Goal: Transaction & Acquisition: Obtain resource

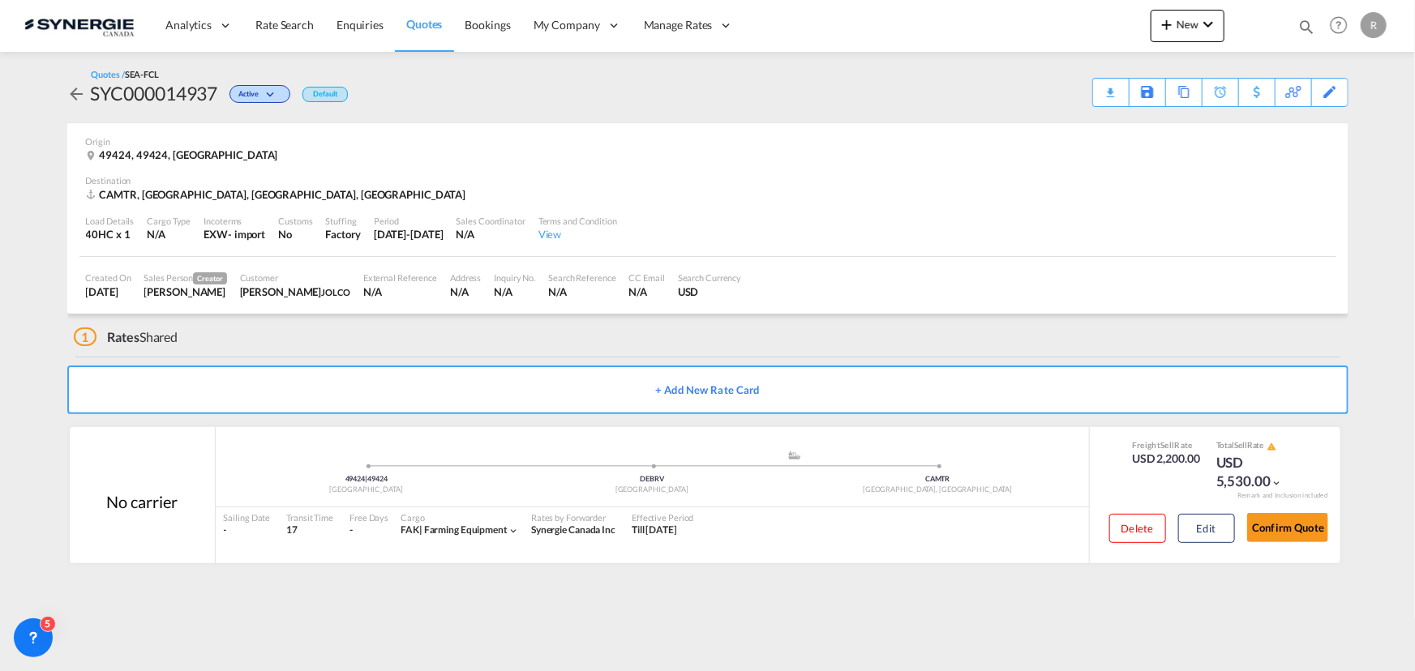
click at [417, 24] on span "Quotes" at bounding box center [424, 24] width 36 height 14
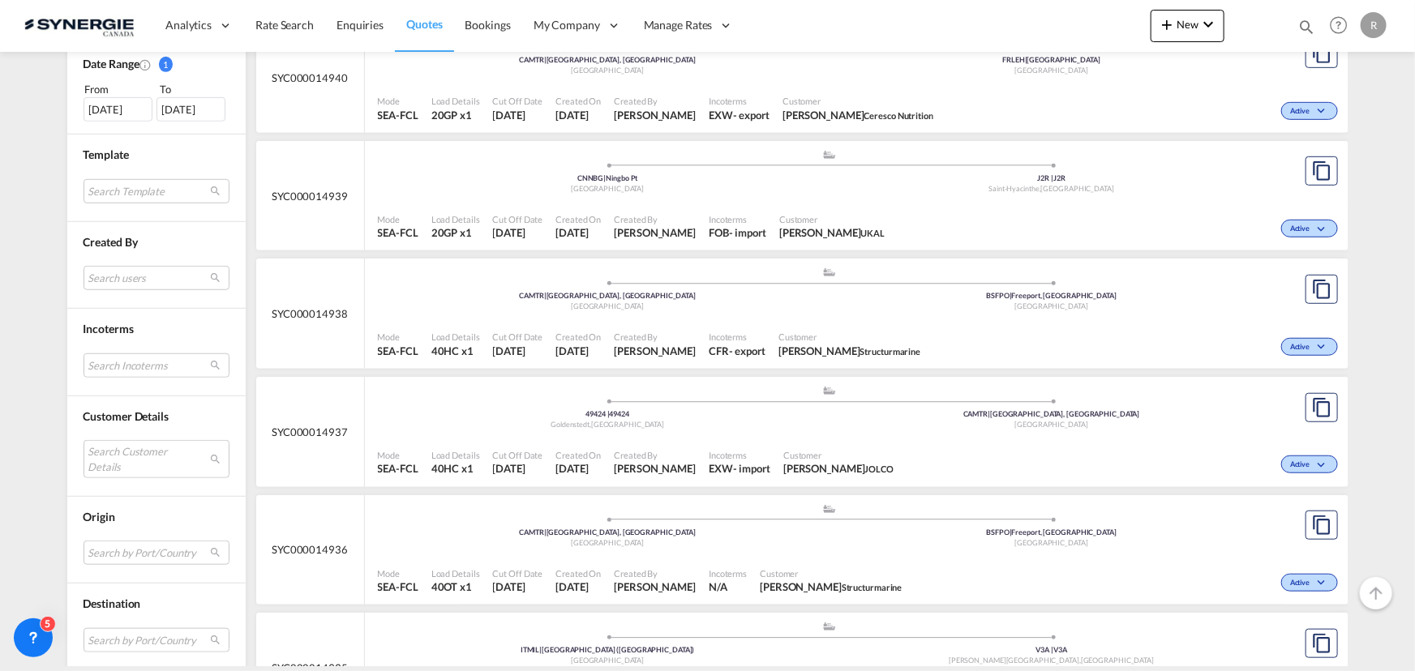
scroll to position [516, 0]
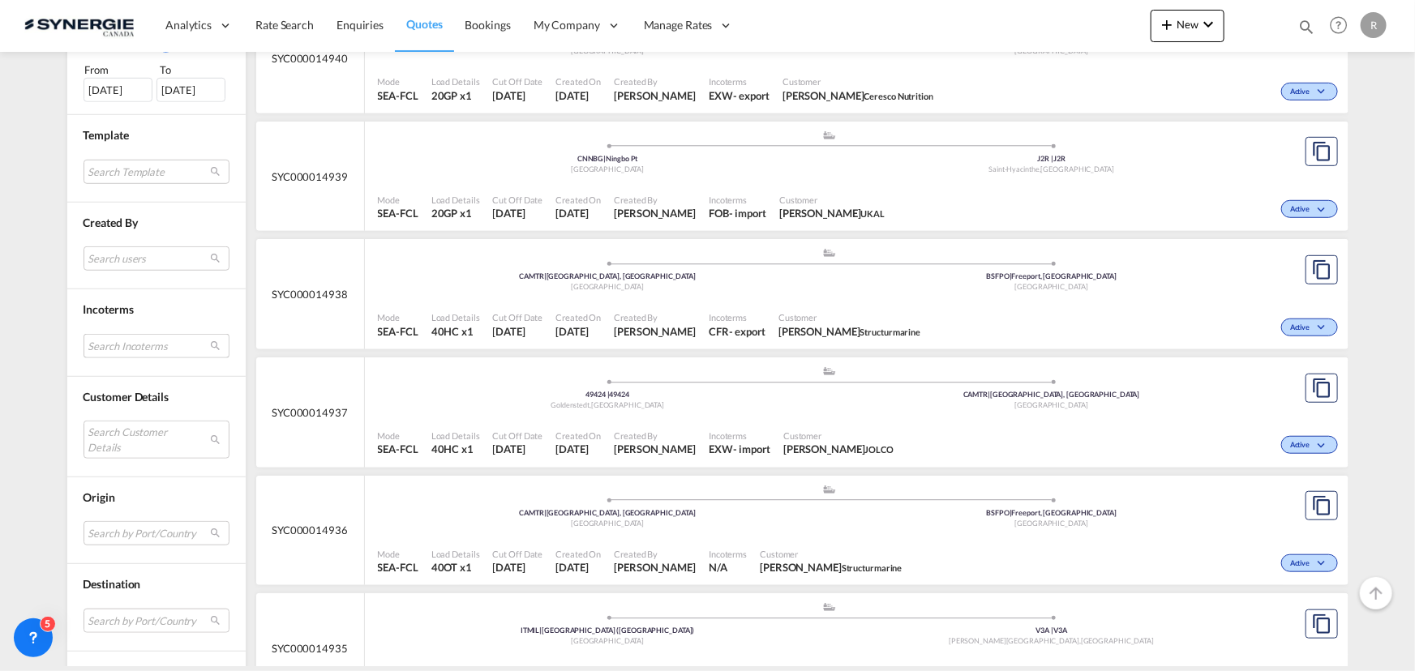
click at [127, 346] on md-select "Search Incoterms FAS-EXPORT free alongside ship FAS-IMPORT free alongside ship …" at bounding box center [156, 346] width 146 height 24
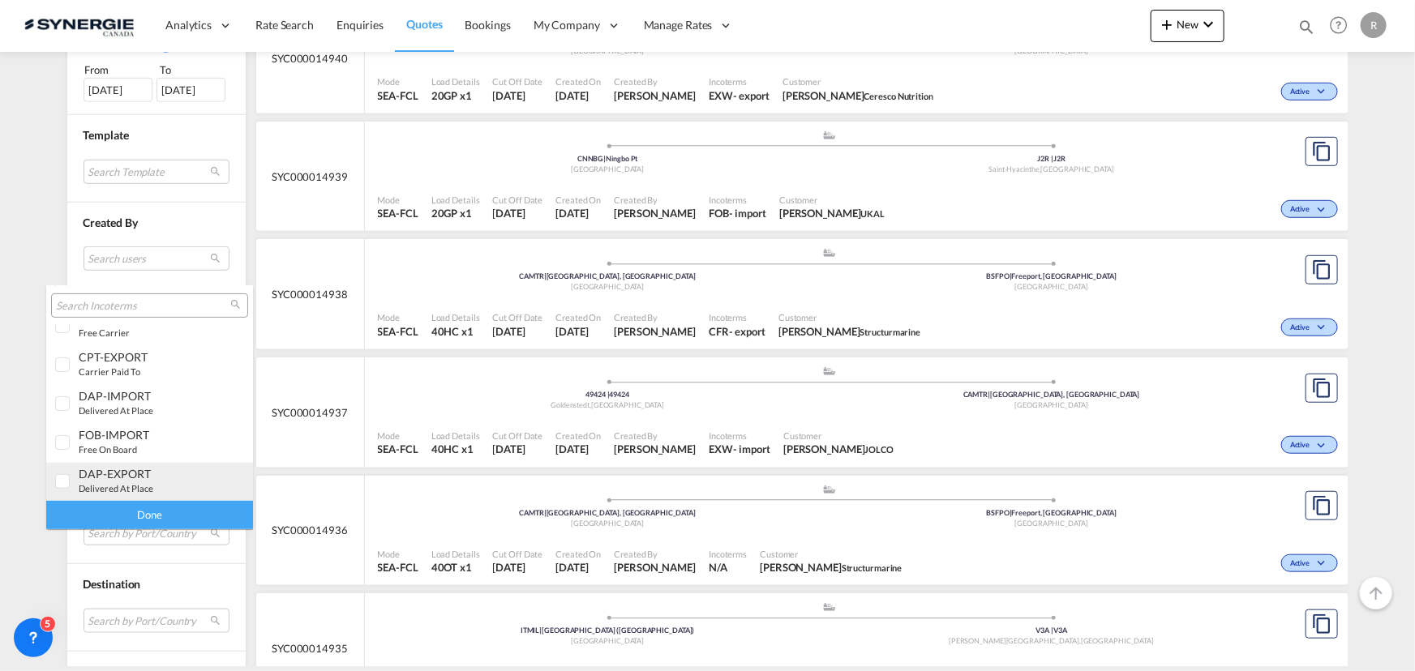
scroll to position [346, 0]
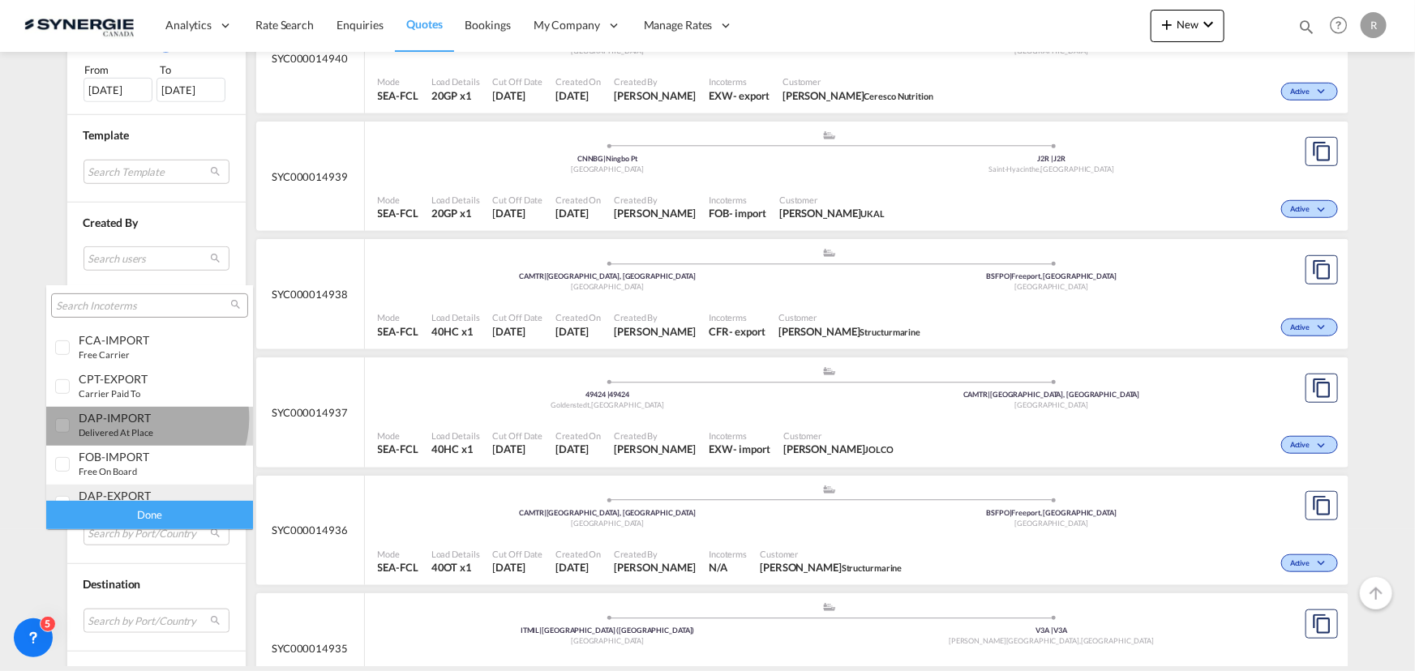
click at [146, 418] on div "DAP-IMPORT" at bounding box center [142, 418] width 127 height 14
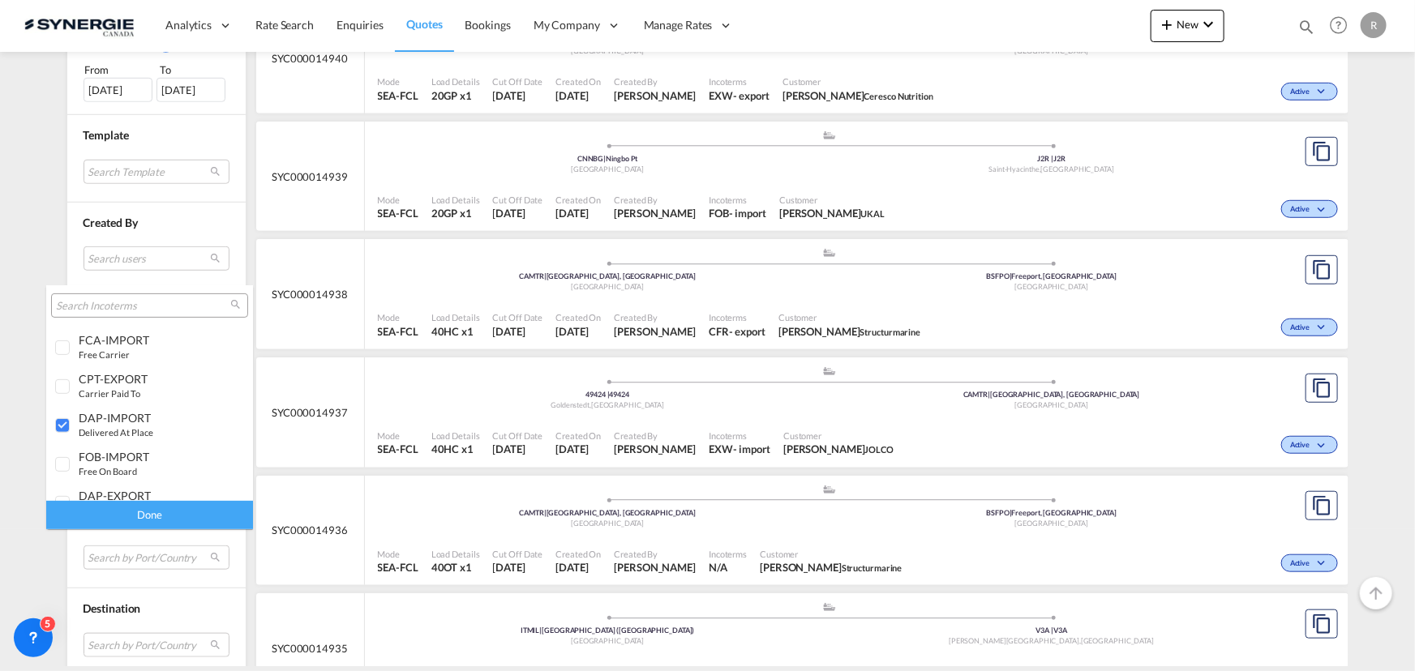
click at [189, 521] on div "Done" at bounding box center [149, 515] width 207 height 28
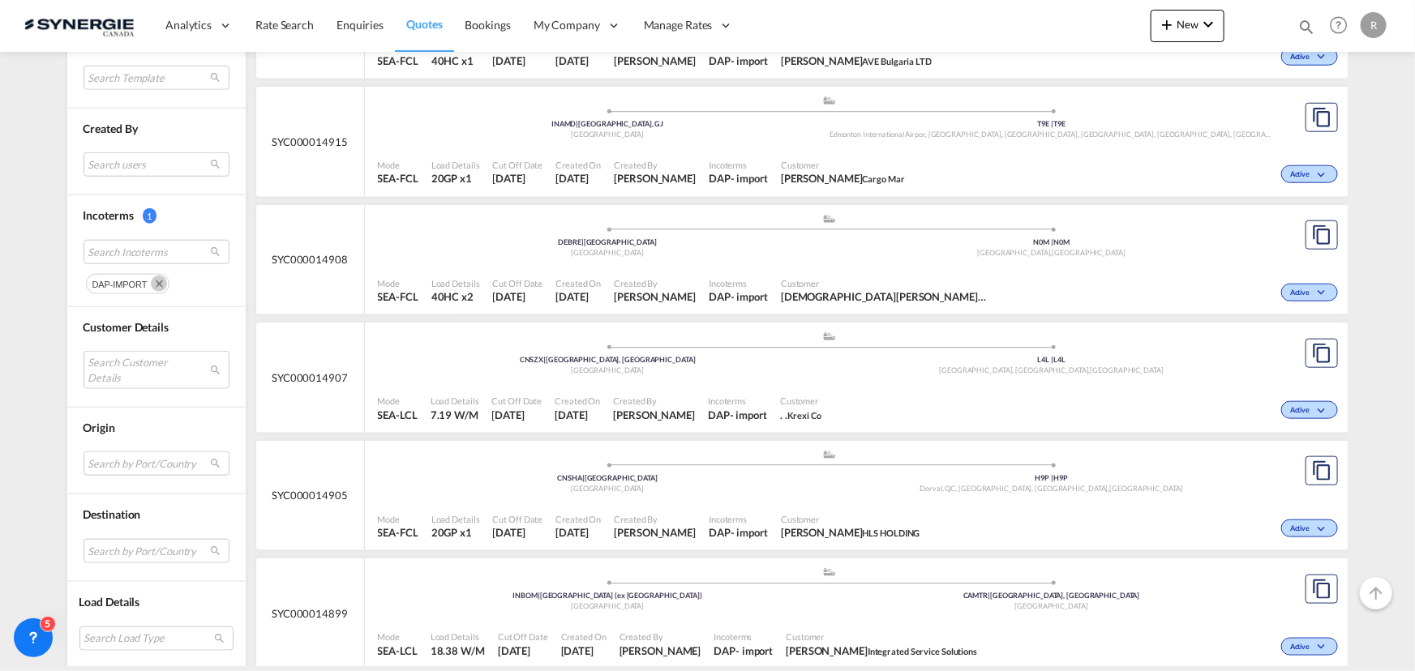
scroll to position [811, 0]
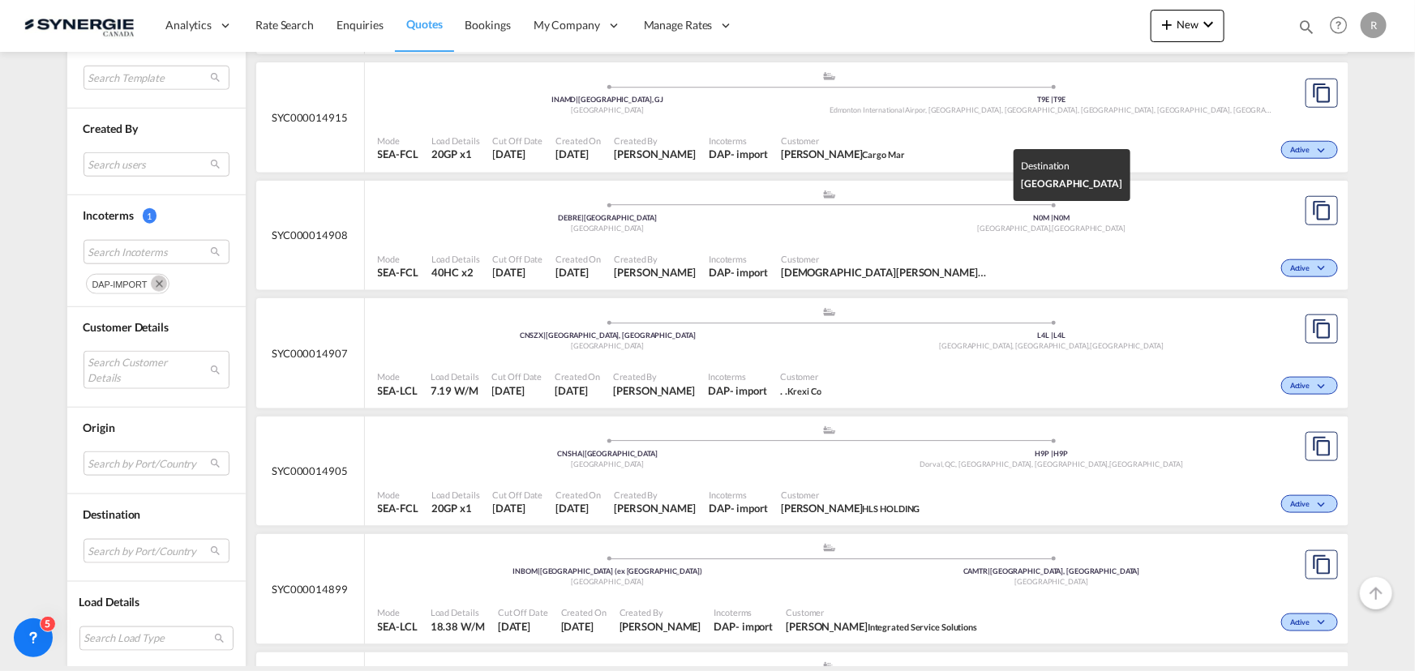
click at [1265, 224] on div "Exeter , Canada" at bounding box center [1051, 229] width 444 height 11
click at [700, 353] on div ".a{fill:#aaa8ad;} .a{fill:#aaa8ad;} CNSZX | Shenzhen, GD China L4L | L4L Woodbr…" at bounding box center [830, 330] width 904 height 49
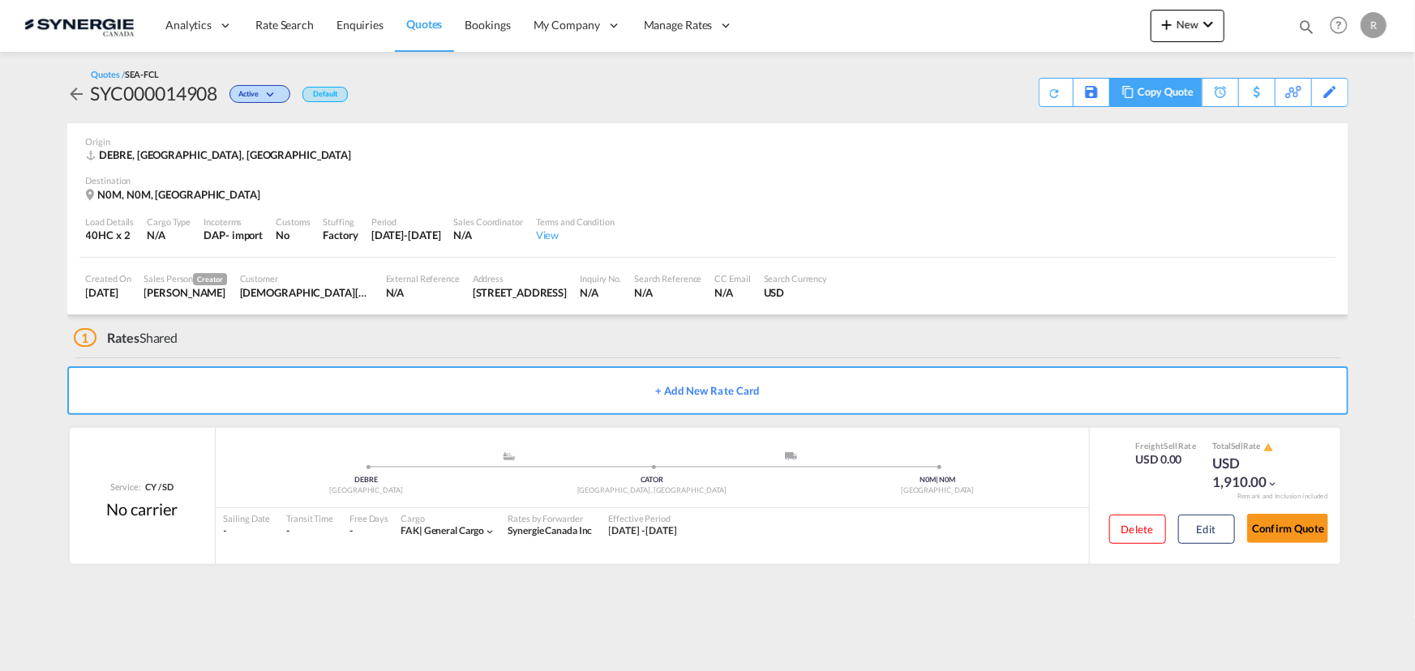
click at [1132, 92] on md-icon at bounding box center [1127, 92] width 19 height 12
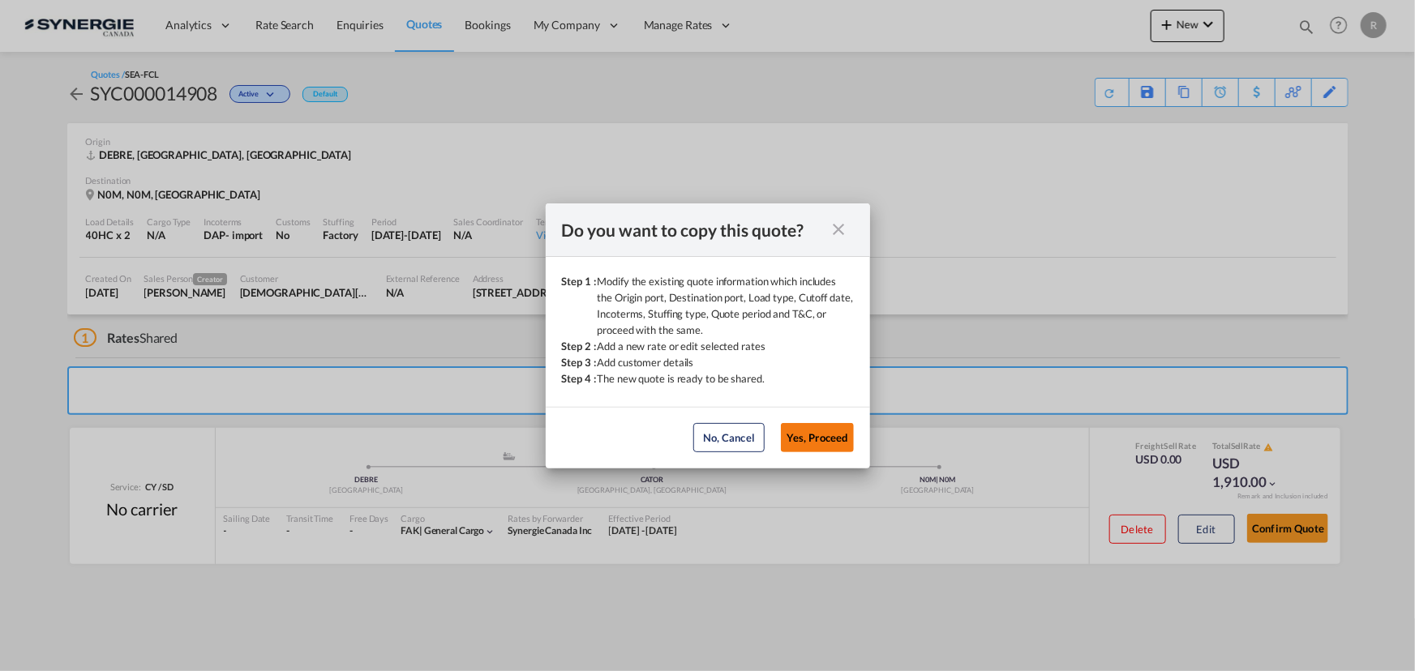
click at [843, 433] on button "Yes, Proceed" at bounding box center [817, 437] width 73 height 29
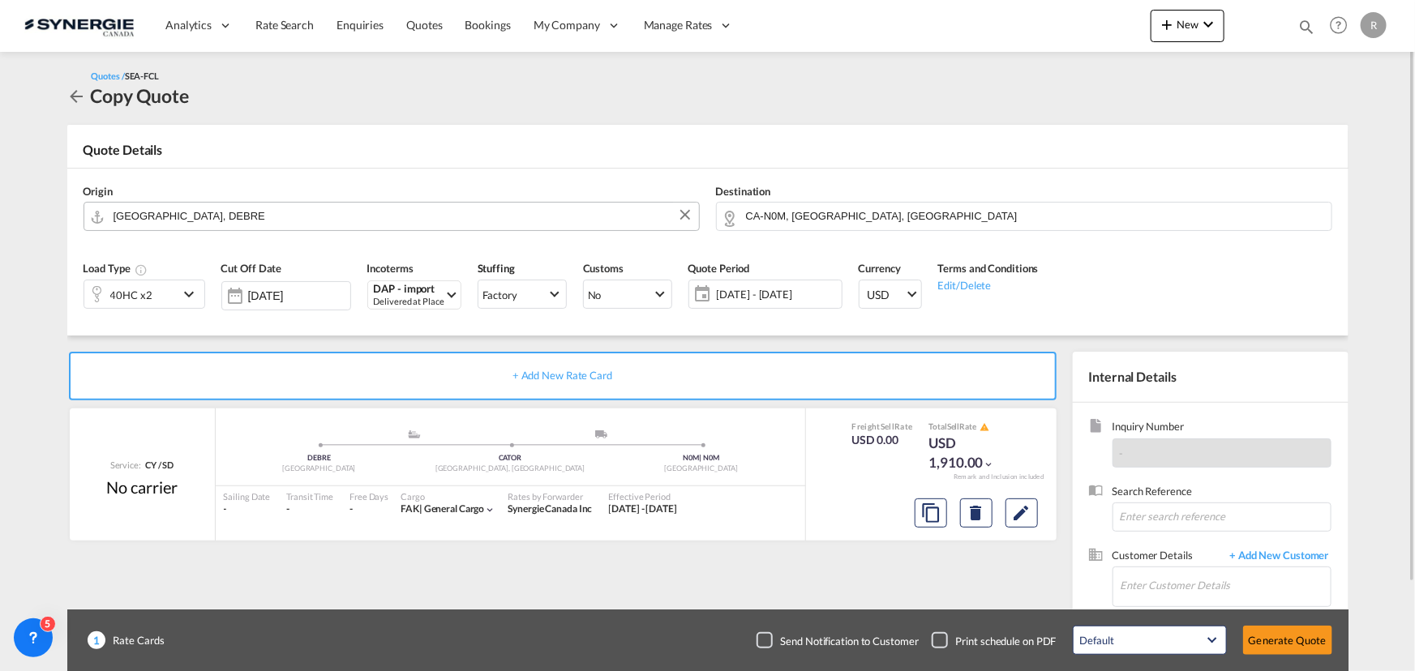
click at [271, 217] on input "Bremen, DEBRE" at bounding box center [401, 216] width 577 height 28
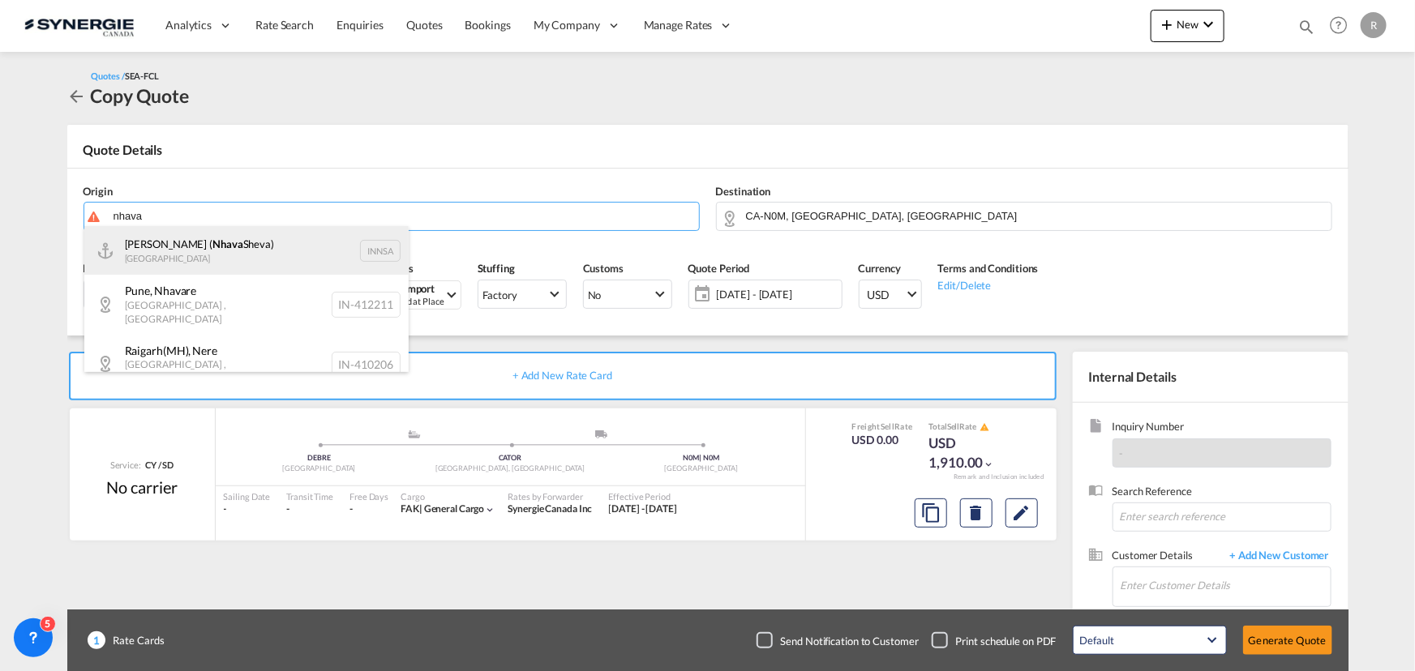
click at [205, 259] on div "Jawaharlal Nehru ( Nhava Sheva) India INNSA" at bounding box center [246, 250] width 324 height 49
type input "Jawaharlal Nehru (Nhava Sheva), INNSA"
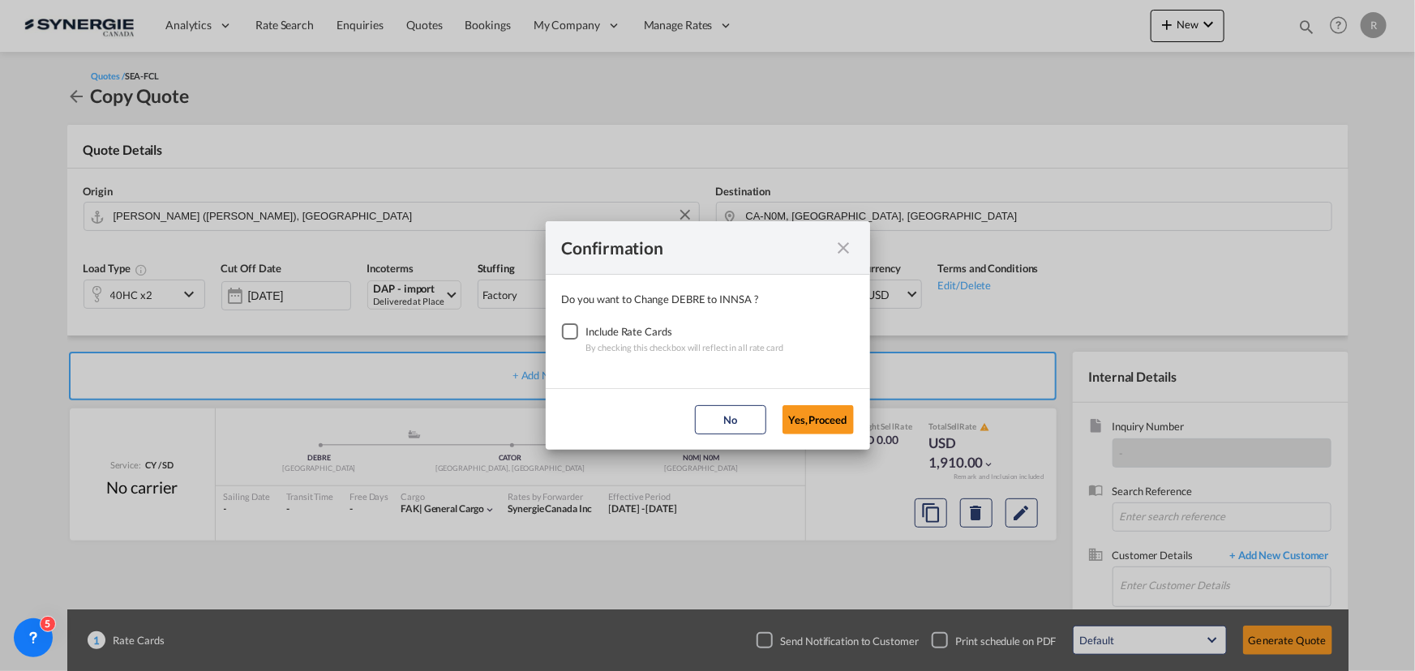
click at [576, 330] on div "Checkbox No Ink" at bounding box center [570, 331] width 16 height 16
click at [815, 413] on button "Yes,Proceed" at bounding box center [817, 419] width 71 height 29
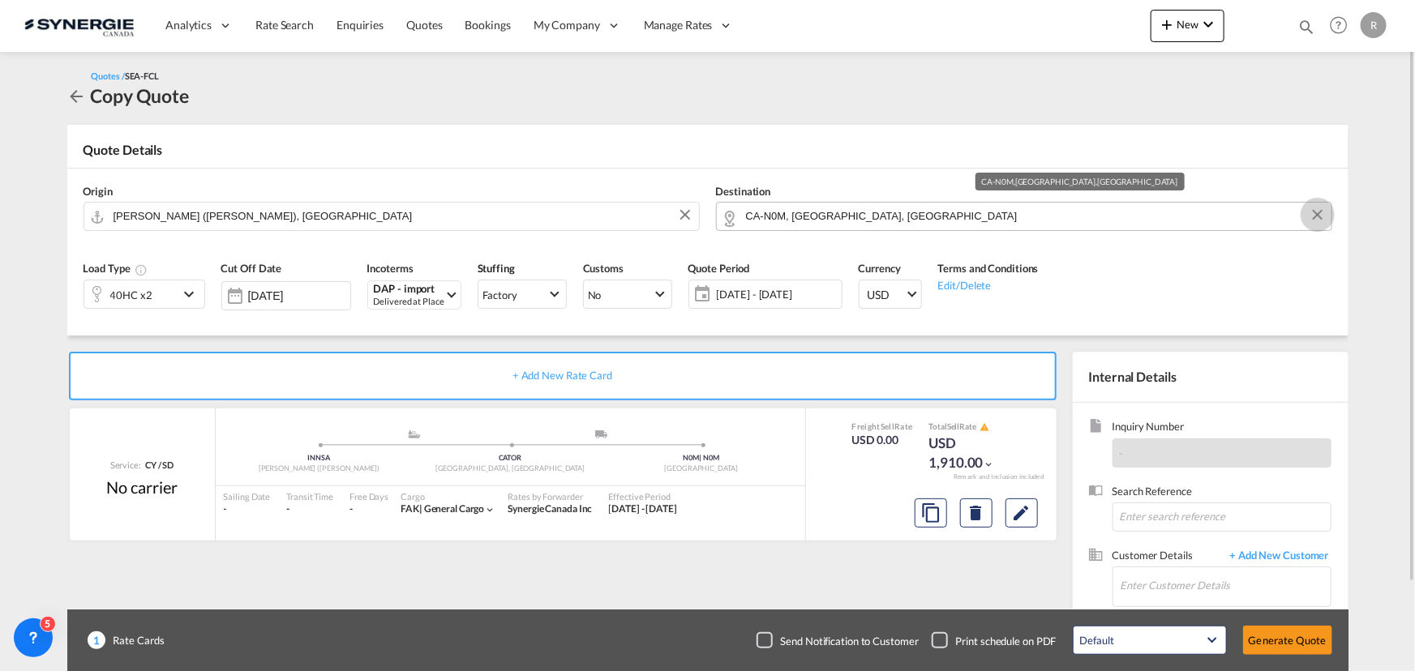
click at [1315, 219] on button "Clear Input" at bounding box center [1317, 215] width 24 height 24
click at [1174, 210] on input "Search by Door/Port" at bounding box center [1034, 216] width 577 height 28
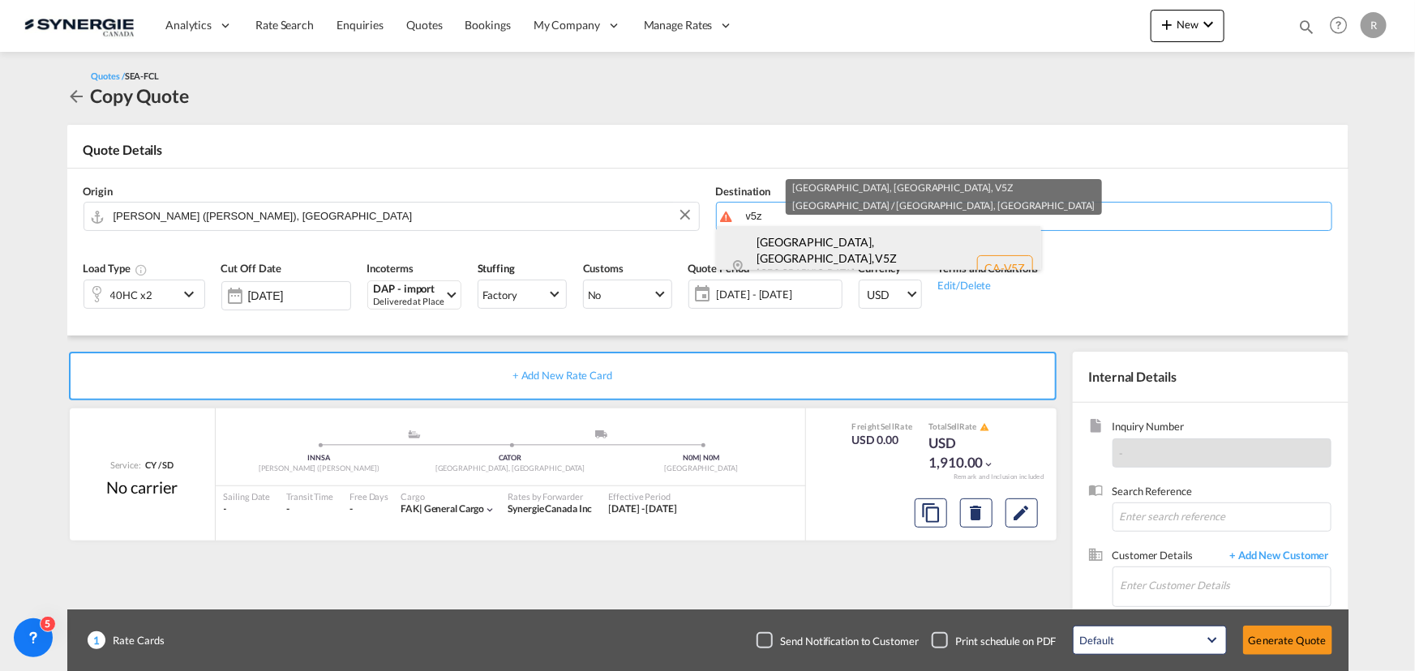
click at [766, 255] on div "Vancouver, BC , V5Z British Columbia ... Canada CA-V5Z" at bounding box center [879, 267] width 324 height 83
type input "CA-V5Z, Vancouver, BC, British Columbia ..."
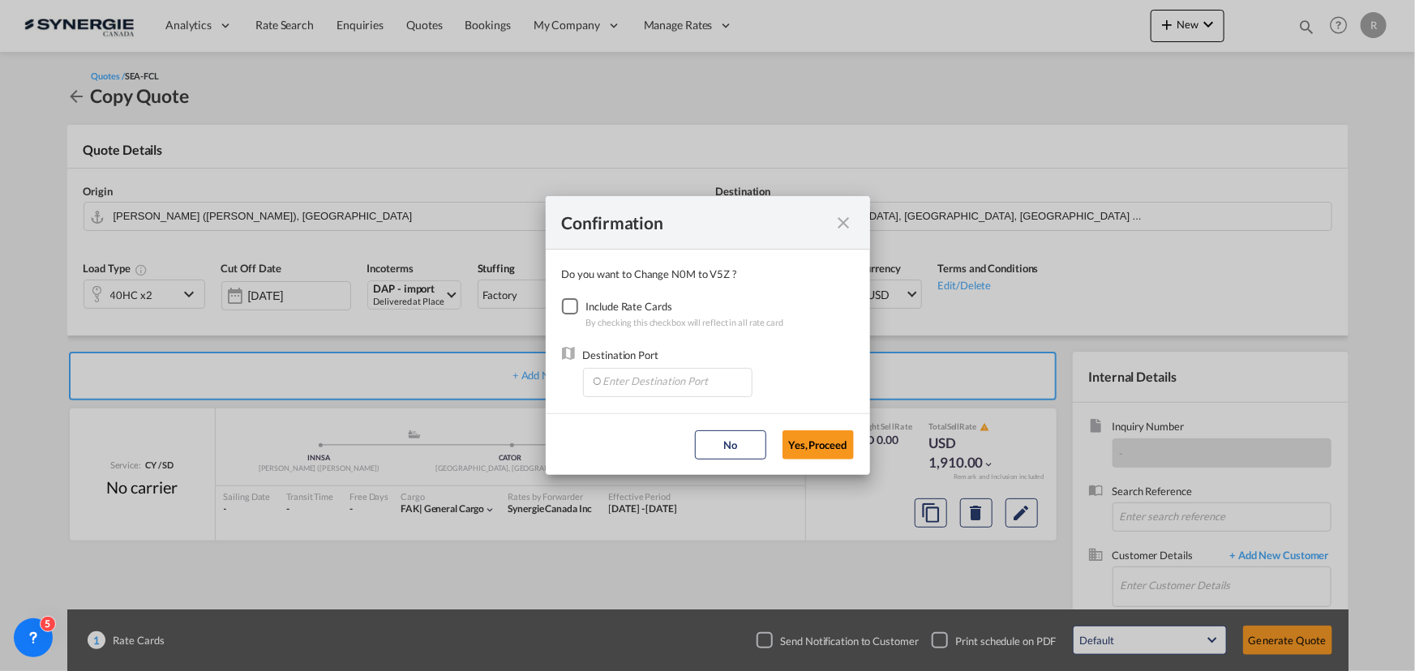
click at [567, 308] on div "Checkbox No Ink" at bounding box center [570, 306] width 16 height 16
click at [655, 393] on md-autocomplete-wrap "Confirmation Do you ..." at bounding box center [670, 383] width 161 height 29
click at [657, 386] on input "Enter Destination Port" at bounding box center [671, 381] width 161 height 24
click at [648, 455] on span "CAVAN, Vancouver, BC, Canada, North America, Americas" at bounding box center [920, 456] width 636 height 14
type input "CAVAN, Vancouver, BC, Canada, North America, Americas"
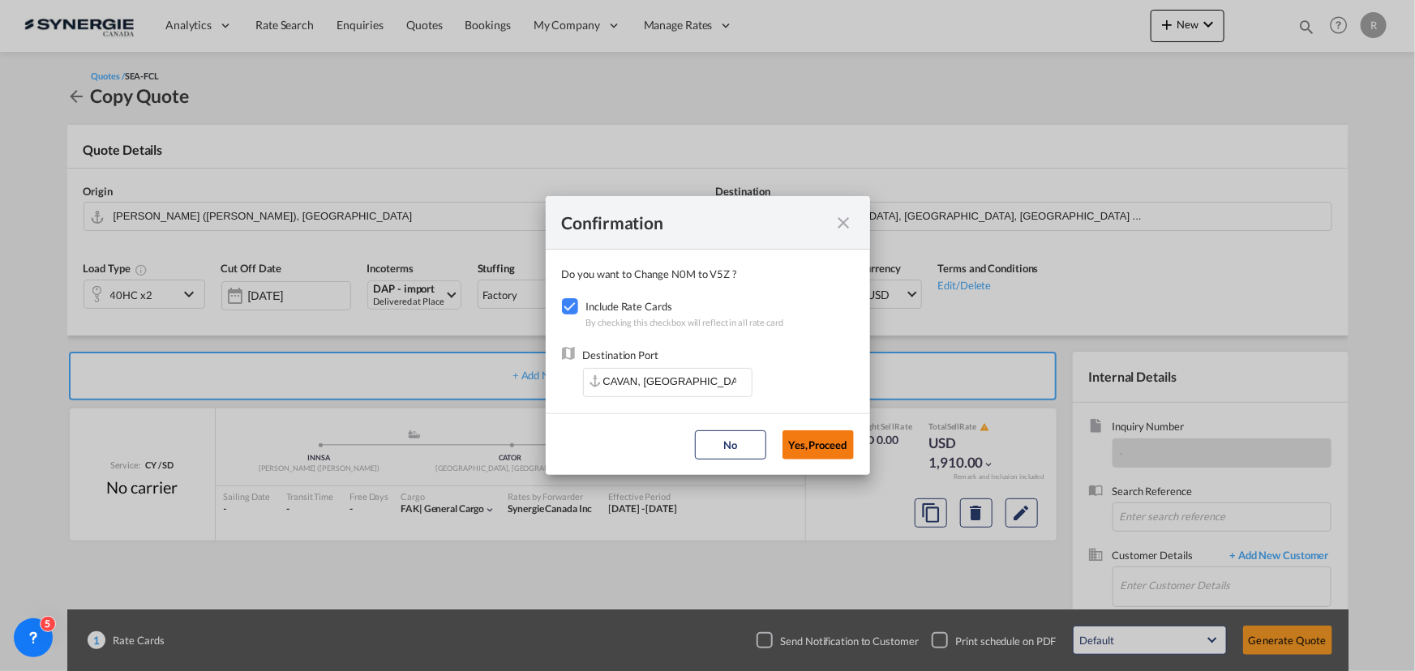
click at [822, 441] on button "Yes,Proceed" at bounding box center [817, 444] width 71 height 29
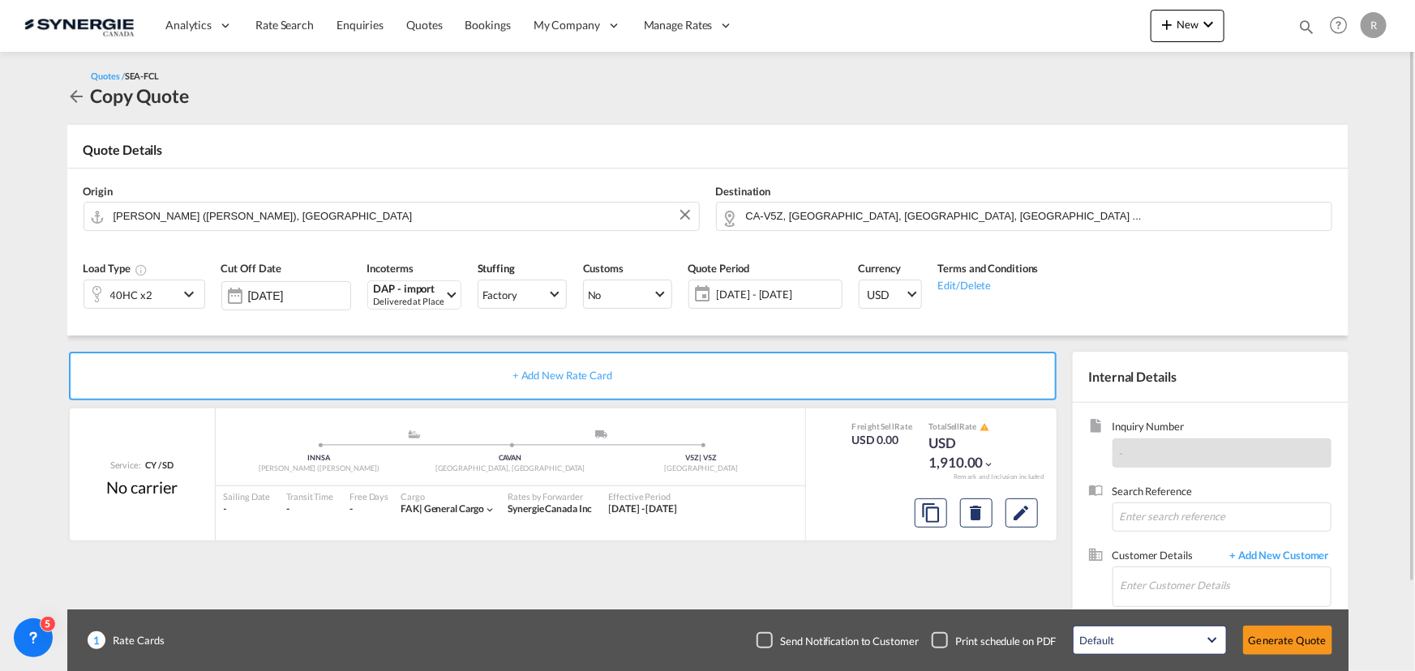
click at [138, 294] on div "40HC x2" at bounding box center [131, 295] width 42 height 23
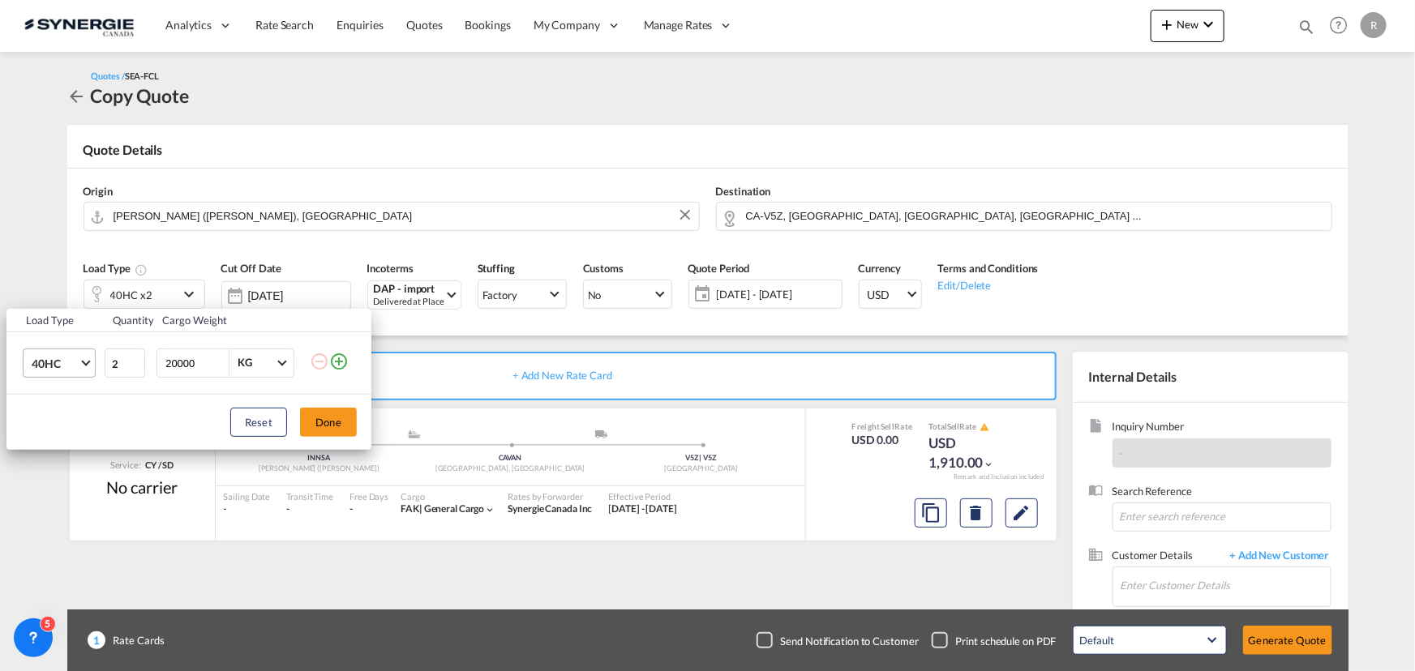
click at [84, 363] on span "Choose: \a40HC" at bounding box center [85, 361] width 9 height 9
click at [49, 291] on div "20GP" at bounding box center [45, 285] width 28 height 16
drag, startPoint x: 124, startPoint y: 362, endPoint x: 62, endPoint y: 350, distance: 63.6
click at [62, 350] on tr "20GP 2 20000 KG KG" at bounding box center [188, 363] width 365 height 62
type input "1"
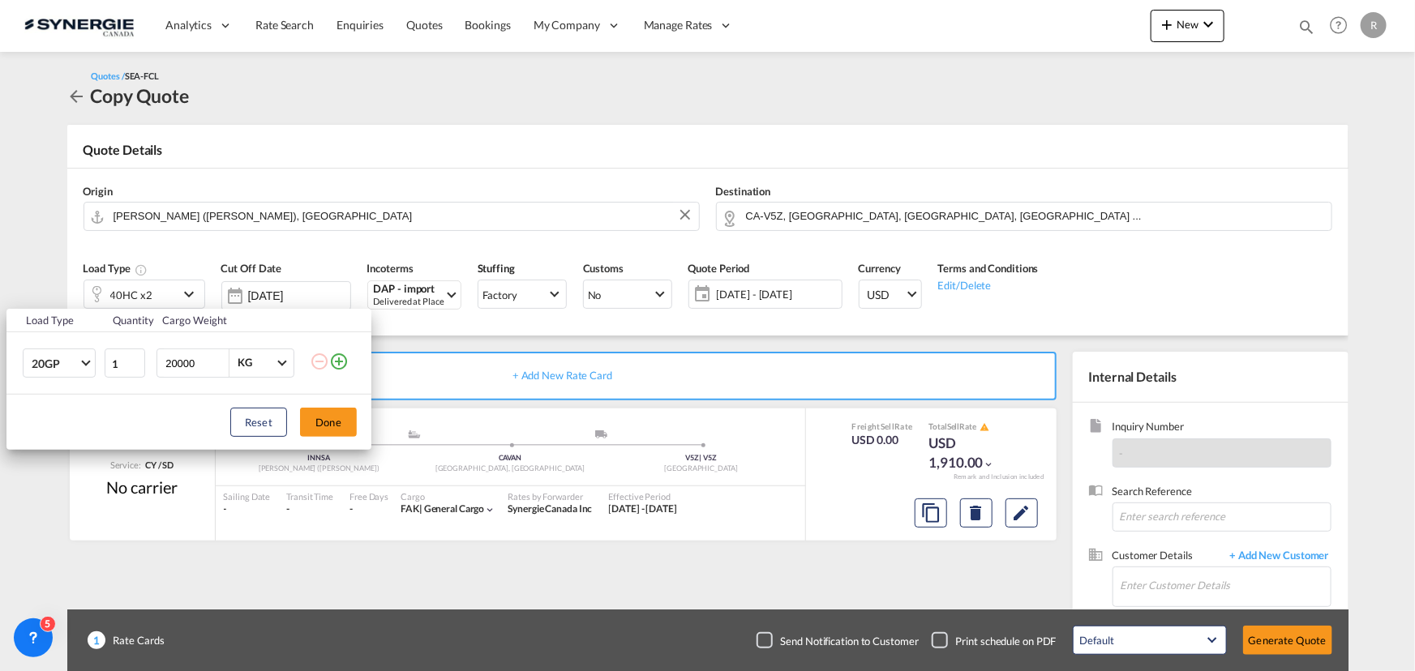
drag, startPoint x: 194, startPoint y: 358, endPoint x: -66, endPoint y: 268, distance: 275.3
click at [0, 268] on html "Analytics Reports Dashboard Rate Search Enquiries Quotes" at bounding box center [707, 335] width 1415 height 671
type input "10000"
click at [324, 423] on button "Done" at bounding box center [328, 422] width 57 height 29
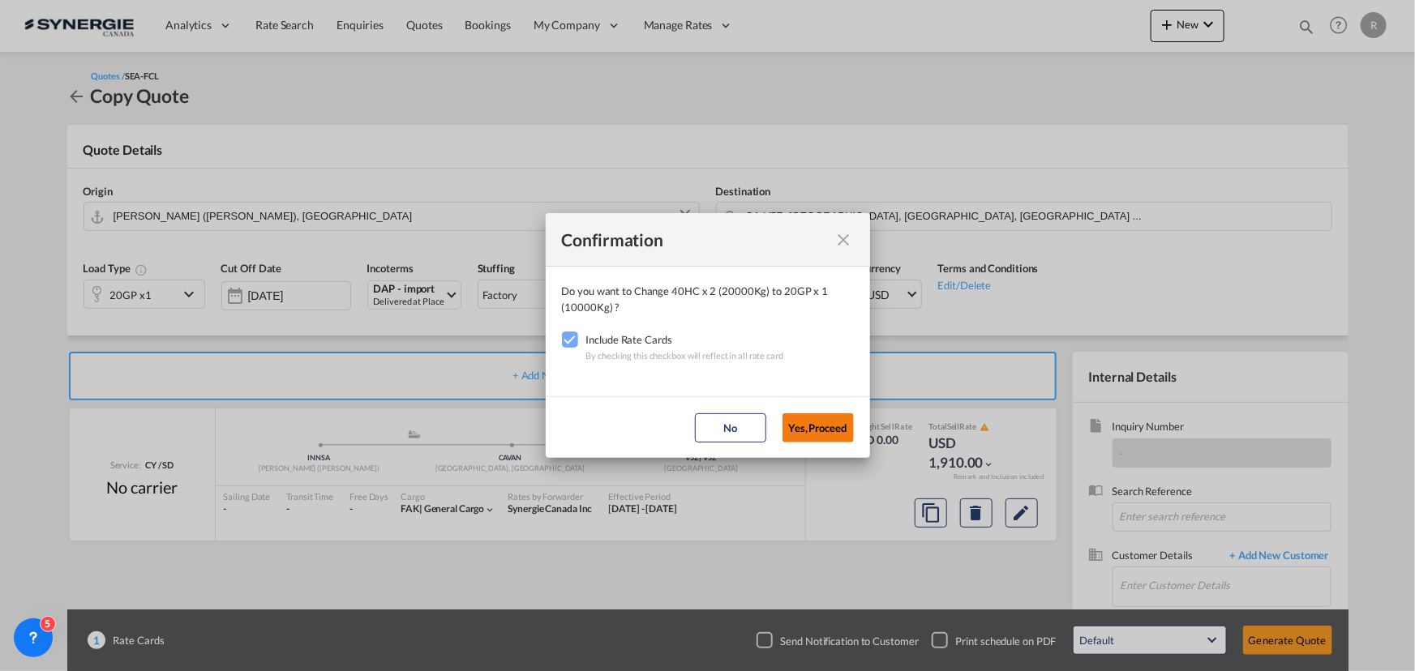
click at [807, 424] on button "Yes,Proceed" at bounding box center [817, 427] width 71 height 29
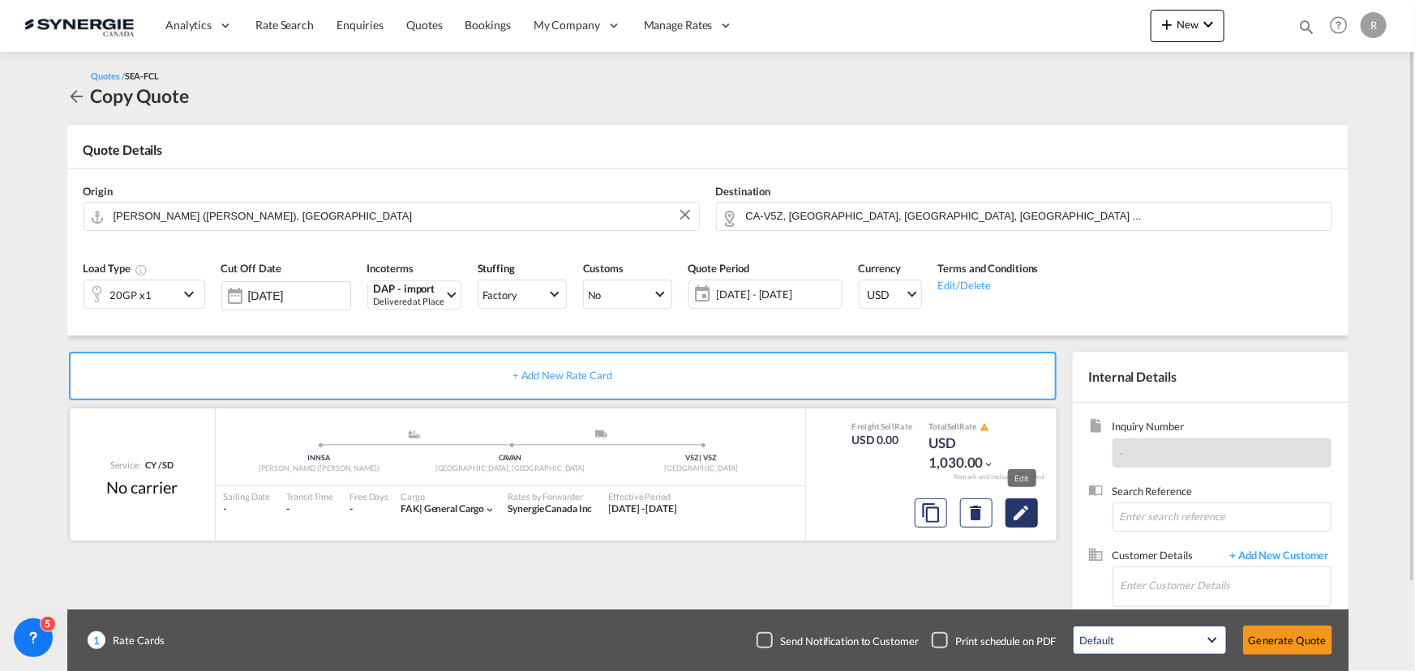
click at [1028, 522] on md-icon "Edit" at bounding box center [1021, 512] width 19 height 19
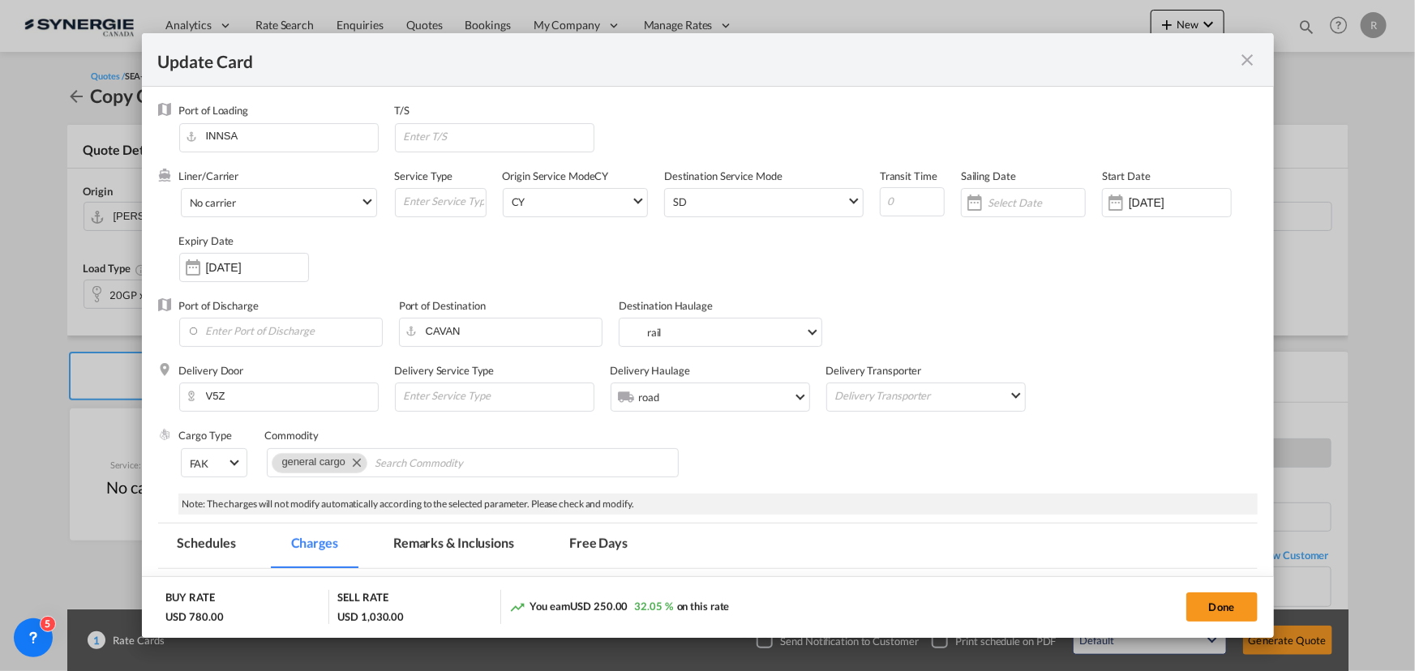
select select "per container"
select select "per B/L"
select select "per container"
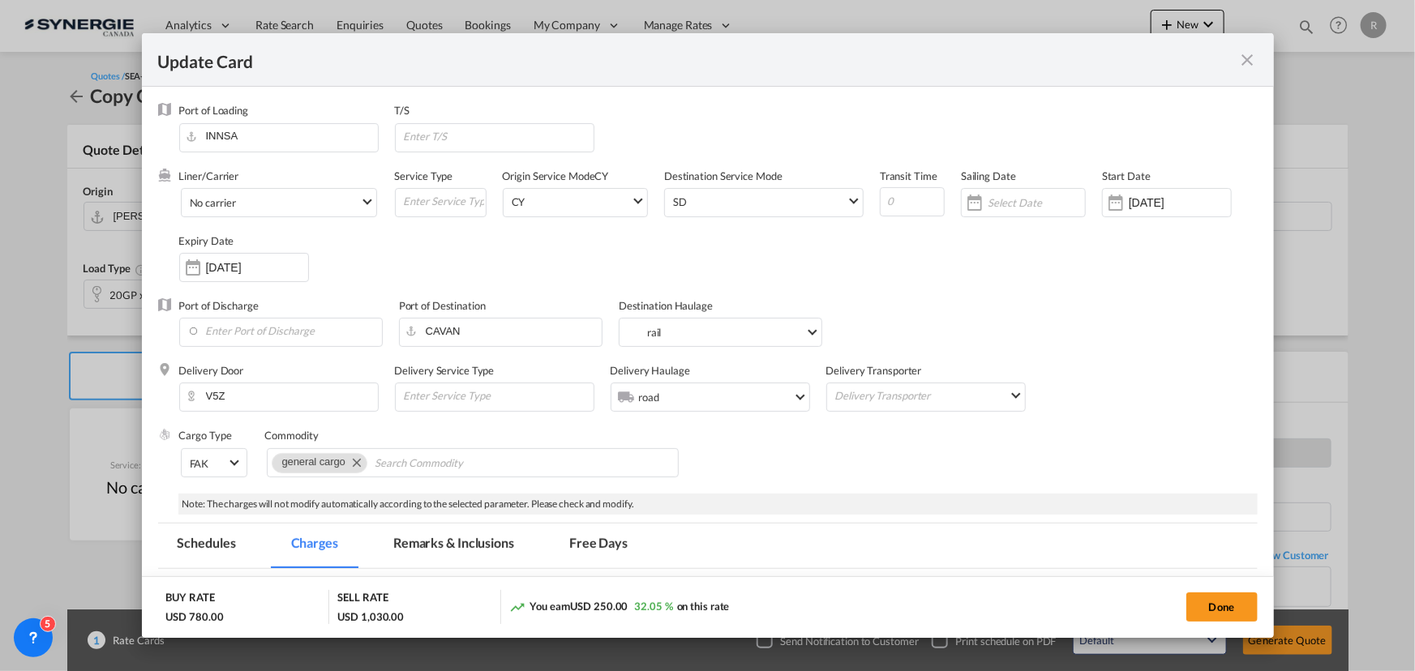
select select "per shipment"
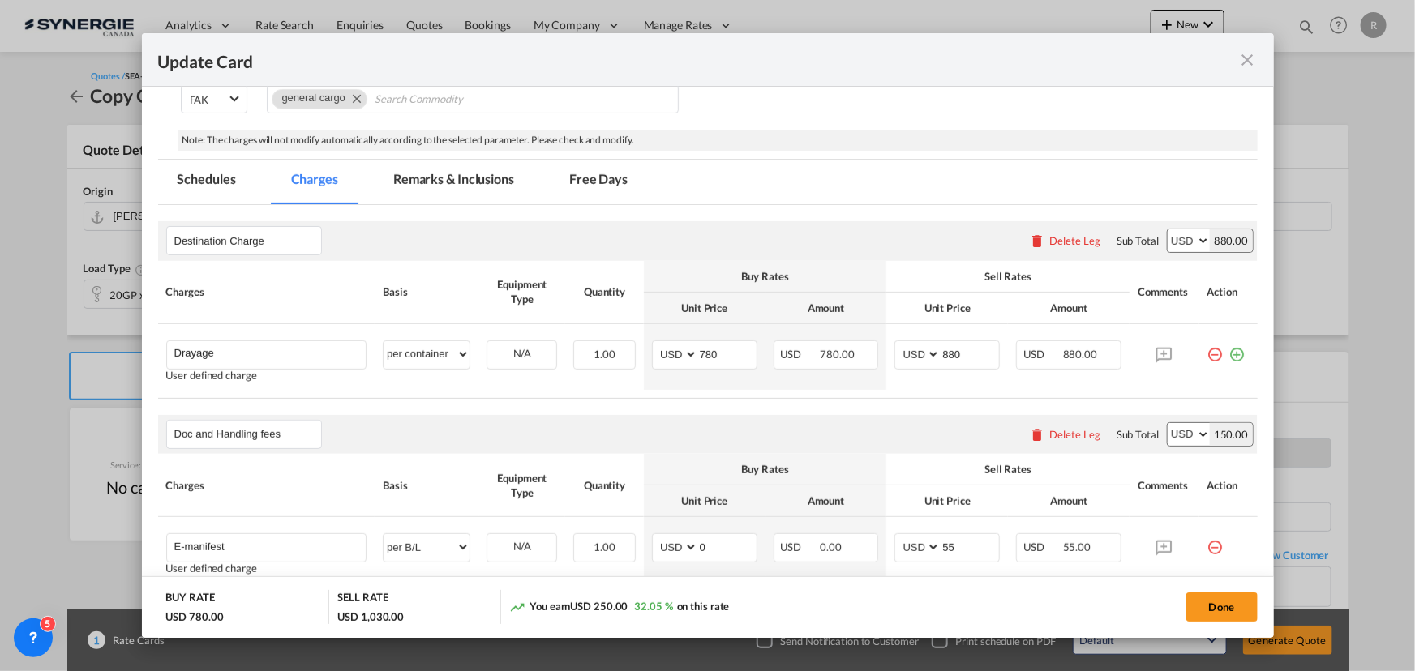
scroll to position [368, 0]
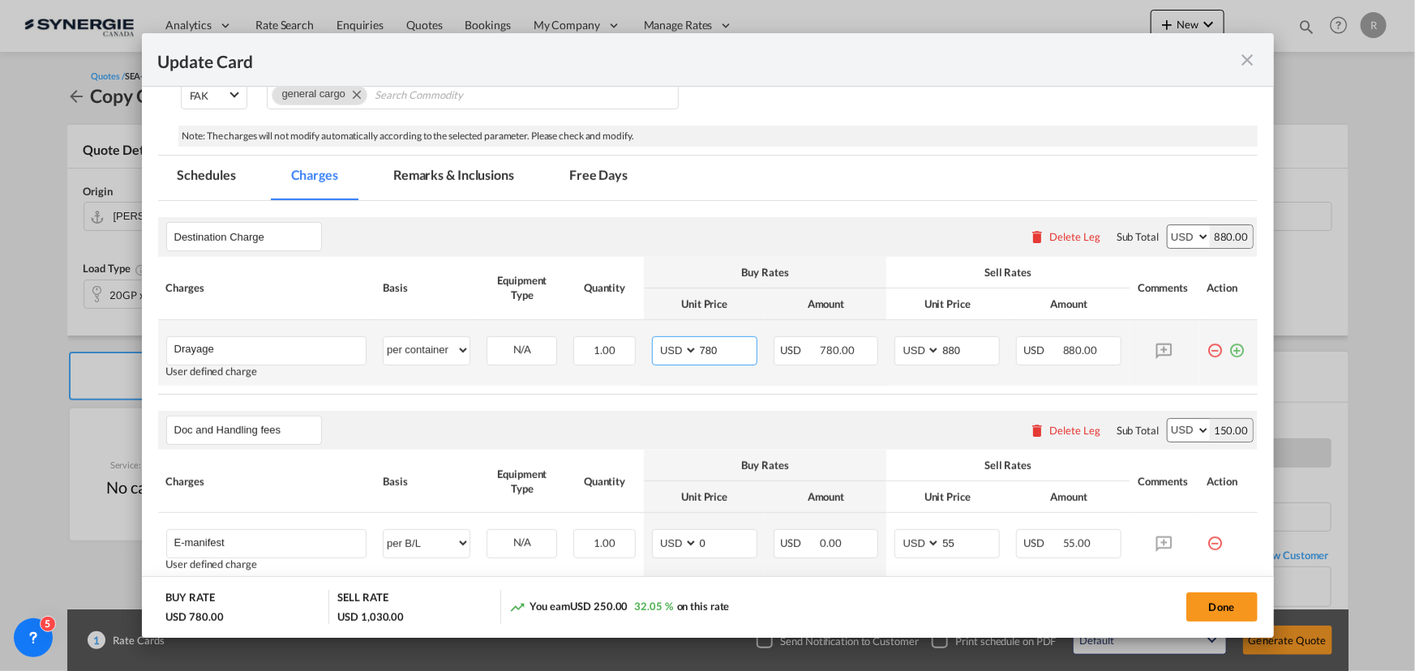
drag, startPoint x: 728, startPoint y: 348, endPoint x: 585, endPoint y: 332, distance: 143.6
click at [585, 332] on tr "Drayage Please Enter User Defined Charges Cannot Be Published User defined char…" at bounding box center [707, 353] width 1099 height 66
type input "467"
drag, startPoint x: 960, startPoint y: 353, endPoint x: 838, endPoint y: 332, distance: 123.5
click at [842, 335] on tr "Drayage Please Enter User Defined Charges Cannot Be Published User defined char…" at bounding box center [707, 353] width 1099 height 66
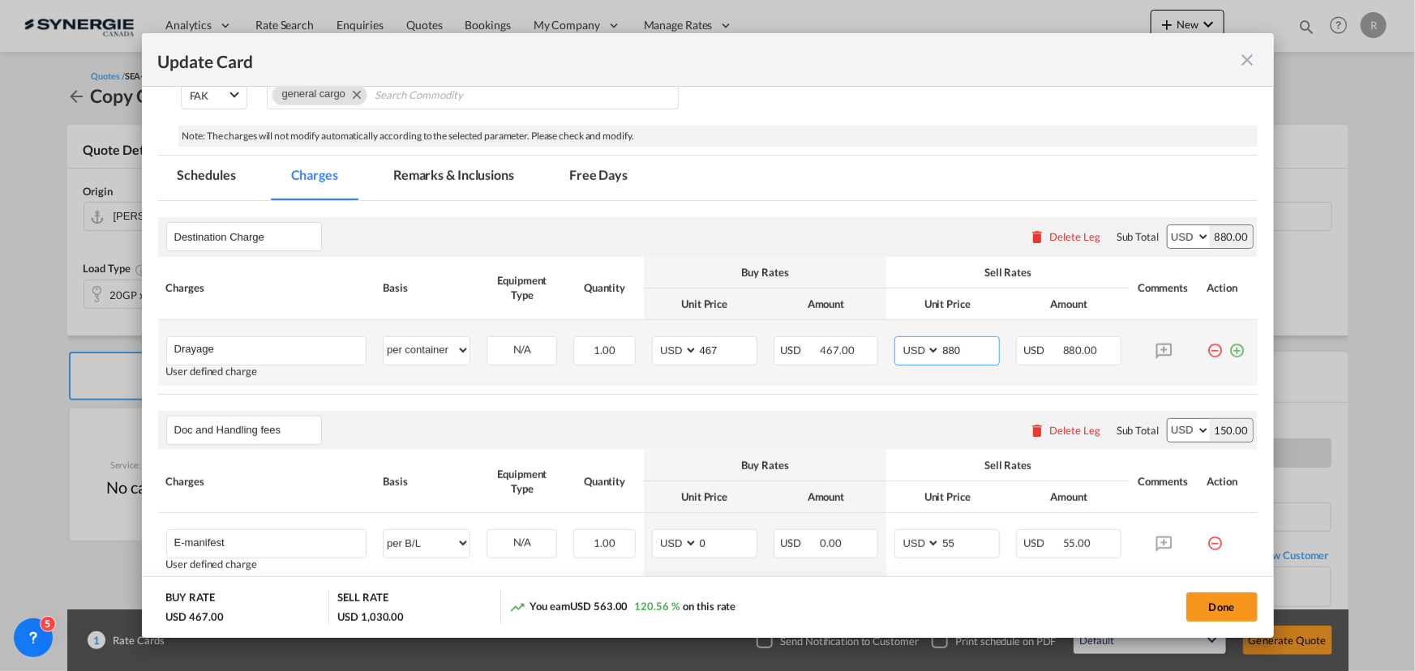
type input "6"
type input "565"
click at [1229, 352] on md-icon "icon-plus-circle-outline green-400-fg" at bounding box center [1237, 344] width 16 height 16
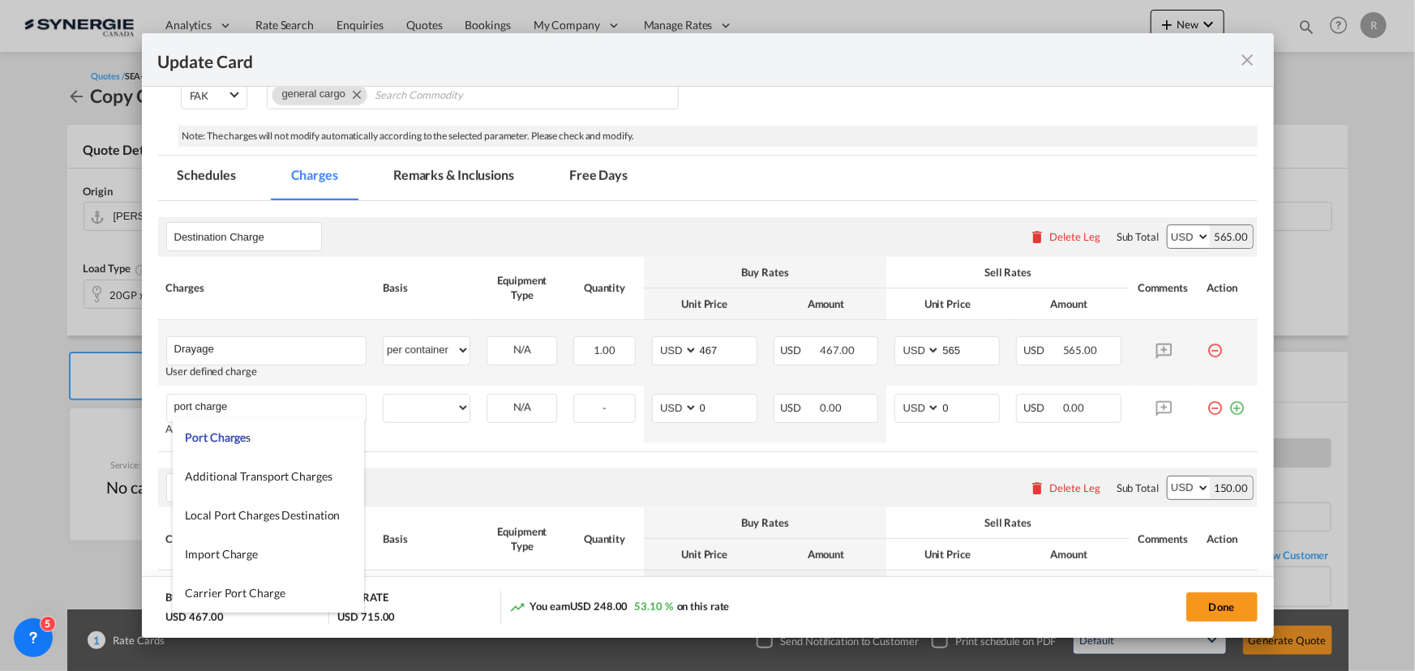
type input "port charge"
click at [436, 405] on select "per equipment per container per B/L per shipping bill per shipment per pallet p…" at bounding box center [426, 408] width 86 height 26
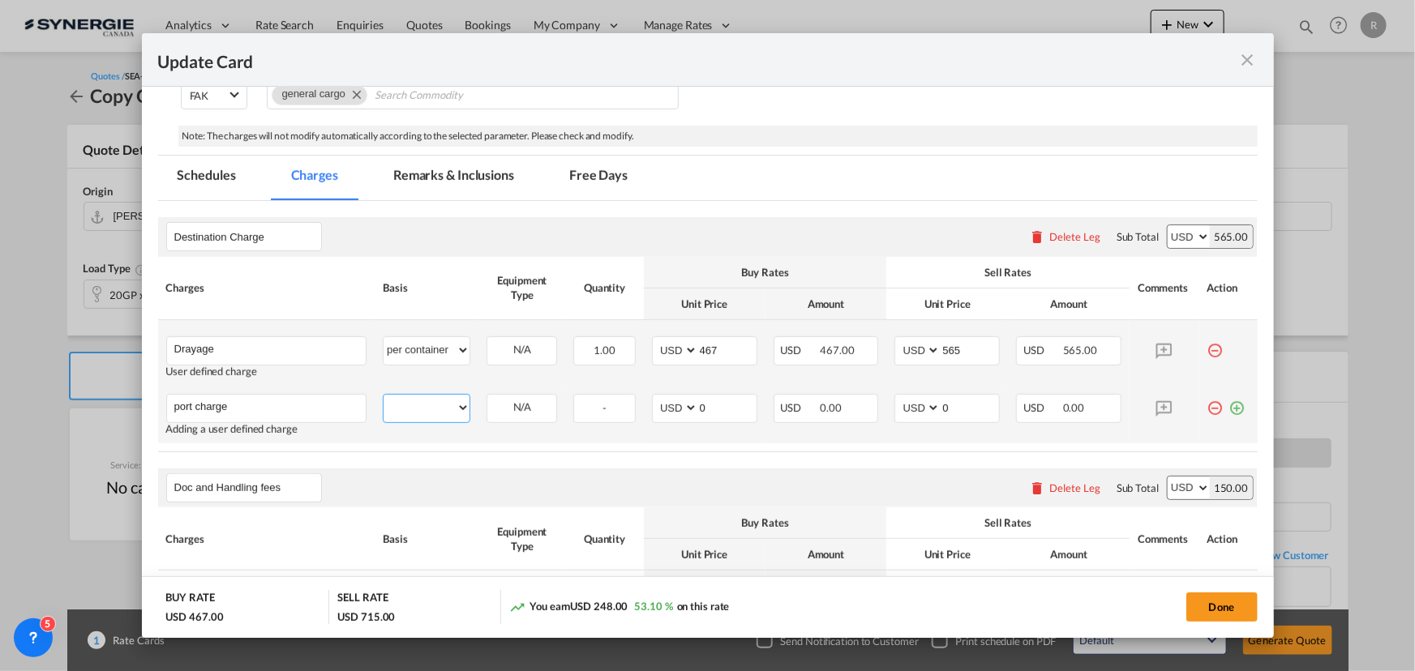
select select "per container"
click at [383, 395] on select "per equipment per container per B/L per shipping bill per shipment per pallet p…" at bounding box center [426, 408] width 86 height 26
drag, startPoint x: 705, startPoint y: 406, endPoint x: 596, endPoint y: 388, distance: 110.9
click at [597, 388] on tr "port charge Please Enter User Defined Charges Cannot Be Published Adding a user…" at bounding box center [707, 415] width 1099 height 58
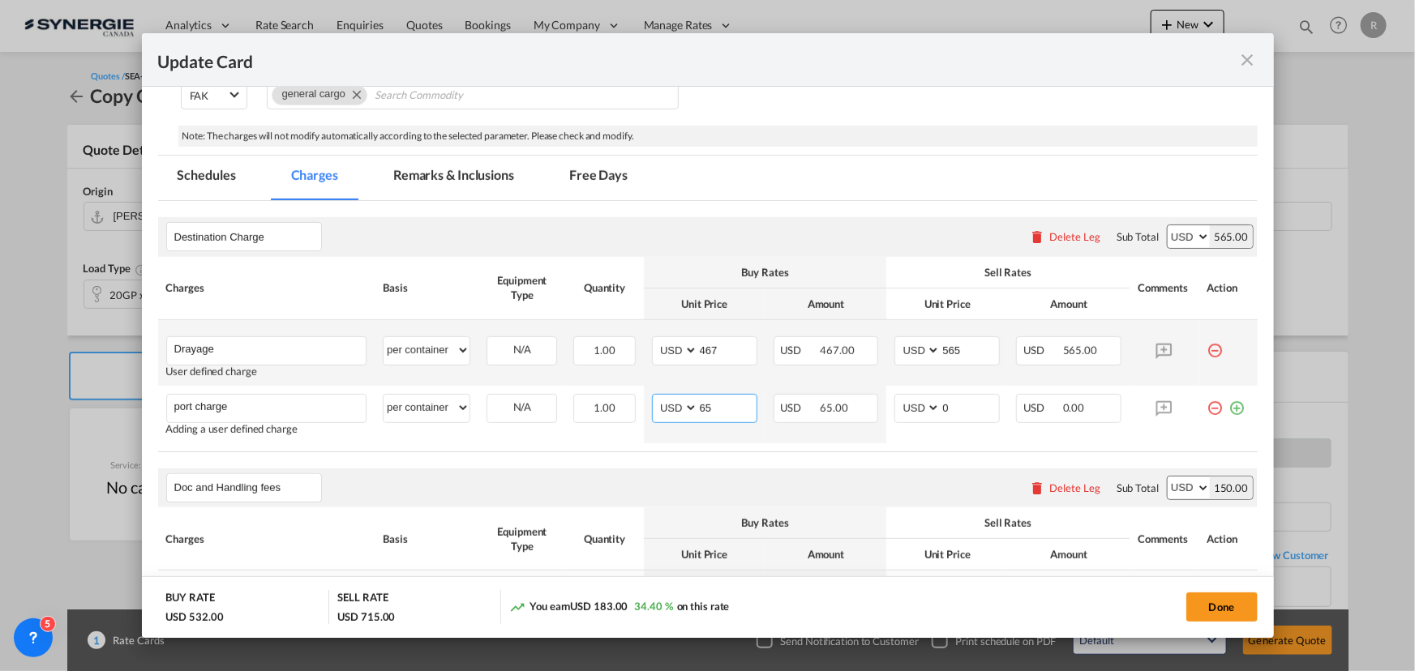
type input "65"
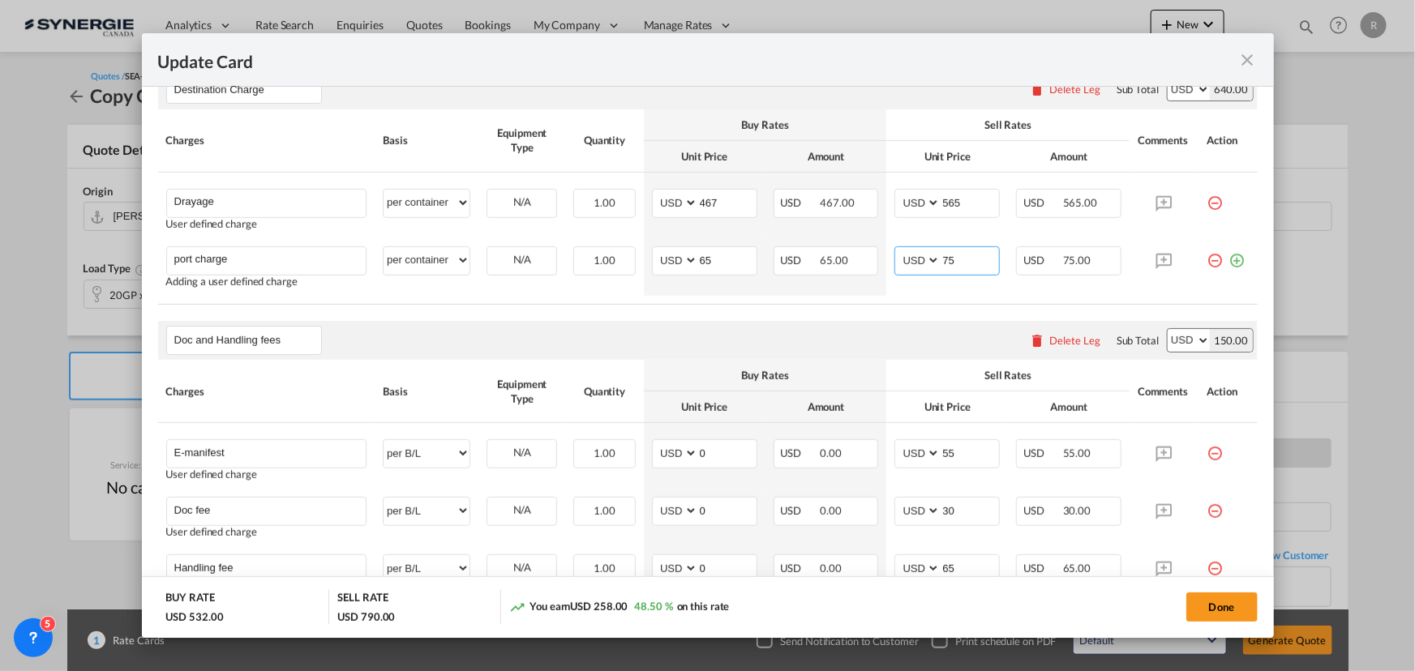
scroll to position [589, 0]
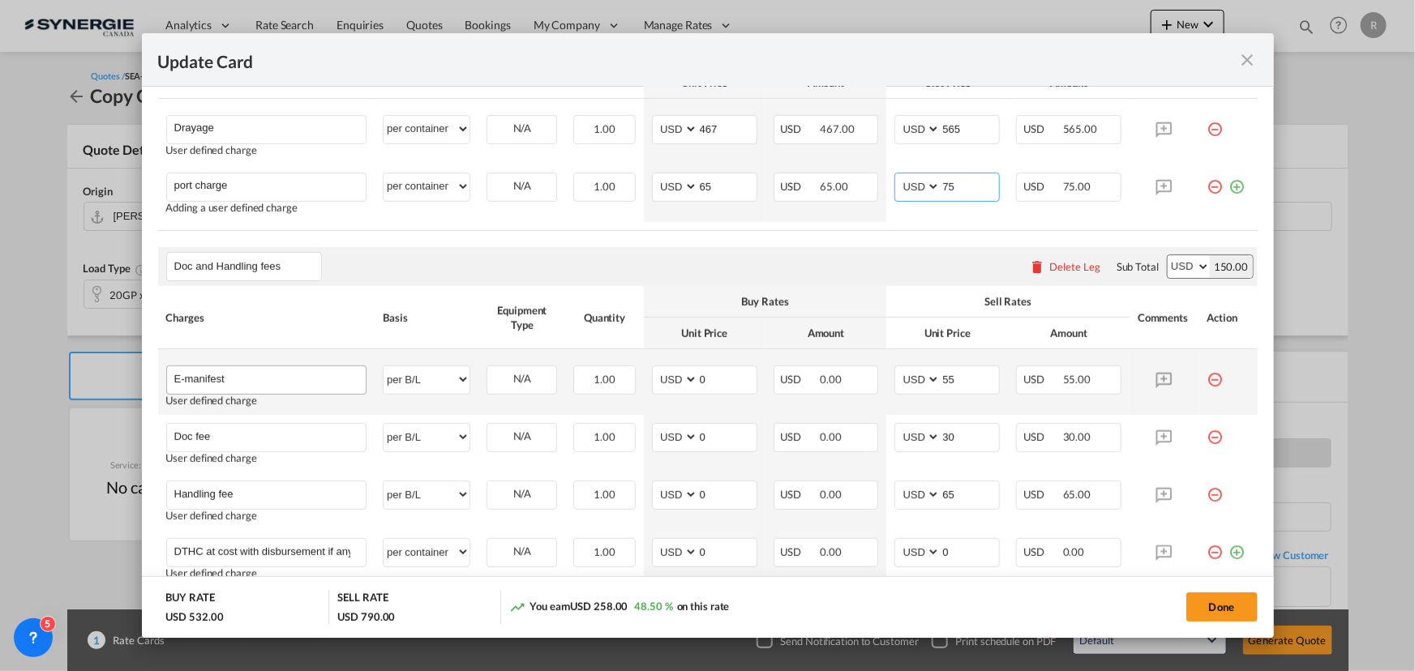
type input "75"
click at [308, 378] on input "E-manifest" at bounding box center [270, 378] width 192 height 24
type input "E-manifest ( if requested 35usd"
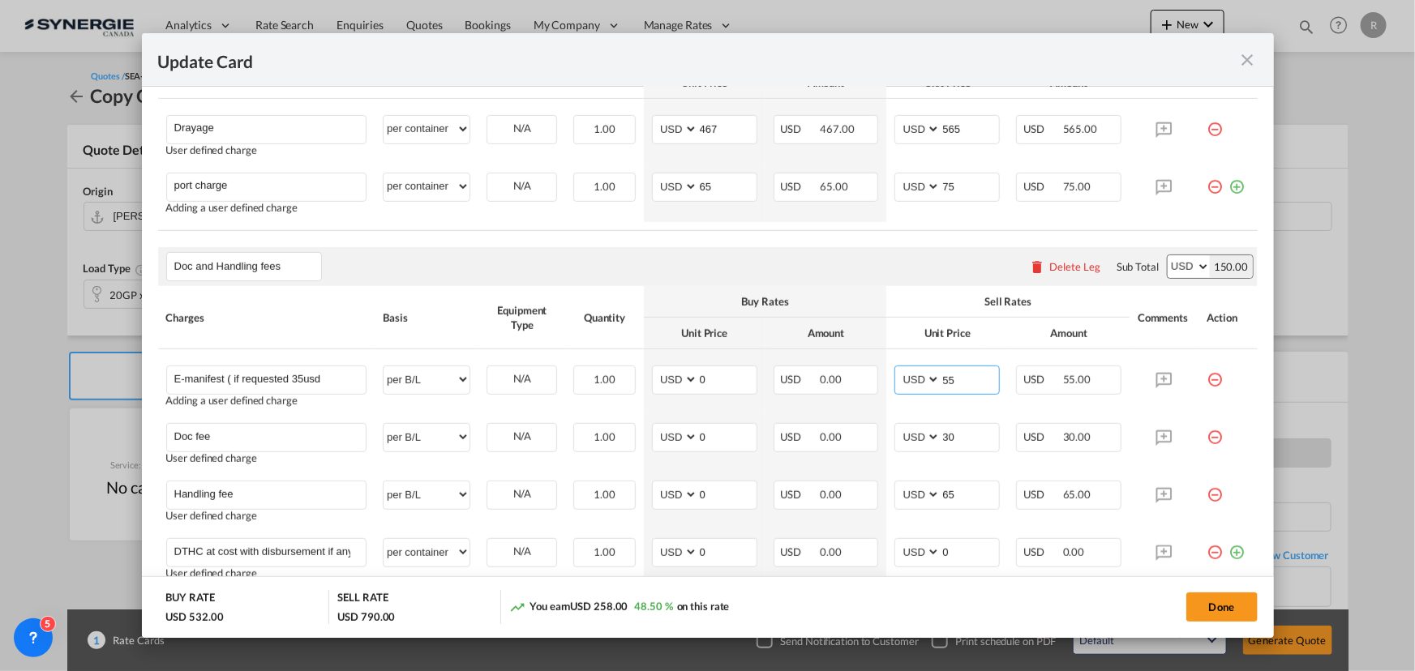
drag, startPoint x: 964, startPoint y: 375, endPoint x: 759, endPoint y: 339, distance: 208.3
click at [790, 353] on tr "E-manifest ( if requested 35usd Please Enter User Defined Charges Cannot Be Pub…" at bounding box center [707, 382] width 1099 height 66
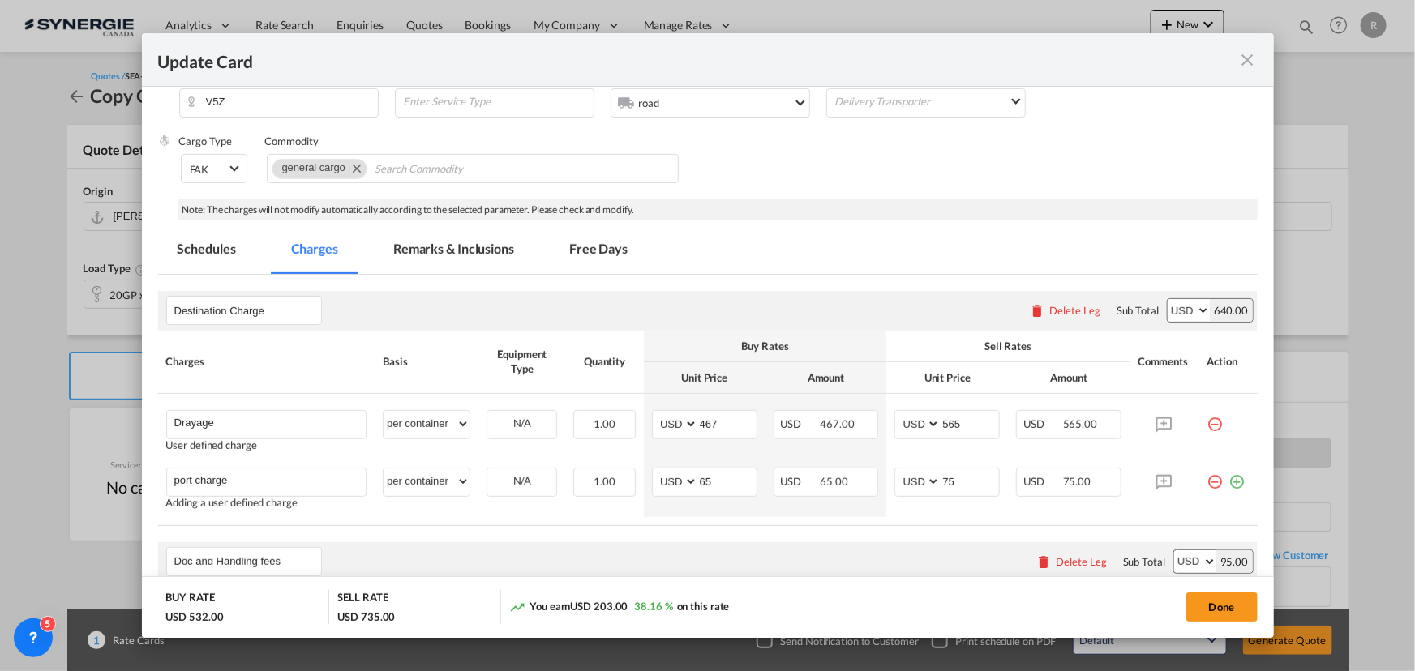
type input "0"
click at [413, 248] on md-tab-item "Remarks & Inclusions" at bounding box center [454, 251] width 160 height 45
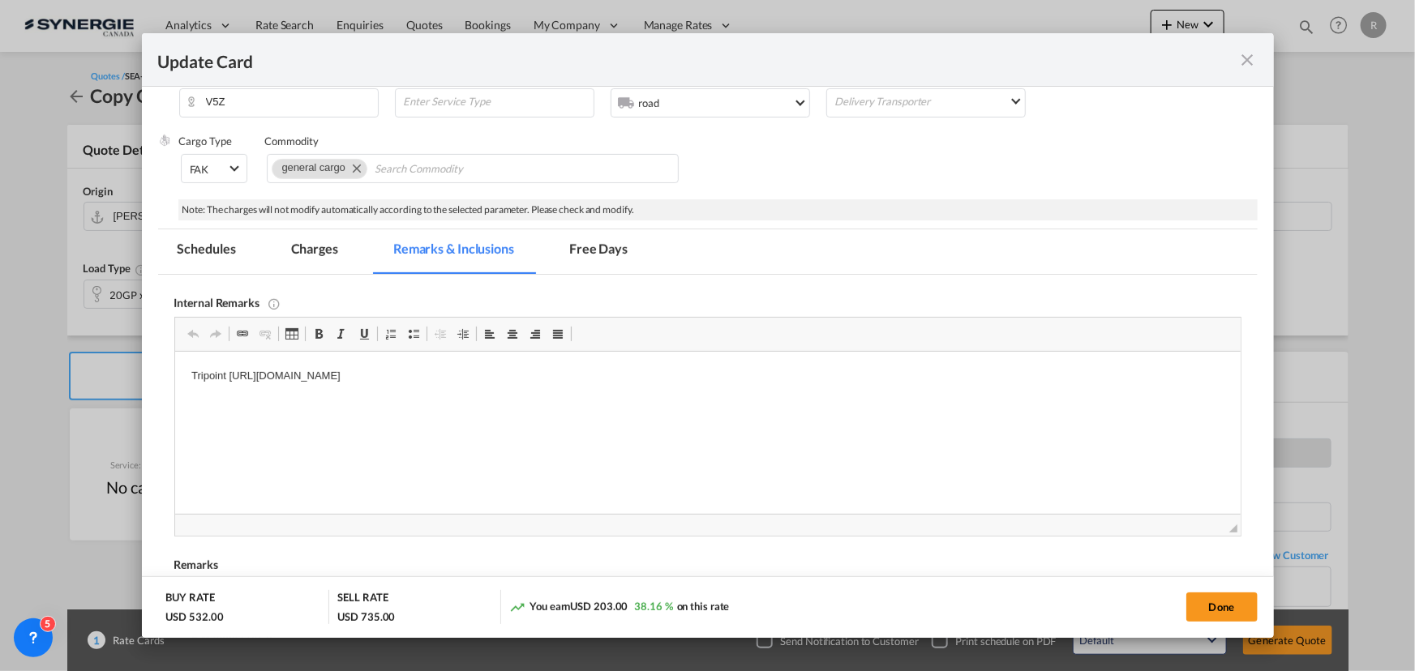
scroll to position [0, 0]
drag, startPoint x: 187, startPoint y: 379, endPoint x: 867, endPoint y: 417, distance: 680.4
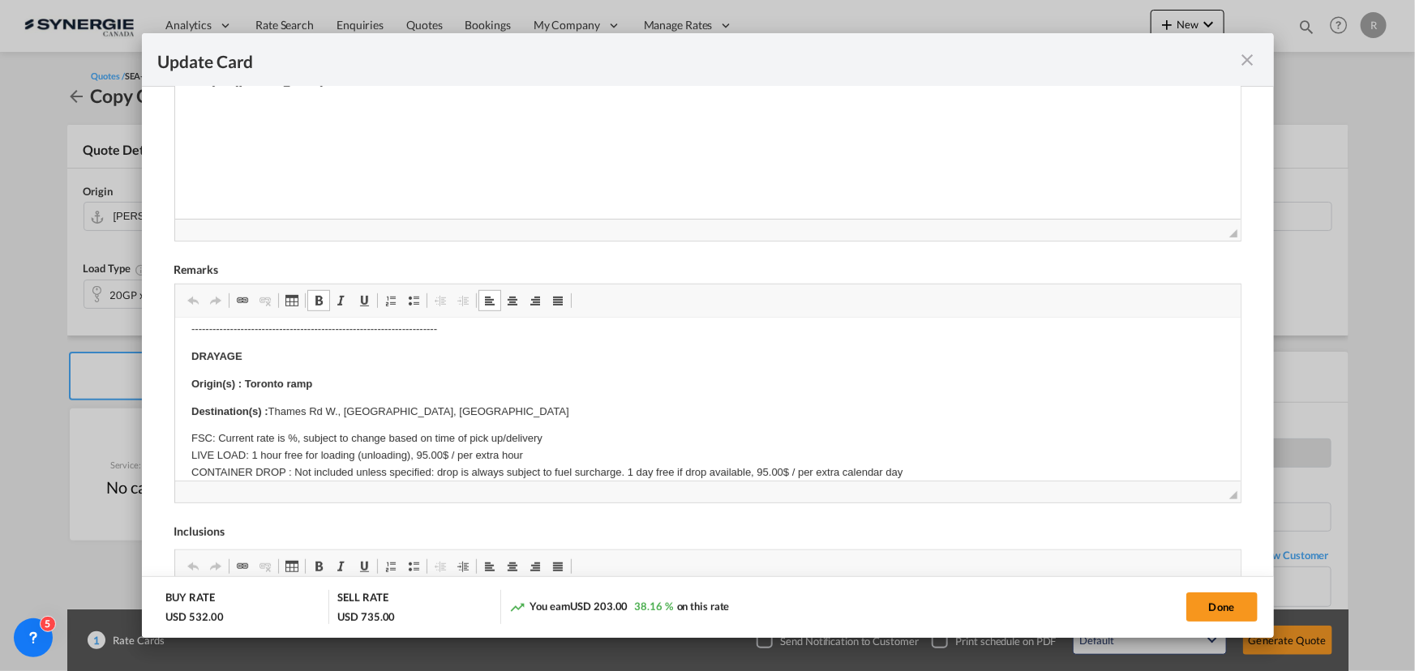
scroll to position [220, 0]
drag, startPoint x: 243, startPoint y: 380, endPoint x: 367, endPoint y: 387, distance: 124.2
click at [367, 387] on p "Origin(s) : Toronto ramp" at bounding box center [706, 382] width 1033 height 17
click at [340, 395] on body "E Manifest (ACI): Applicable if Synergie is responsible to submit Per E-manifes…" at bounding box center [706, 539] width 1033 height 851
drag, startPoint x: 270, startPoint y: 404, endPoint x: 439, endPoint y: 415, distance: 168.9
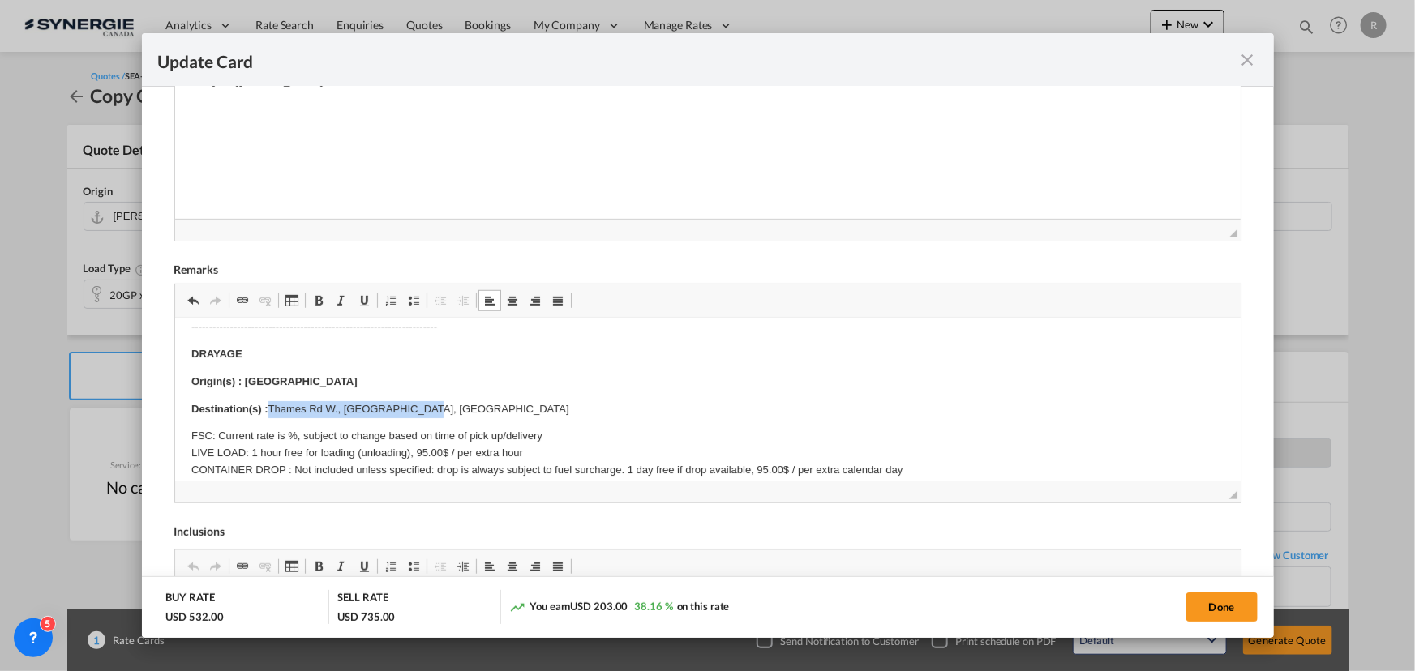
click at [439, 415] on p "Destination(s) : Thames Rd W., Exeter, Ontario" at bounding box center [706, 409] width 1033 height 17
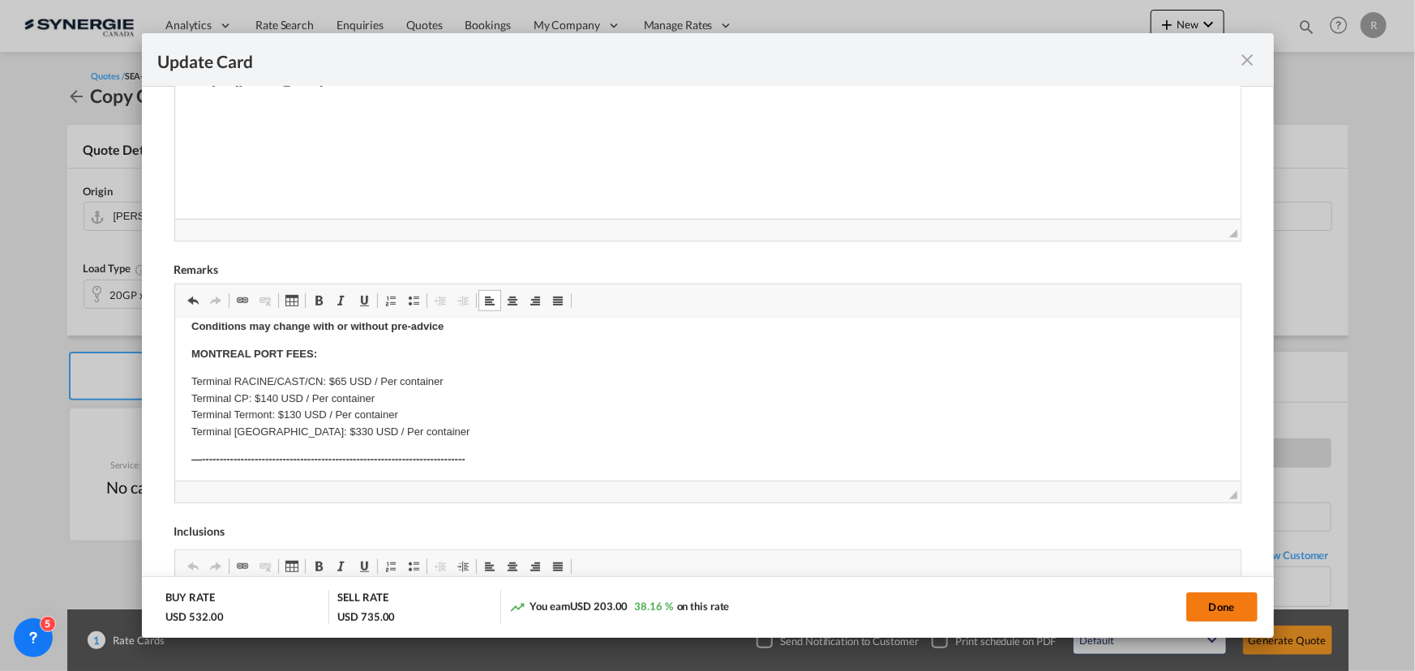
click at [1232, 612] on button "Done" at bounding box center [1221, 607] width 71 height 29
type input "04 Sep 2025"
type input "04 Oct 2025"
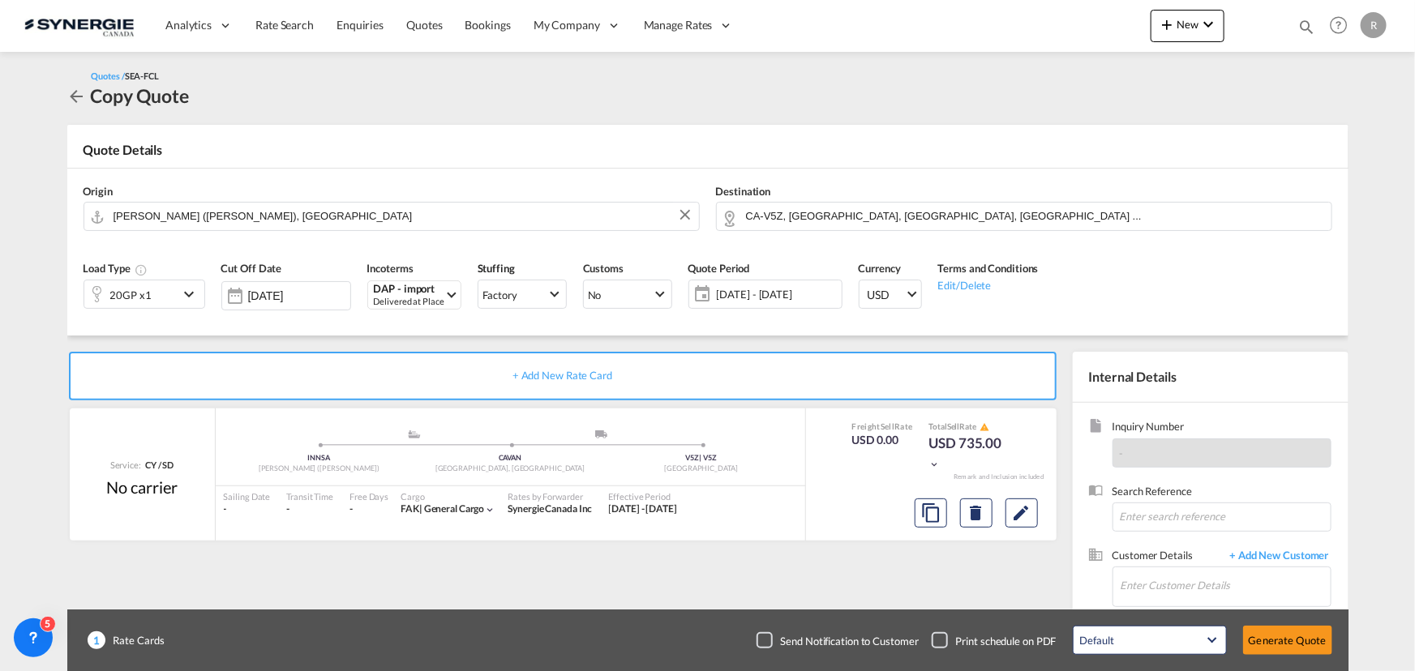
scroll to position [308, 0]
click at [1163, 576] on input "Enter Customer Details" at bounding box center [1225, 585] width 210 height 36
paste input "aniket.yadav@iss-gf.com"
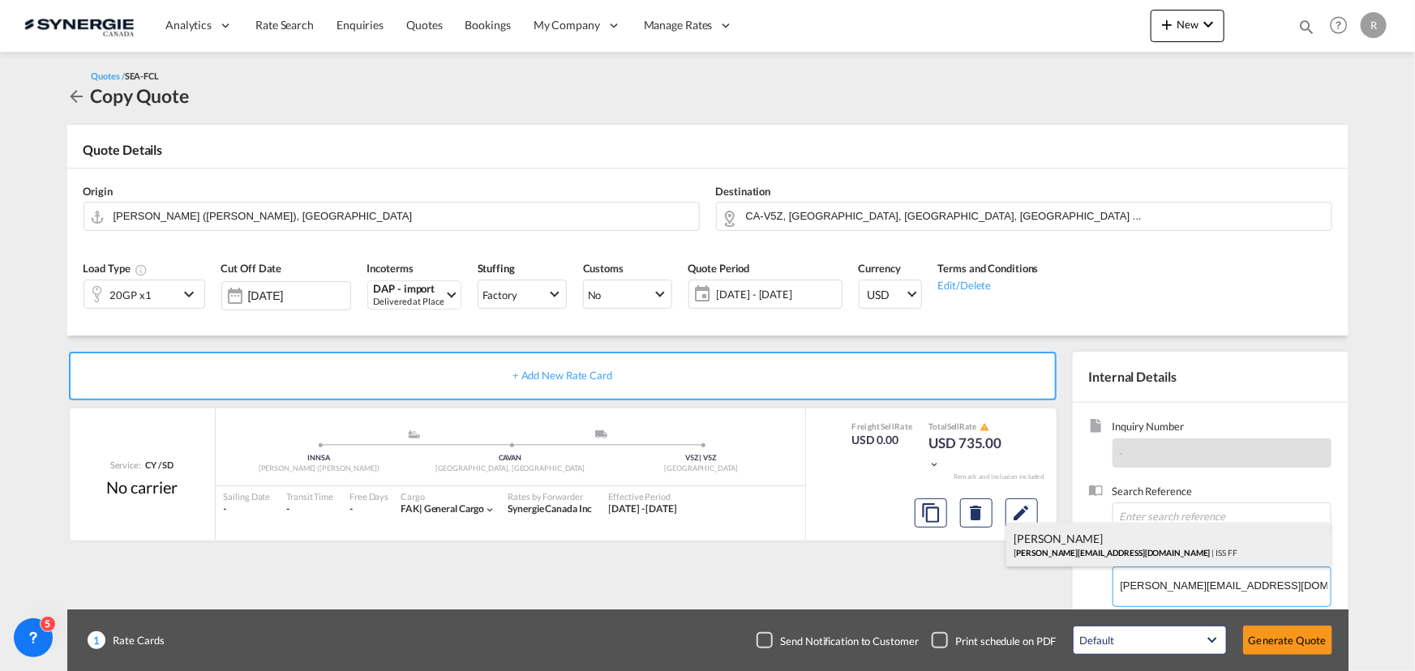
click at [1050, 545] on div "Aniket Yadav aniket.yadav@iss-gf.com | ISS FF" at bounding box center [1168, 545] width 324 height 44
type input "ISS FF, Aniket Yadav, aniket.yadav@iss-gf.com"
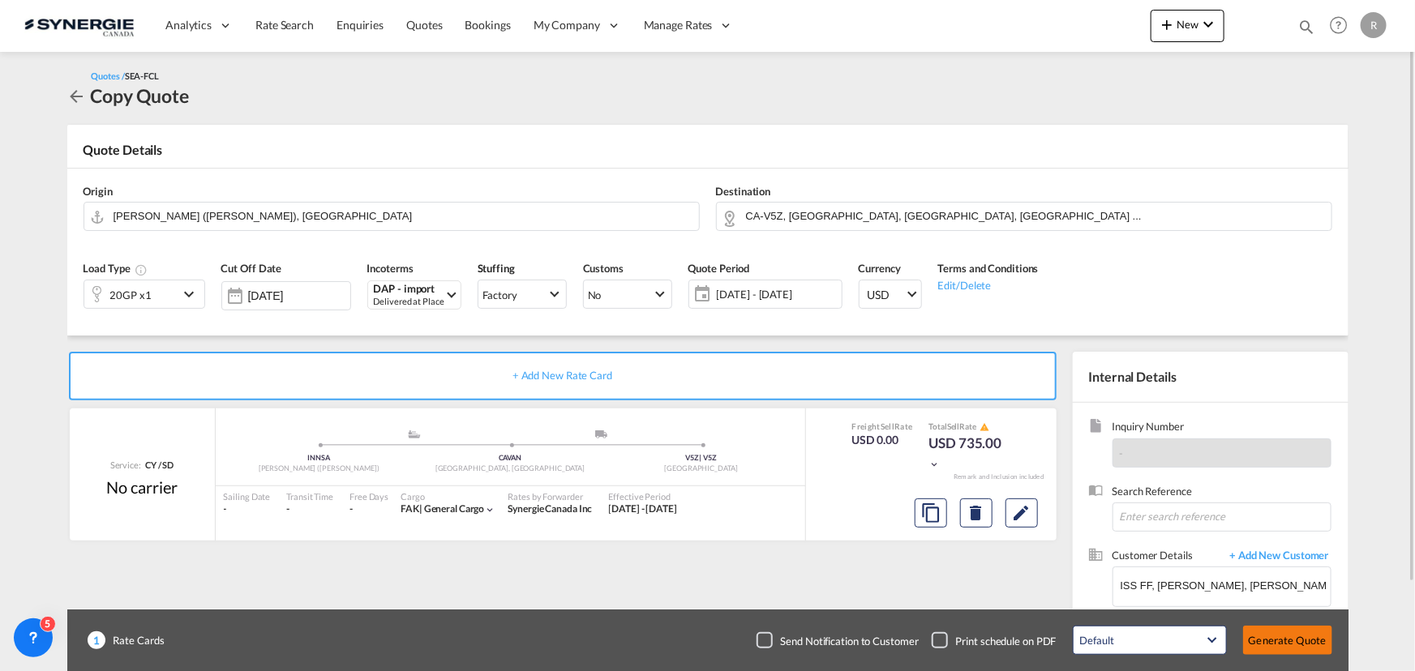
click at [1272, 636] on button "Generate Quote" at bounding box center [1287, 640] width 89 height 29
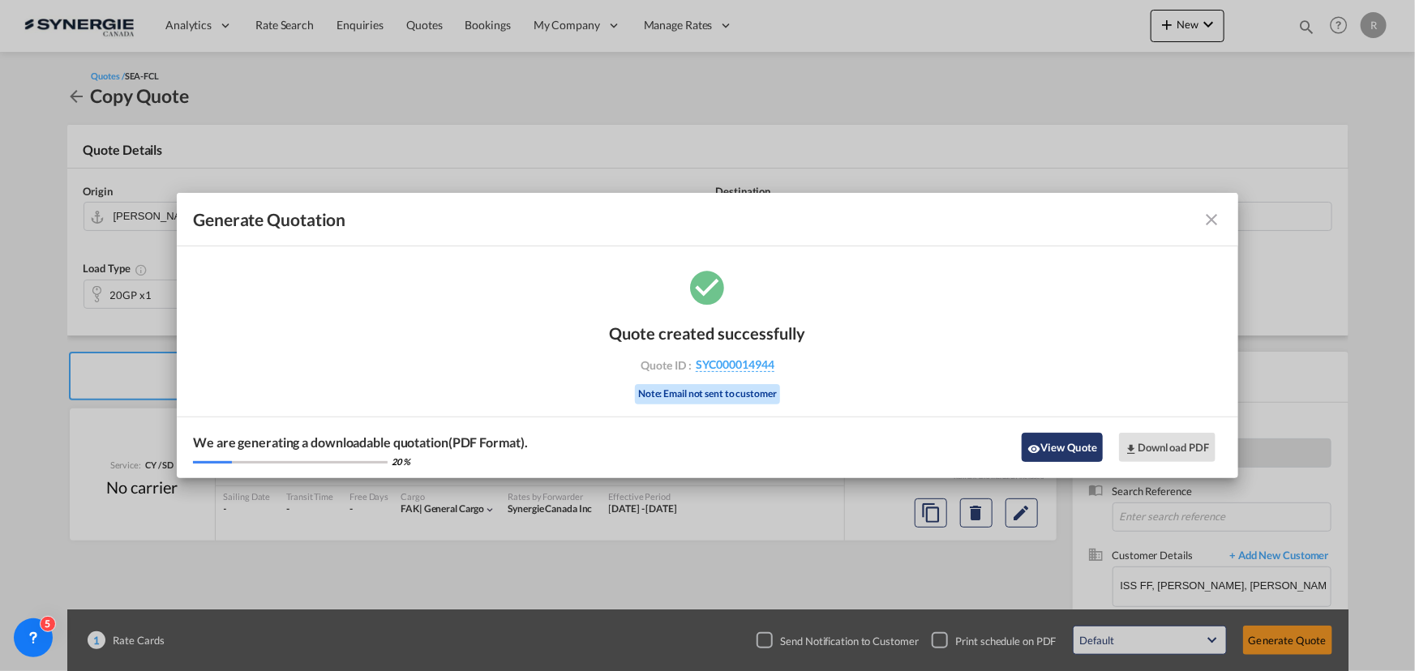
click at [1059, 462] on button "View Quote" at bounding box center [1061, 447] width 81 height 29
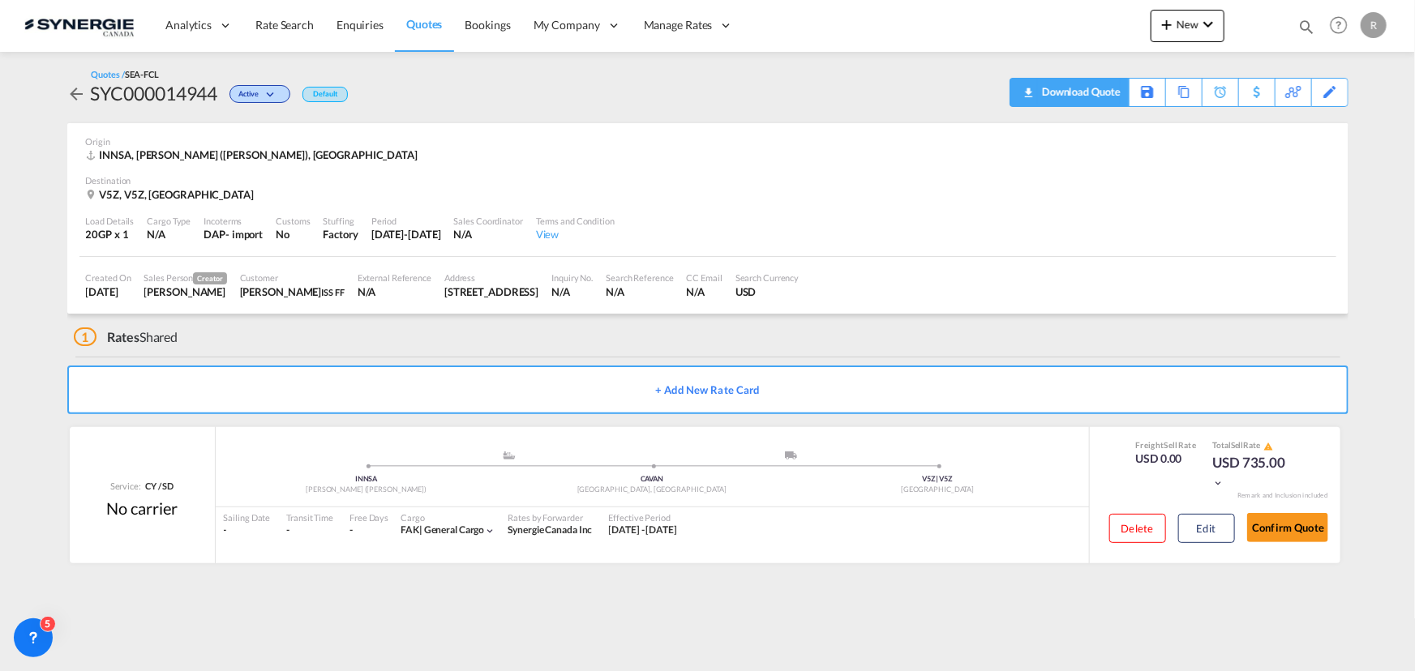
click at [1103, 99] on div "Download Quote" at bounding box center [1079, 92] width 83 height 26
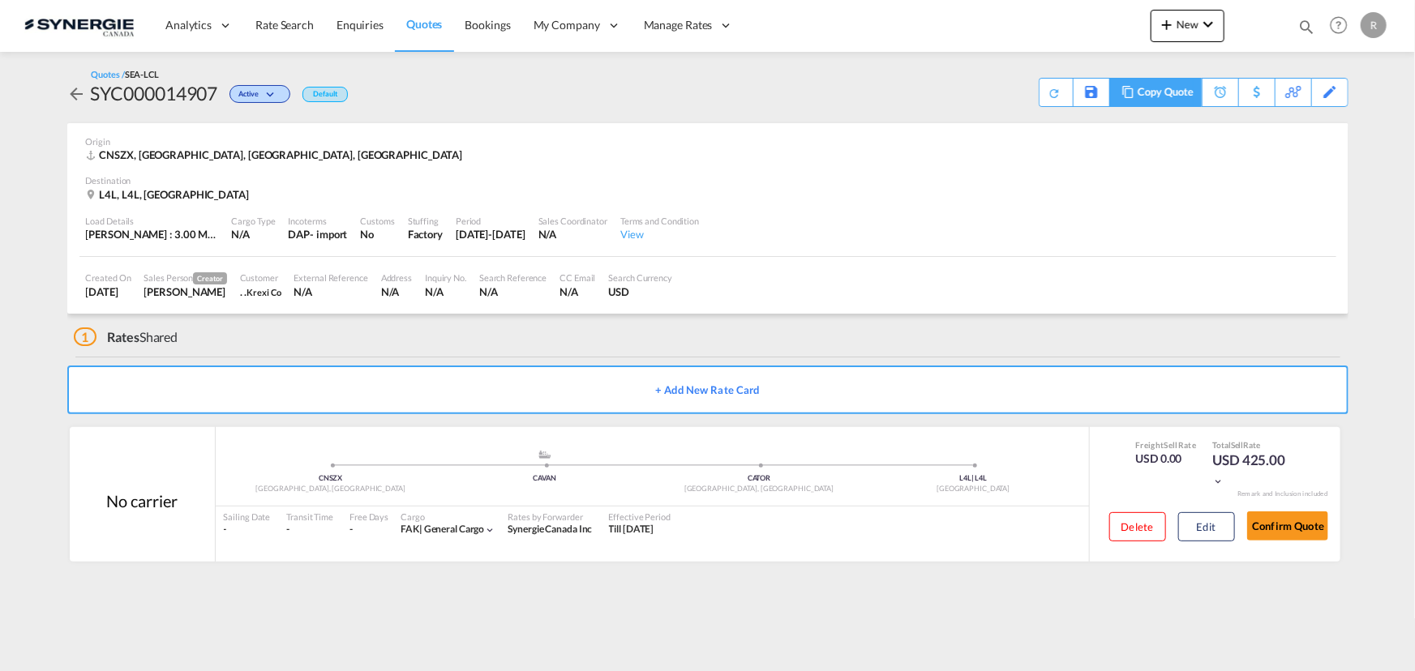
click at [1145, 96] on div "Copy Quote" at bounding box center [1164, 93] width 55 height 28
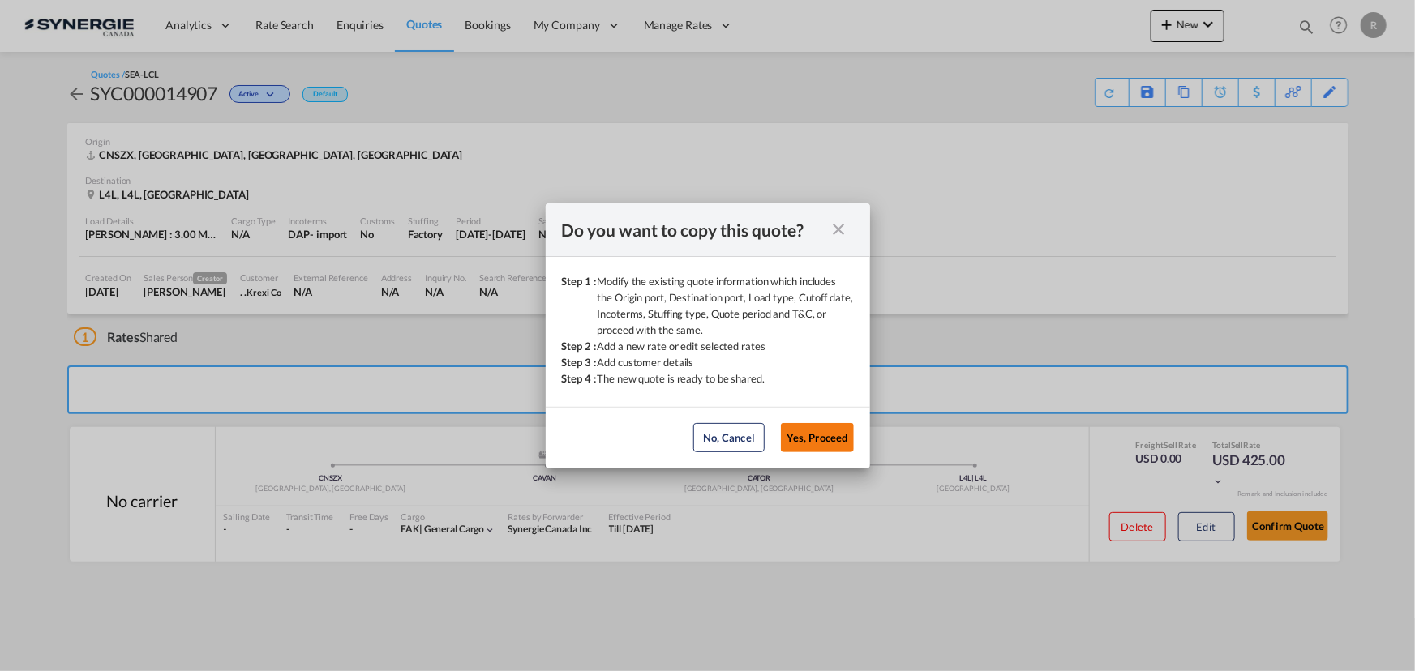
click at [825, 445] on button "Yes, Proceed" at bounding box center [817, 437] width 73 height 29
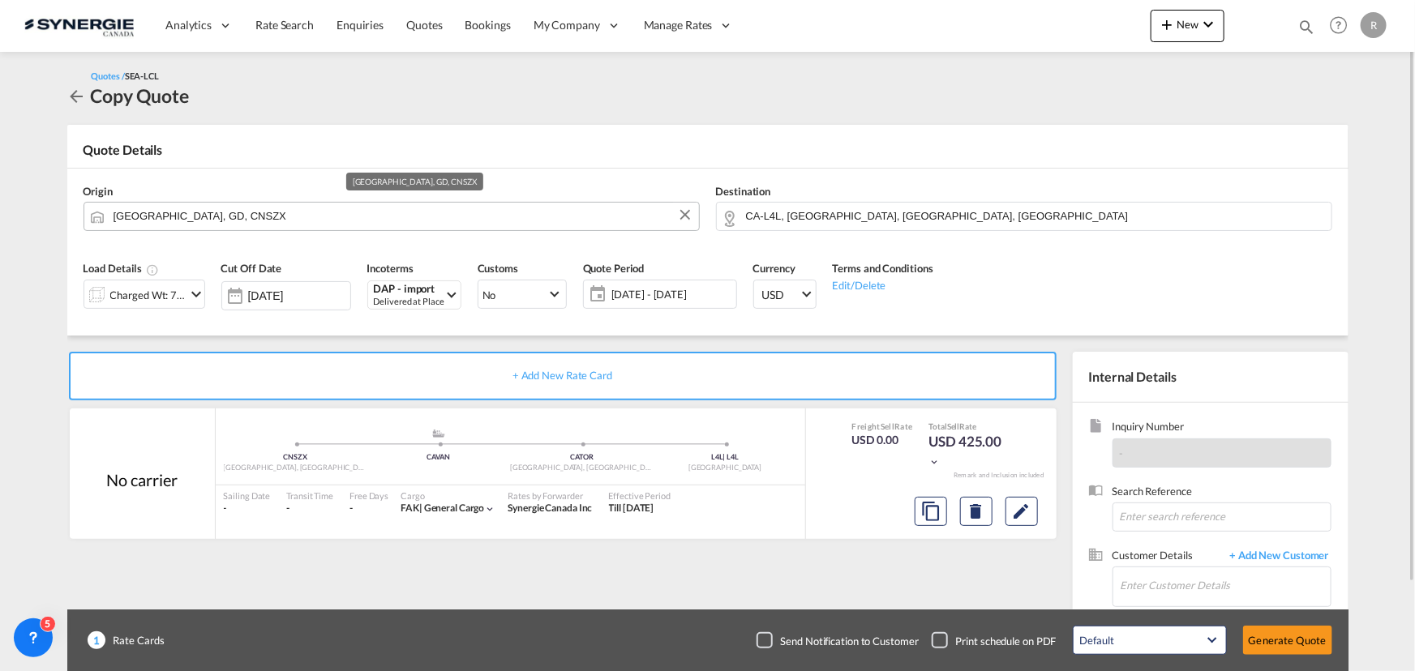
click at [242, 215] on input "Shenzhen, GD, CNSZX" at bounding box center [401, 216] width 577 height 28
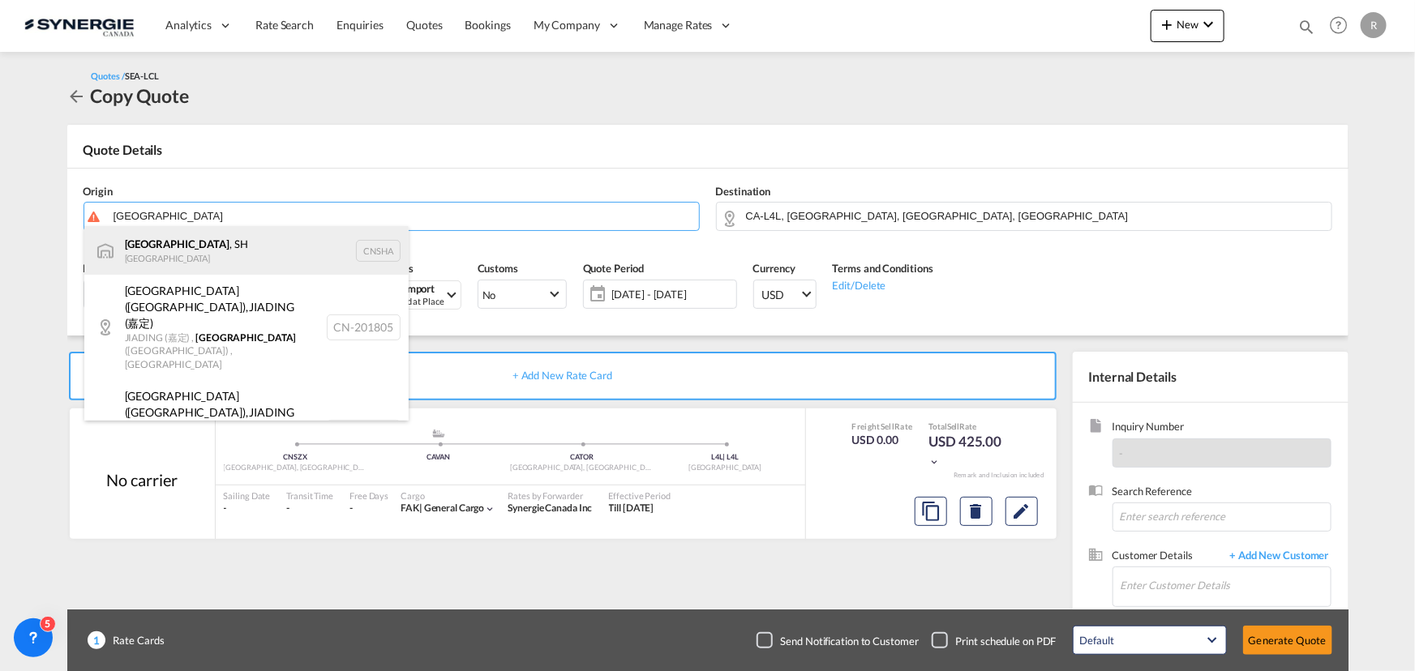
click at [162, 252] on div "Shanghai , SH China CNSHA" at bounding box center [246, 250] width 324 height 49
type input "Shanghai, SH, CNSHA"
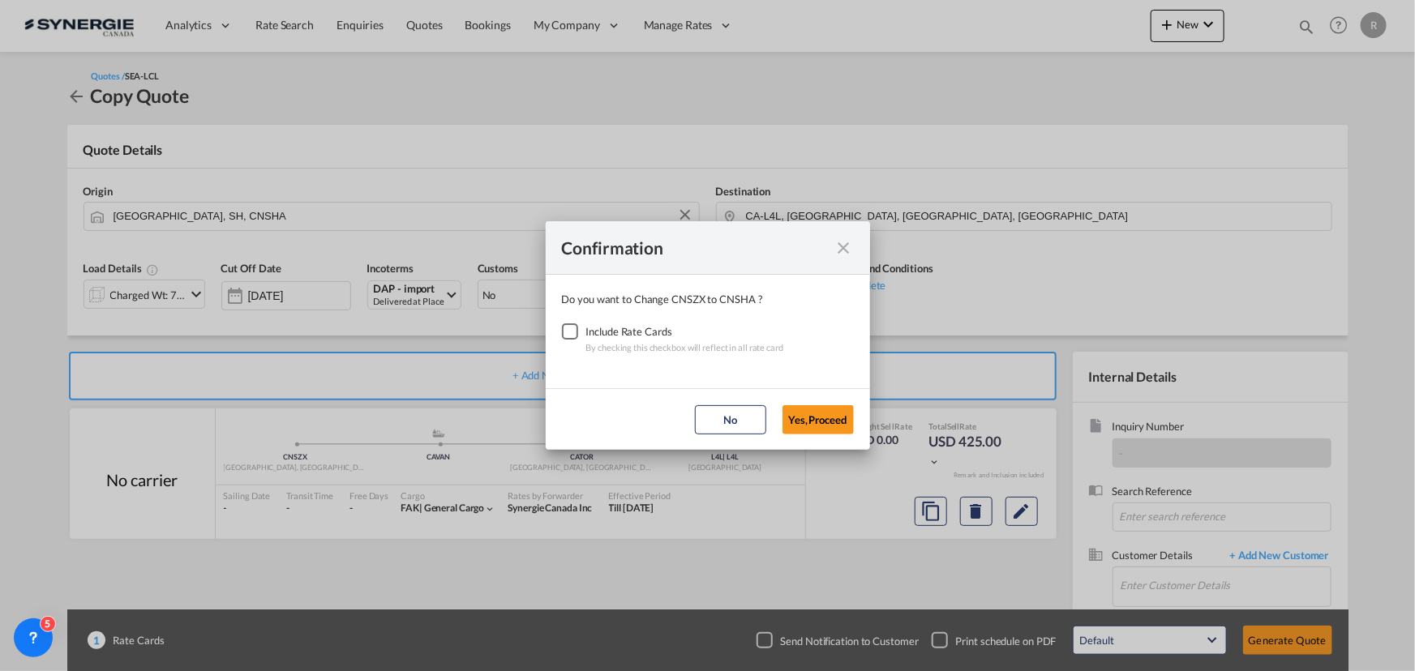
click at [570, 332] on div "Checkbox No Ink" at bounding box center [570, 331] width 16 height 16
click at [824, 421] on button "Yes,Proceed" at bounding box center [817, 419] width 71 height 29
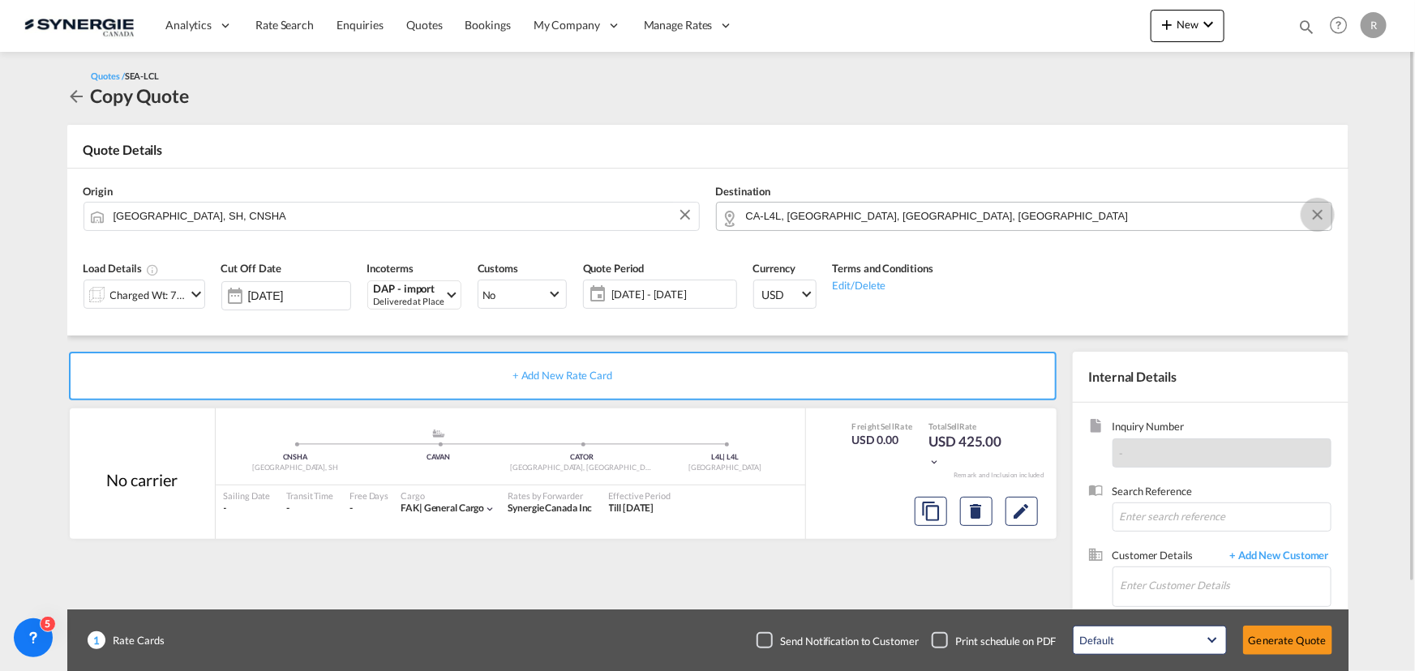
click at [1320, 215] on button "Clear Input" at bounding box center [1317, 215] width 24 height 24
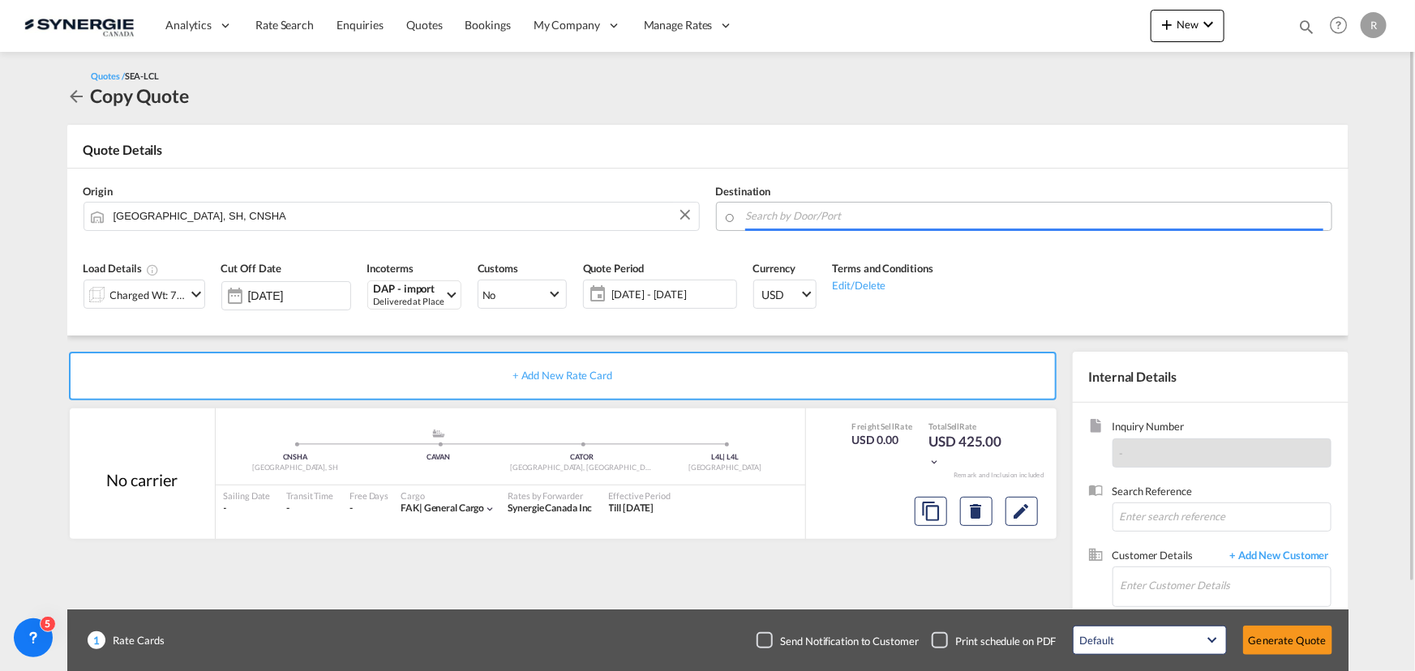
click at [1065, 215] on input "Search by Door/Port" at bounding box center [1034, 216] width 577 height 28
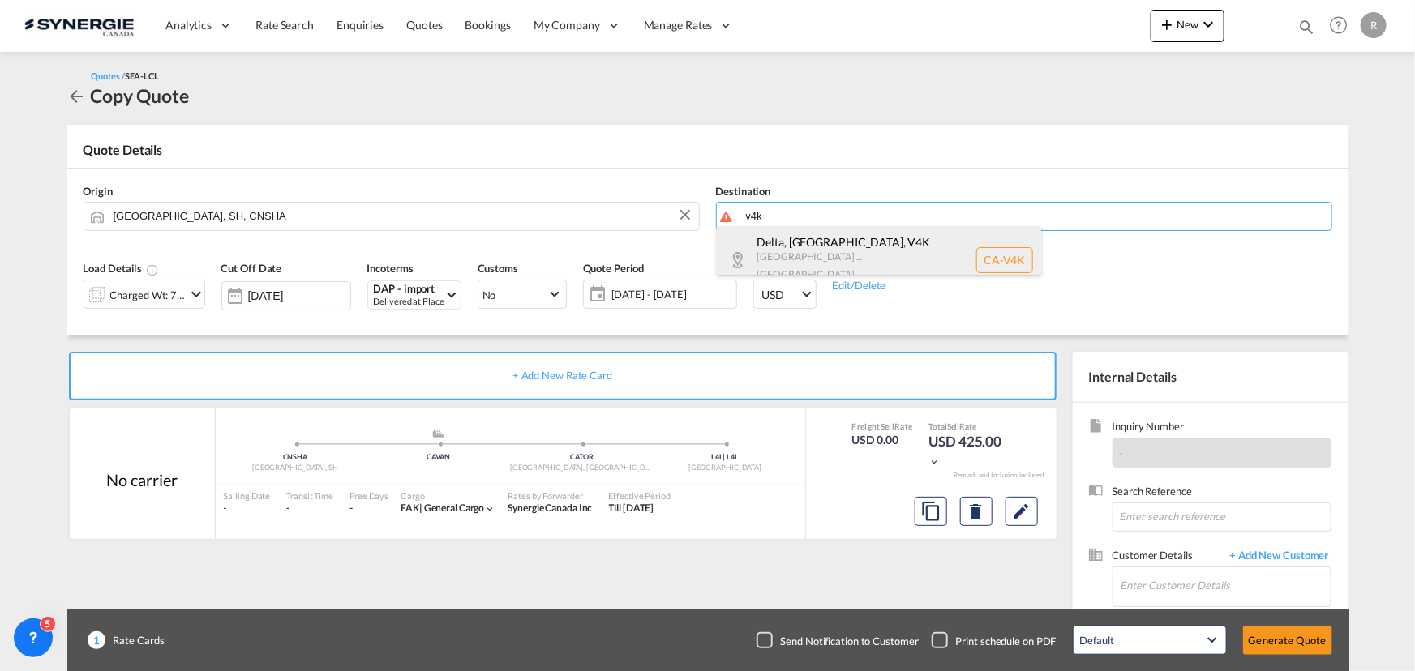
click at [816, 254] on div "Delta, BC , V4K British Columbia ... Canada CA-V4K" at bounding box center [879, 259] width 324 height 67
type input "CA-V4K, Delta, BC, British Columbia ..."
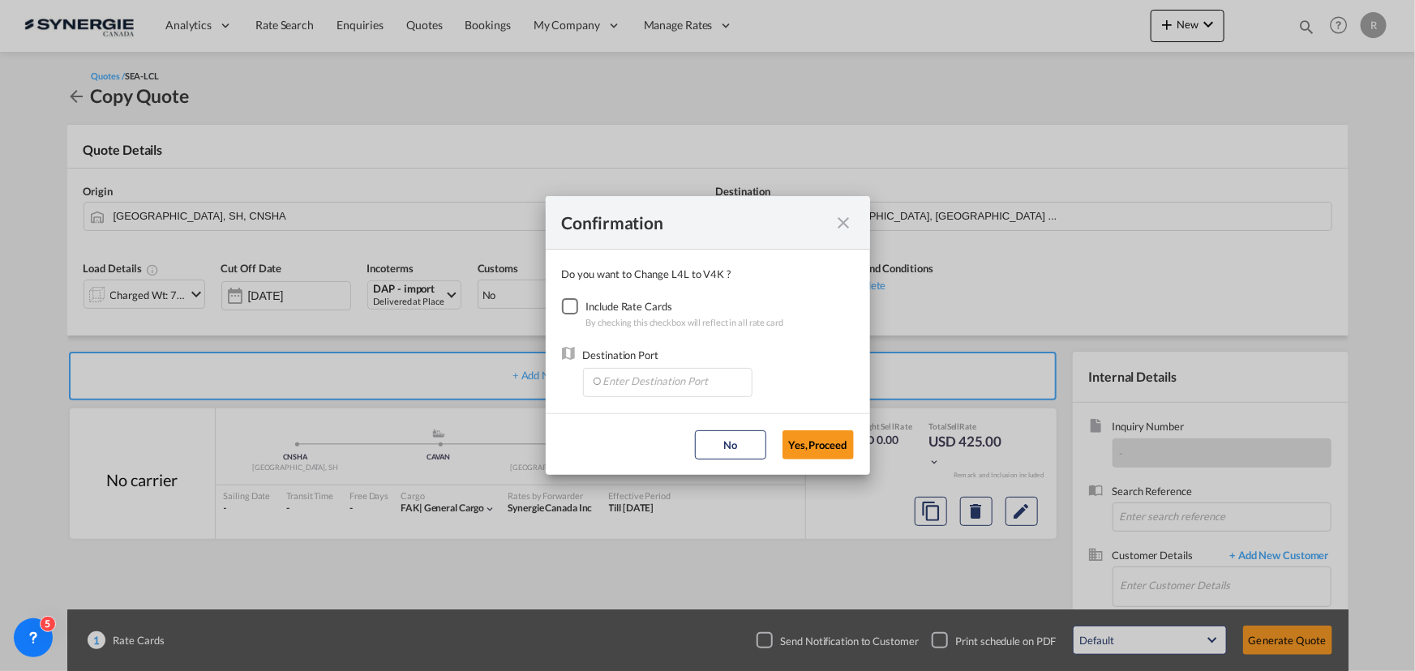
click at [573, 309] on div "Checkbox No Ink" at bounding box center [570, 306] width 16 height 16
click at [661, 385] on input "Enter Destination Port" at bounding box center [671, 381] width 161 height 24
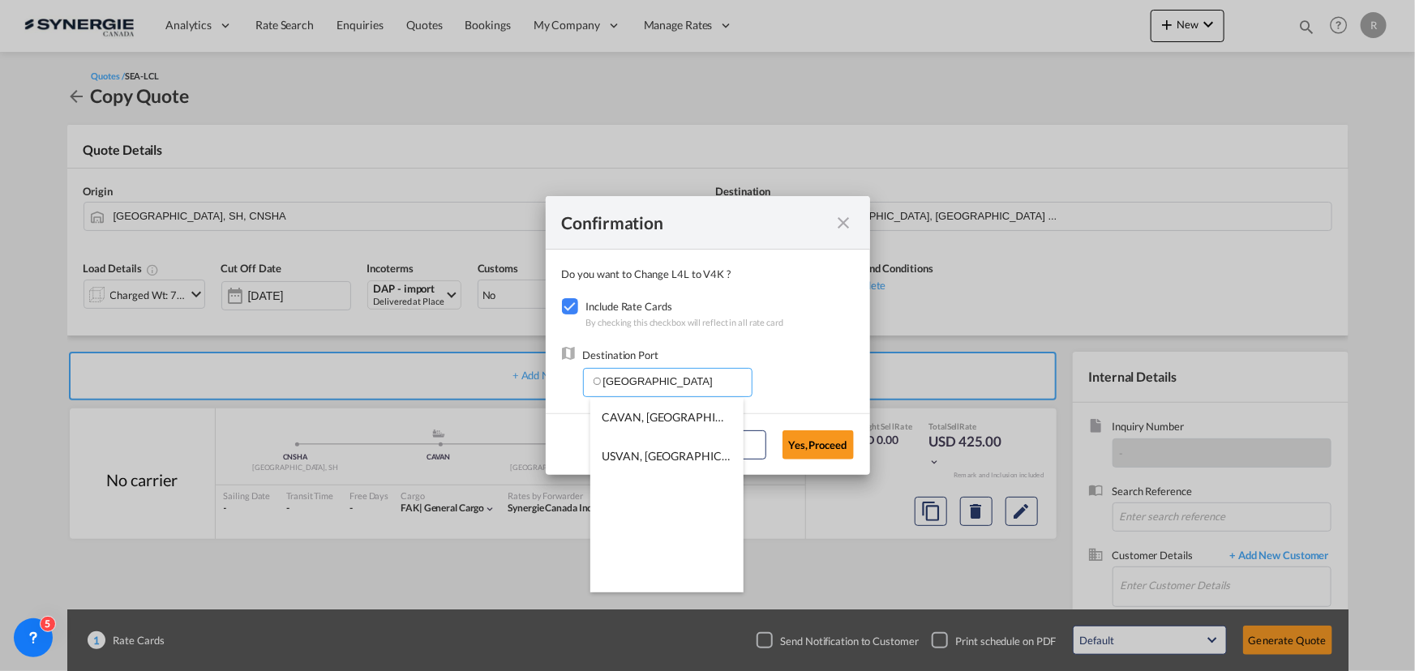
click at [619, 408] on li "CAVAN, Vancouver, BC, Canada, North America, Americas" at bounding box center [666, 417] width 153 height 39
type input "CAVAN, Vancouver, BC, Canada, North America, Americas"
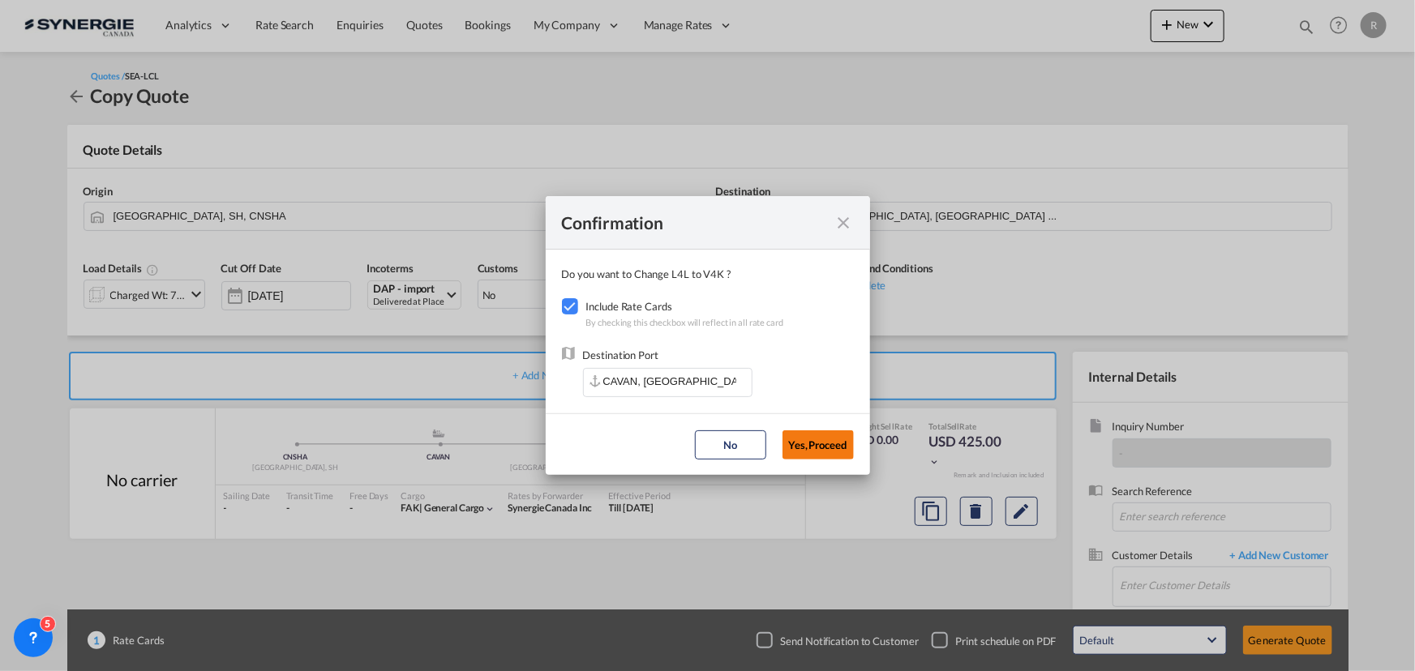
click at [826, 447] on button "Yes,Proceed" at bounding box center [817, 444] width 71 height 29
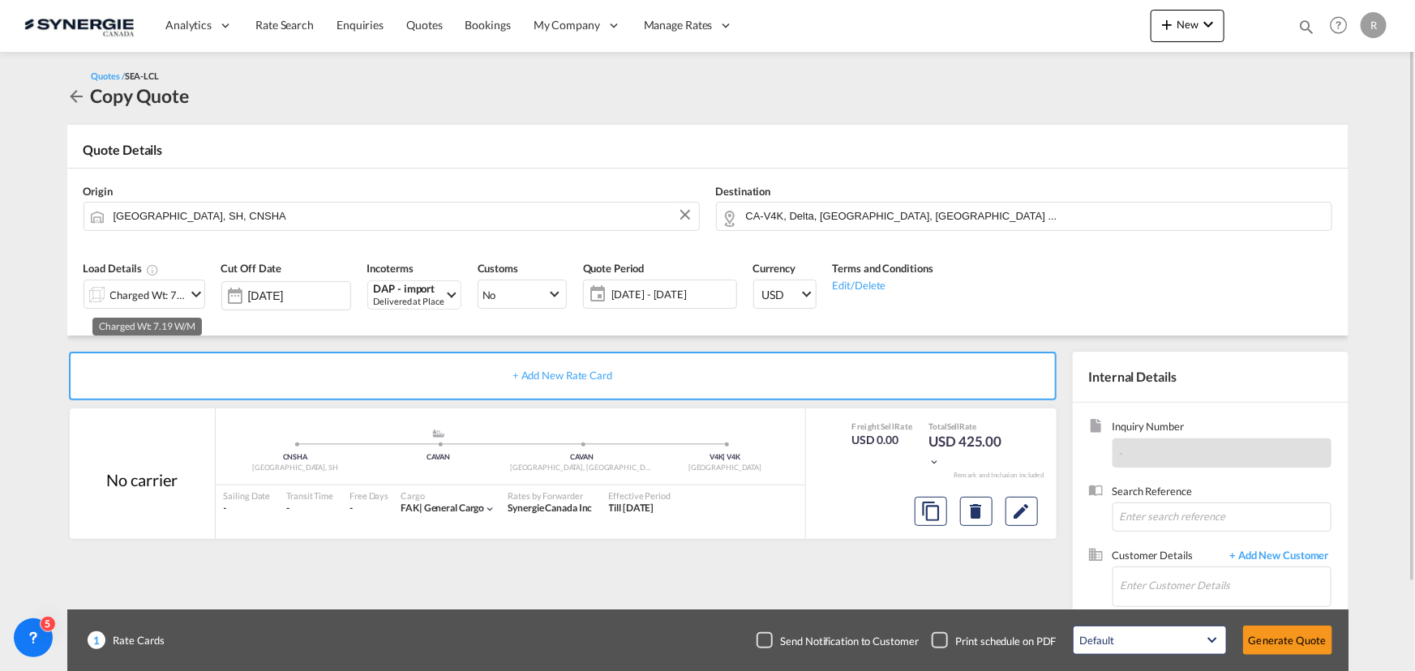
click at [161, 297] on div "Charged Wt: 7.19 W/M" at bounding box center [148, 295] width 76 height 23
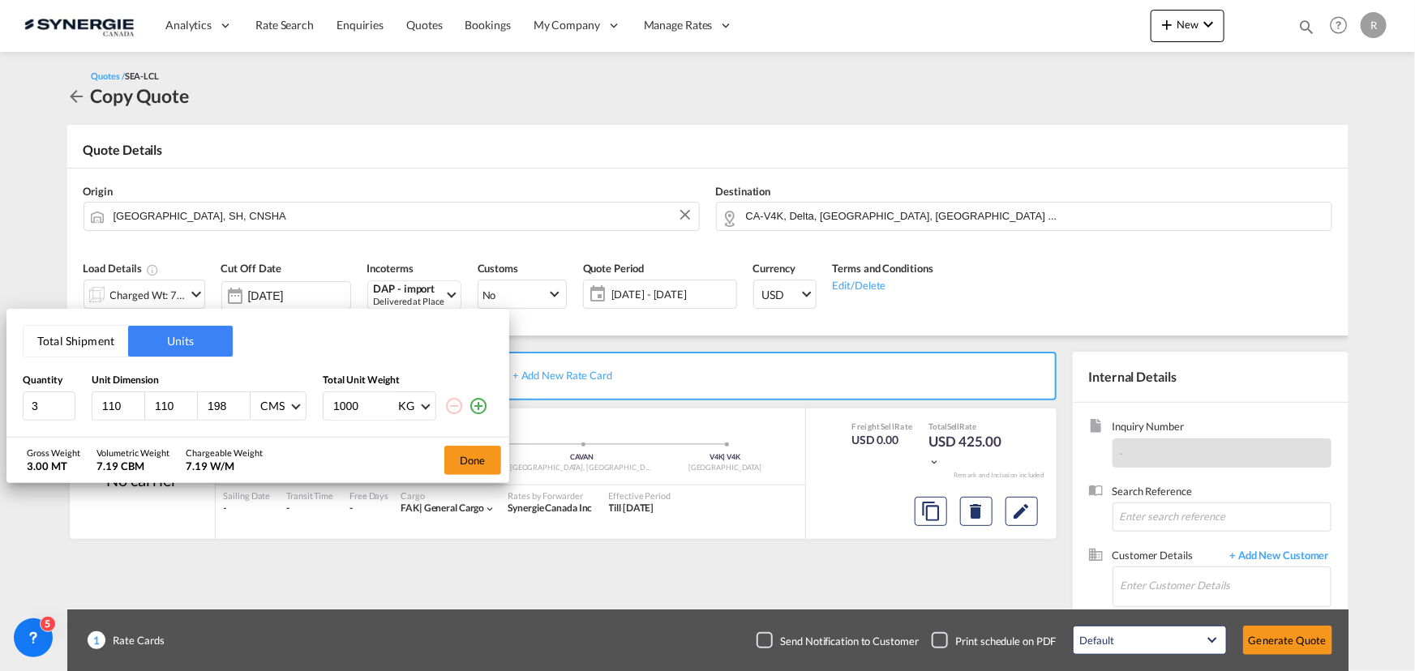
click at [57, 336] on button "Total Shipment" at bounding box center [76, 341] width 105 height 31
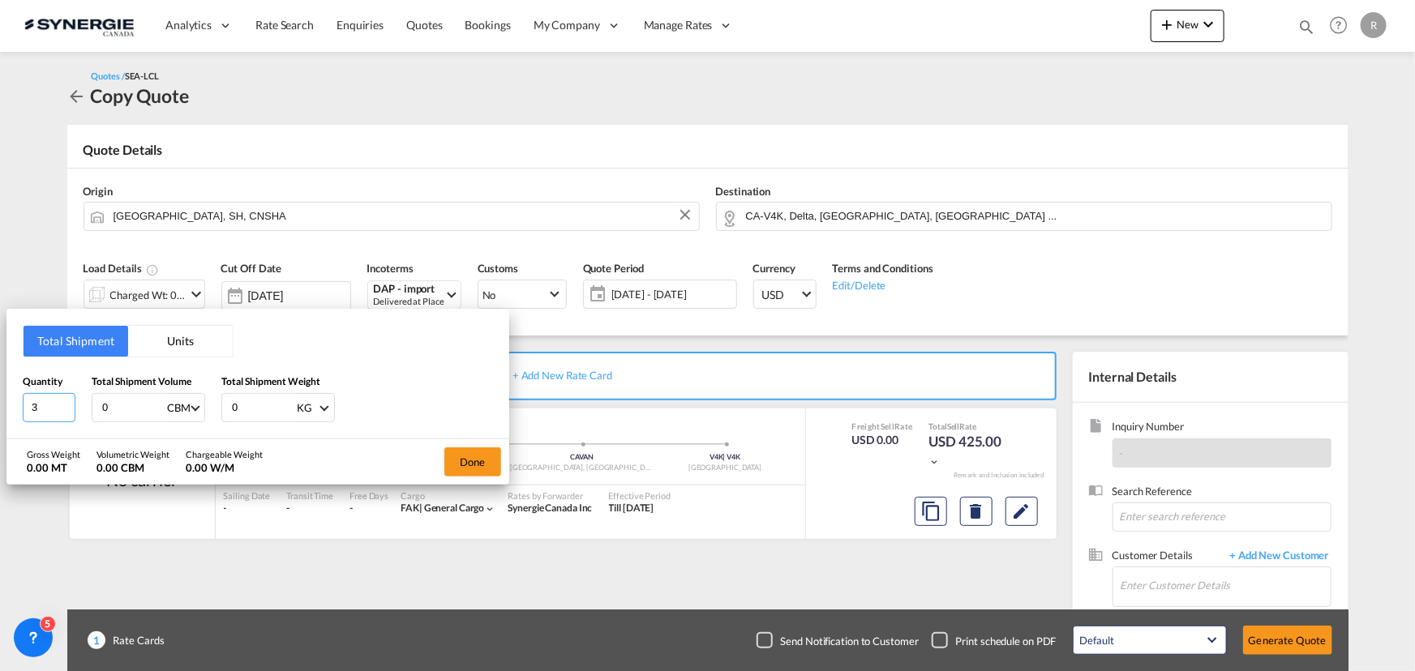
drag, startPoint x: 46, startPoint y: 397, endPoint x: -11, endPoint y: 383, distance: 59.4
click at [0, 383] on html "Analytics Reports Dashboard Rate Search Enquiries Quotes" at bounding box center [707, 335] width 1415 height 671
type input "84"
type input "9.5"
type input "1332"
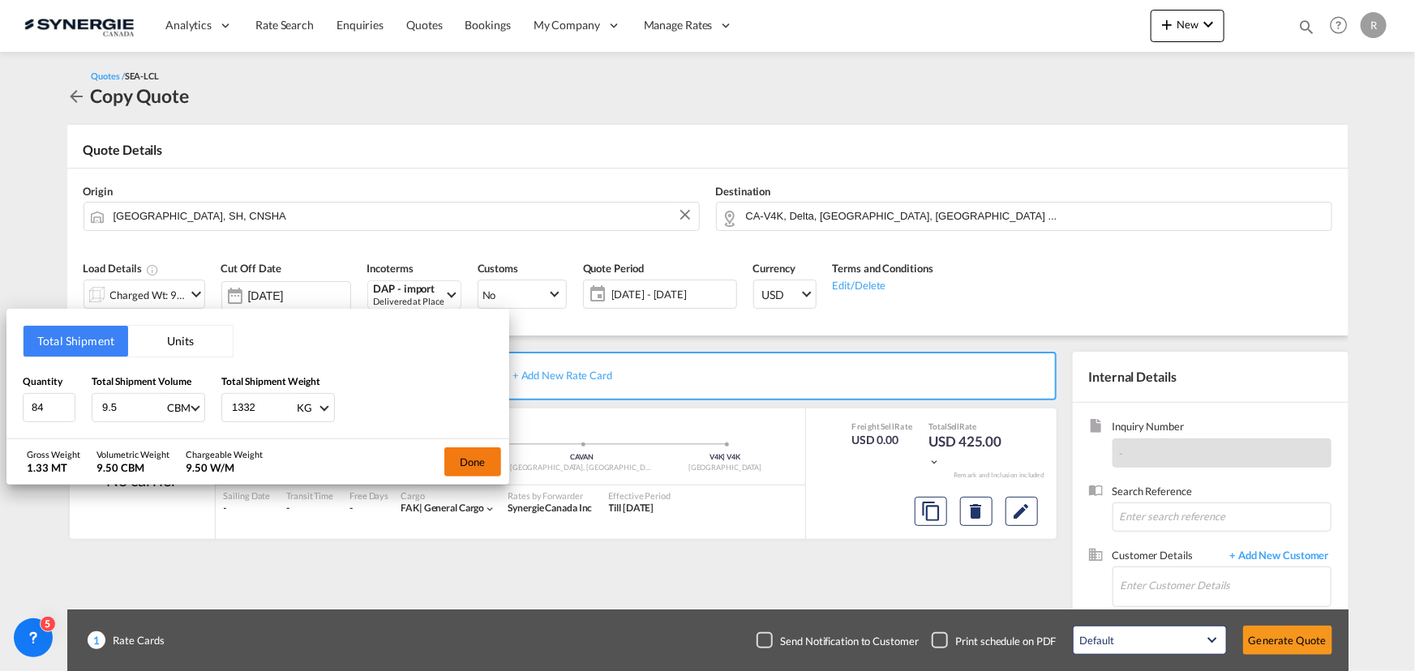
click at [460, 451] on button "Done" at bounding box center [472, 461] width 57 height 29
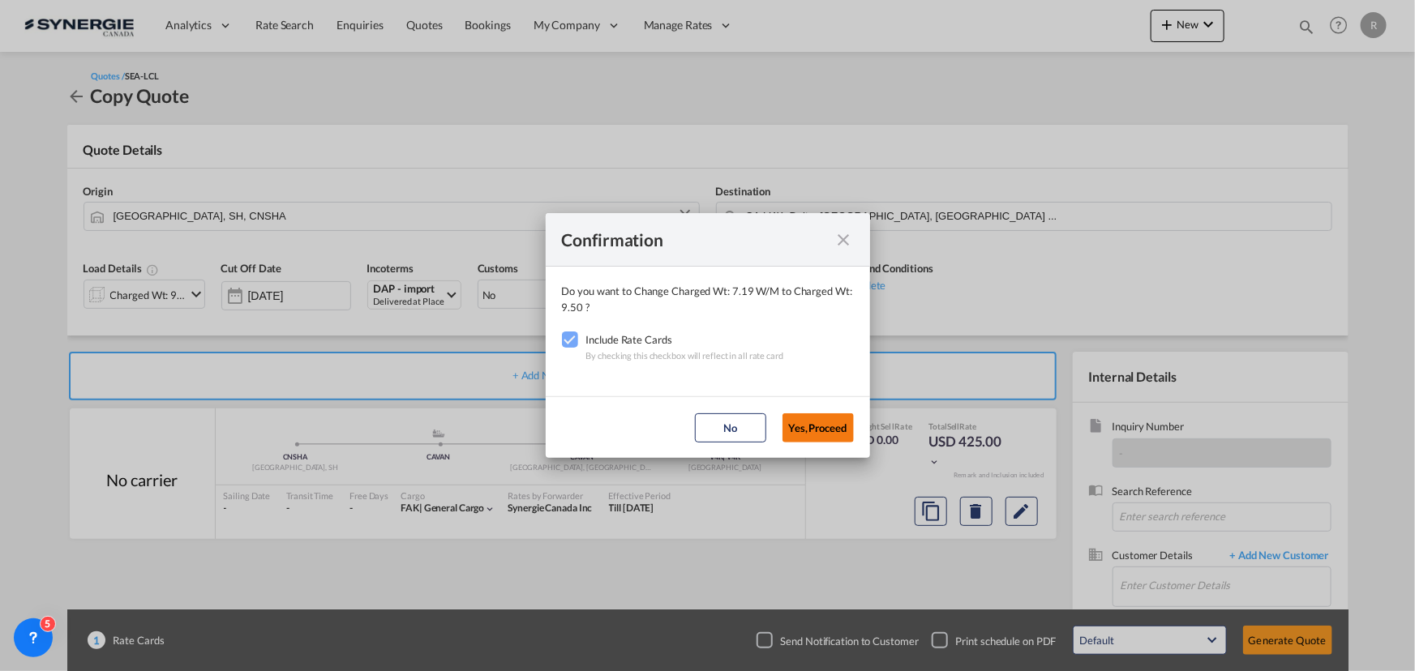
click at [835, 416] on button "Yes,Proceed" at bounding box center [817, 427] width 71 height 29
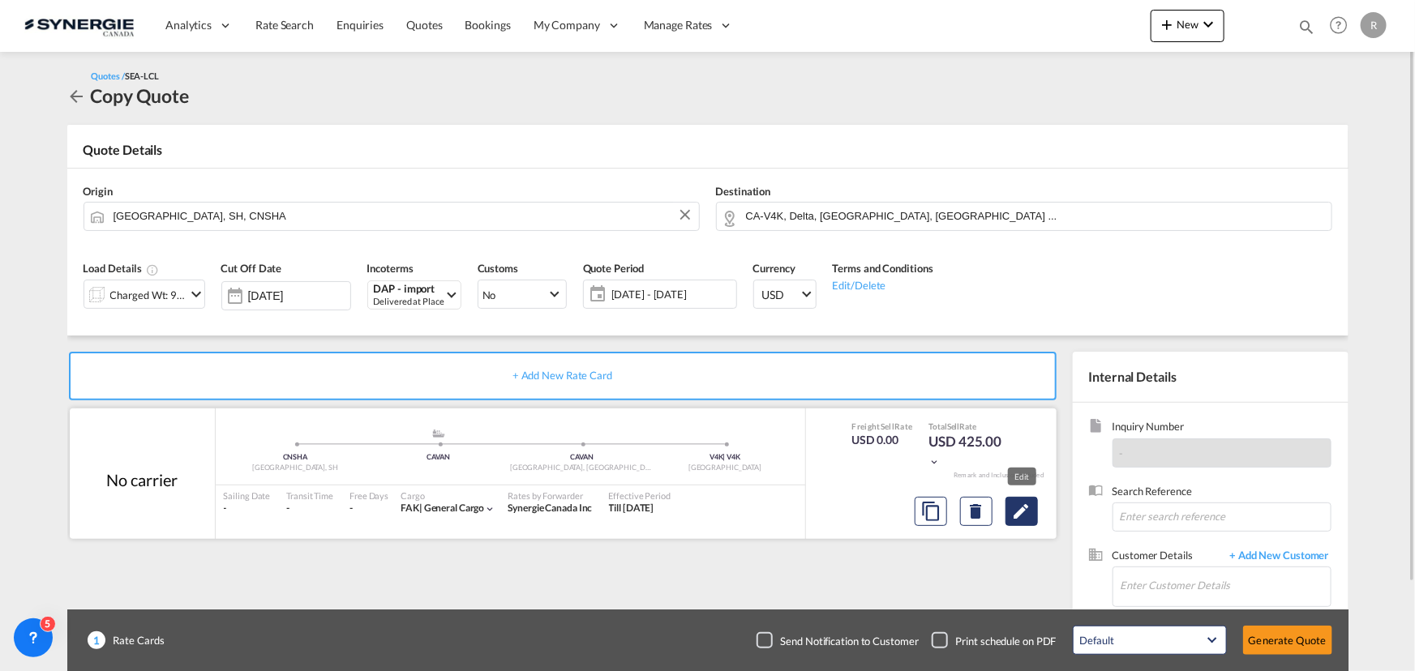
click at [1025, 513] on md-icon "Edit" at bounding box center [1021, 511] width 19 height 19
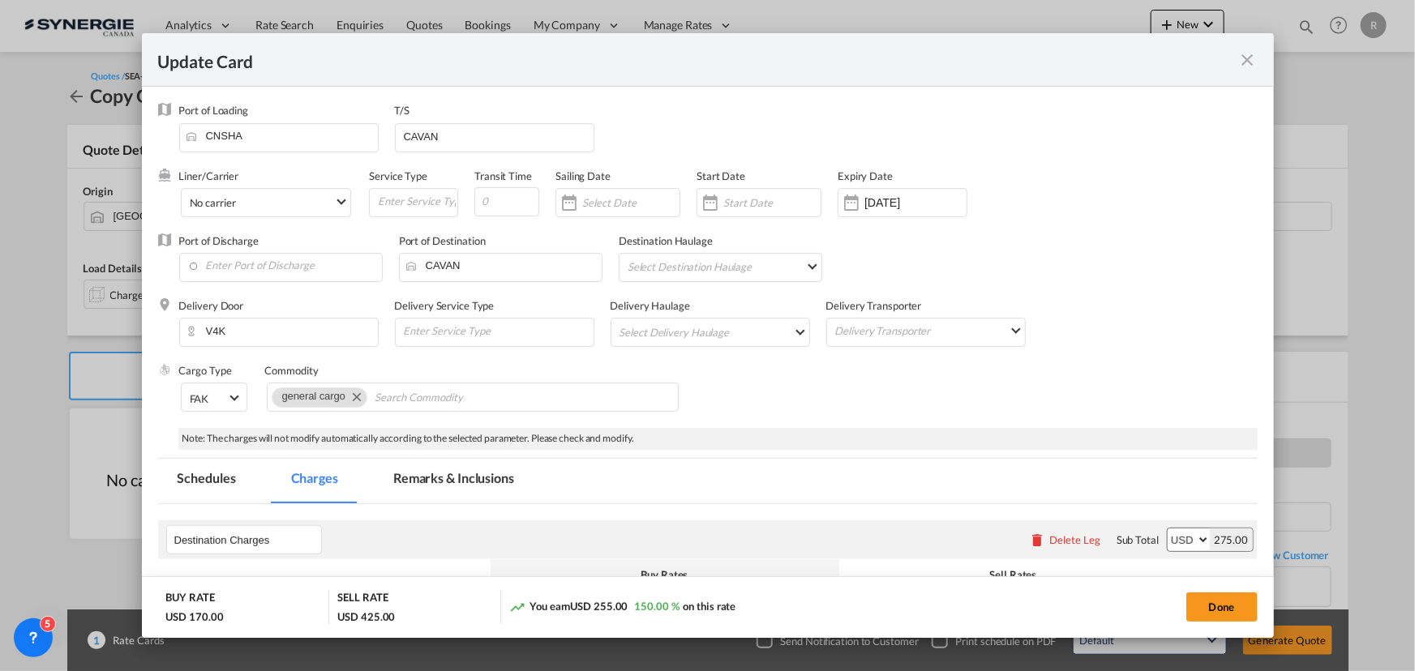
select select "flat"
select select "per_shipment"
select select "per_bl"
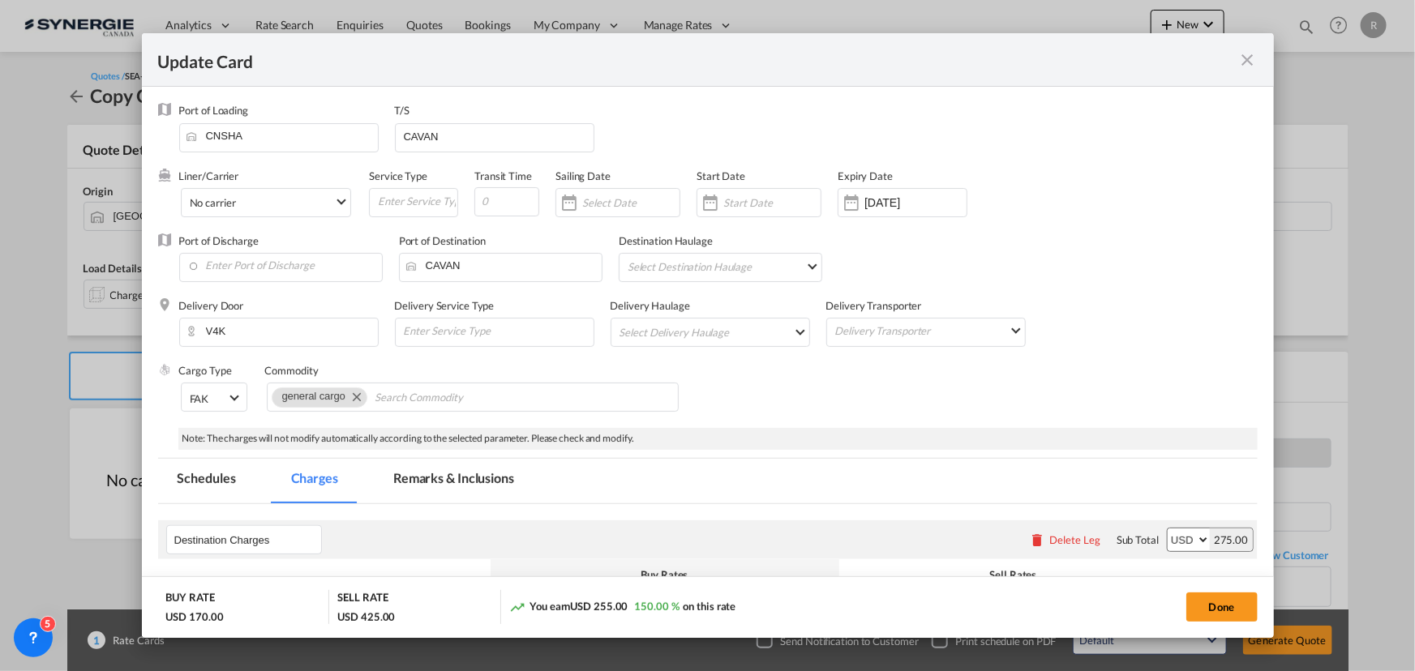
select select "per_bl"
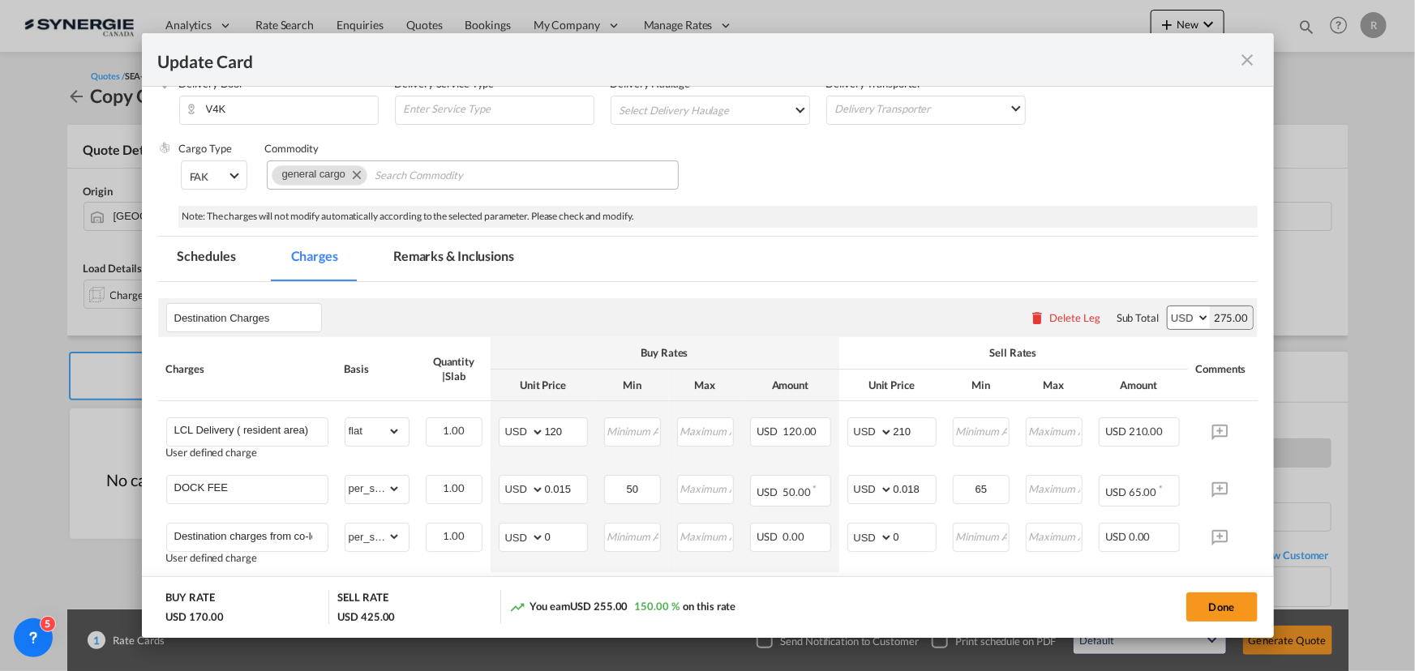
scroll to position [294, 0]
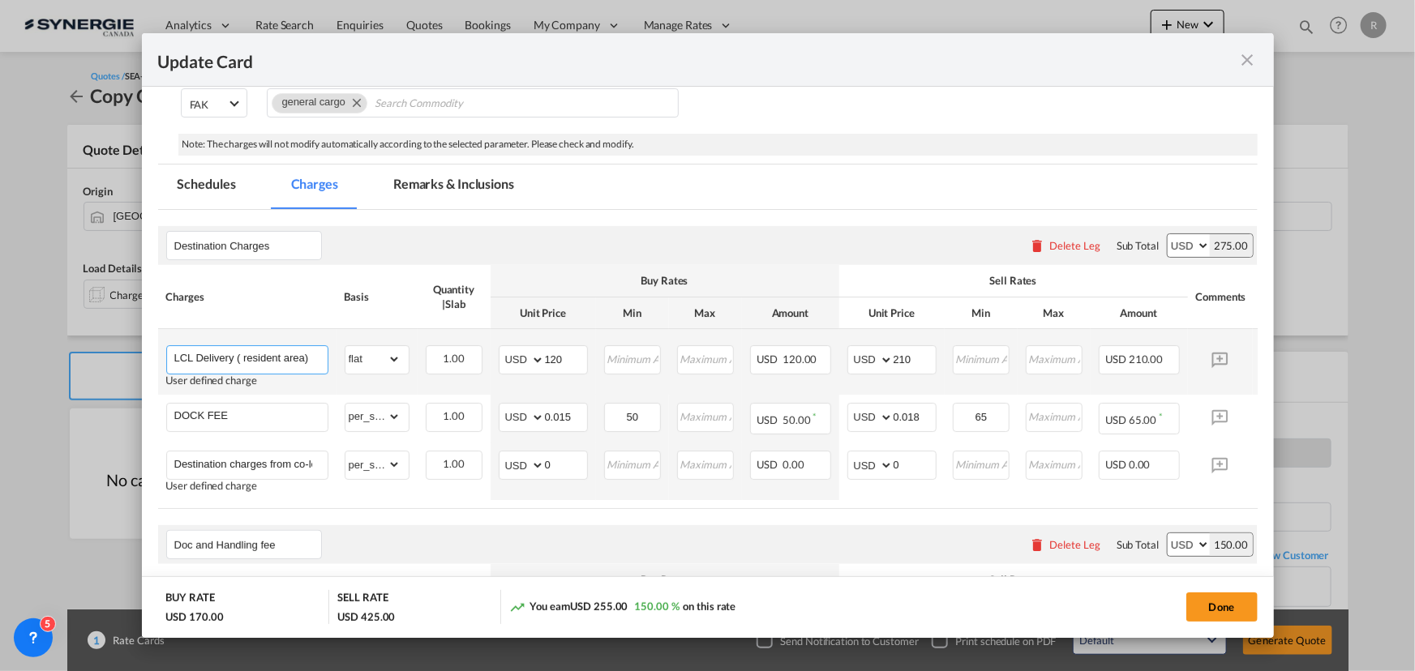
click at [286, 352] on input "LCL Delivery ( resident area)" at bounding box center [250, 358] width 153 height 24
drag, startPoint x: 237, startPoint y: 355, endPoint x: 353, endPoint y: 355, distance: 116.7
click at [353, 355] on tr "LCL Delivery ( resident area) User defined charge Please Enter Already Exists g…" at bounding box center [732, 362] width 1149 height 66
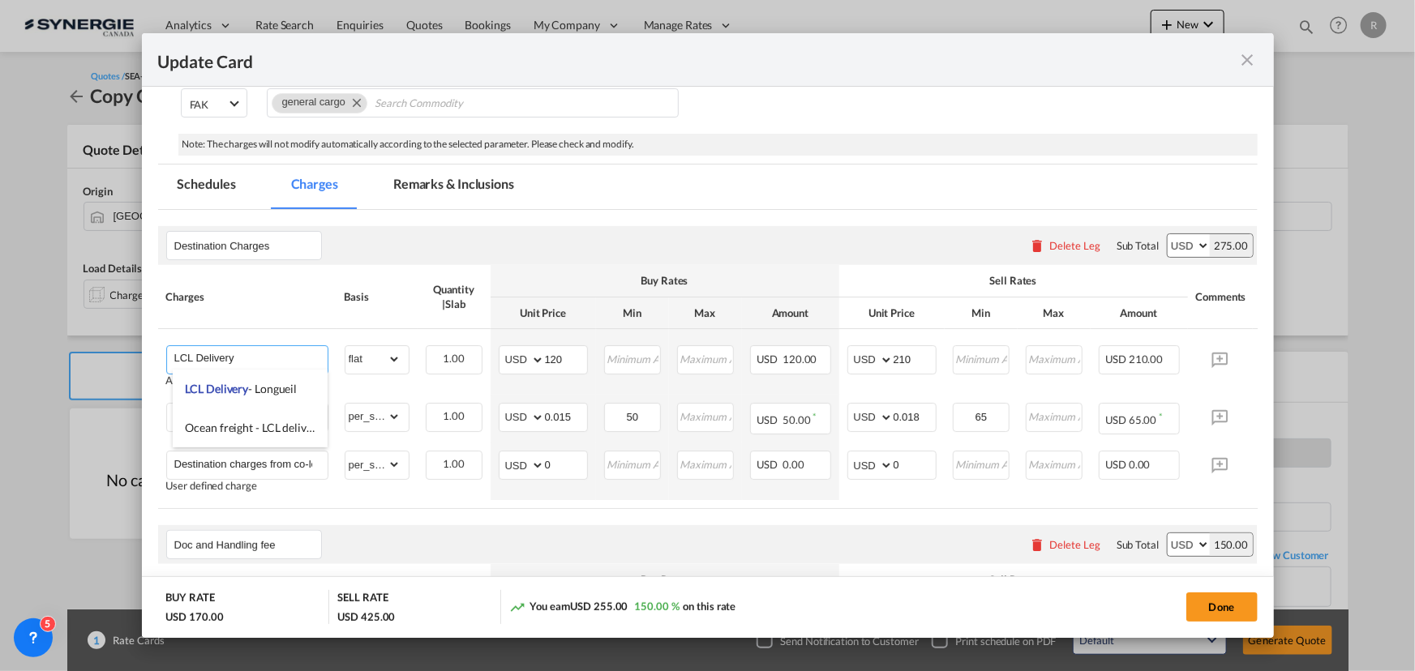
type input "LCL Delivery"
click at [434, 518] on air-lcl-rate-modification "Destination Charges Please enter leg name Leg Name Already Exists Delete Leg Su…" at bounding box center [707, 565] width 1099 height 710
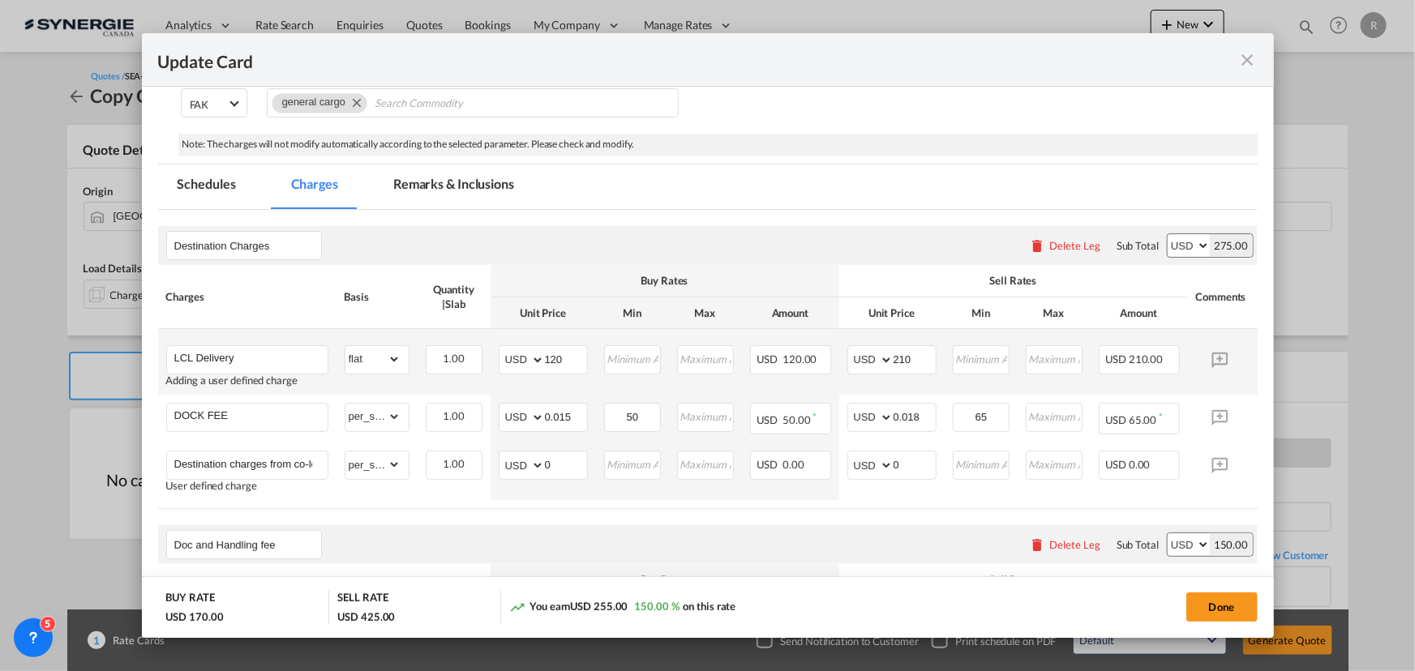
drag, startPoint x: 575, startPoint y: 342, endPoint x: 492, endPoint y: 342, distance: 82.7
click at [492, 342] on td "AED AFN ALL AMD ANG AOA ARS AUD AWG AZN BAM BBD BDT BGN BHD BIF BMD BND BOB BRL…" at bounding box center [542, 362] width 105 height 66
drag, startPoint x: 572, startPoint y: 359, endPoint x: 473, endPoint y: 336, distance: 102.4
click at [512, 348] on md-input-container "AED AFN ALL AMD ANG AOA ARS AUD AWG AZN BAM BBD BDT BGN BHD BIF BMD BND BOB BRL…" at bounding box center [543, 359] width 89 height 29
type input "110"
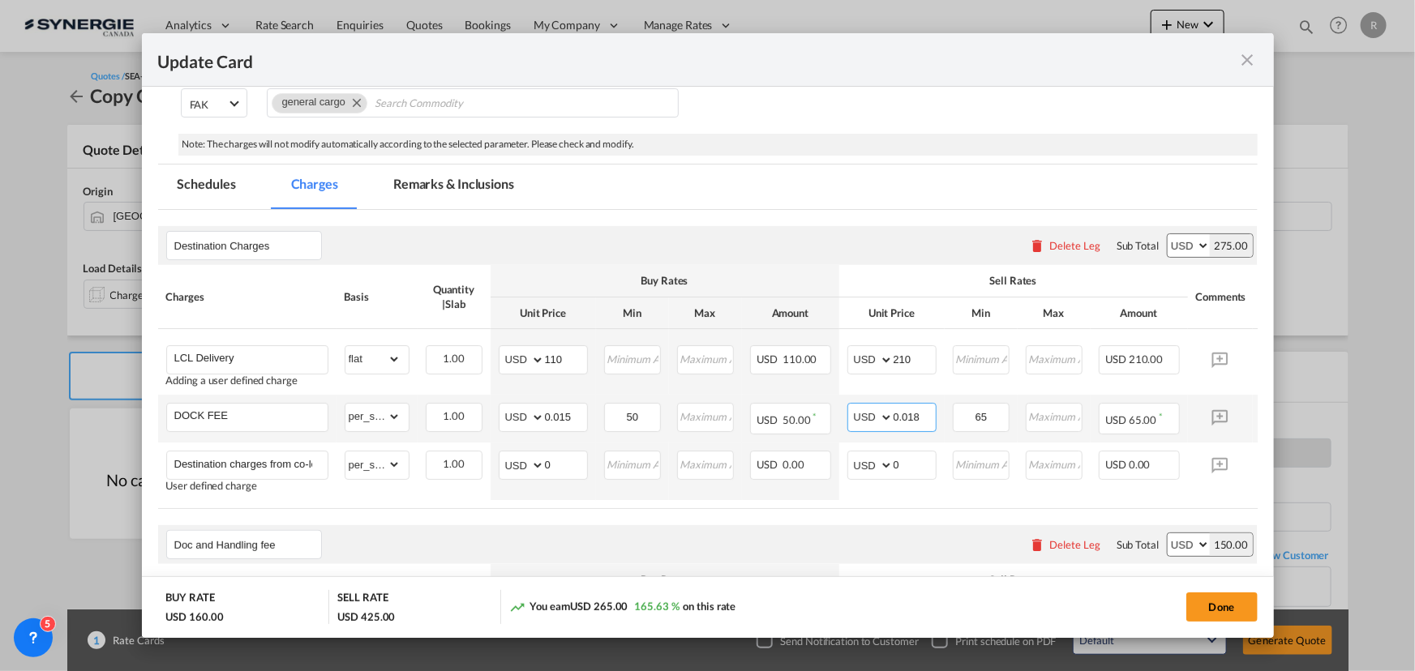
click at [923, 412] on input "0.018" at bounding box center [914, 416] width 42 height 24
type input "0.019"
click at [396, 412] on select "gross_weight volumetric_weight per_shipment per_bl per_km per_hawb per_kg flat …" at bounding box center [372, 417] width 55 height 26
click at [345, 404] on select "gross_weight volumetric_weight per_shipment per_bl per_km per_hawb per_kg flat …" at bounding box center [372, 417] width 55 height 26
click at [394, 417] on select "gross_weight volumetric_weight per_shipment per_bl per_km per_hawb per_kg flat …" at bounding box center [372, 417] width 55 height 26
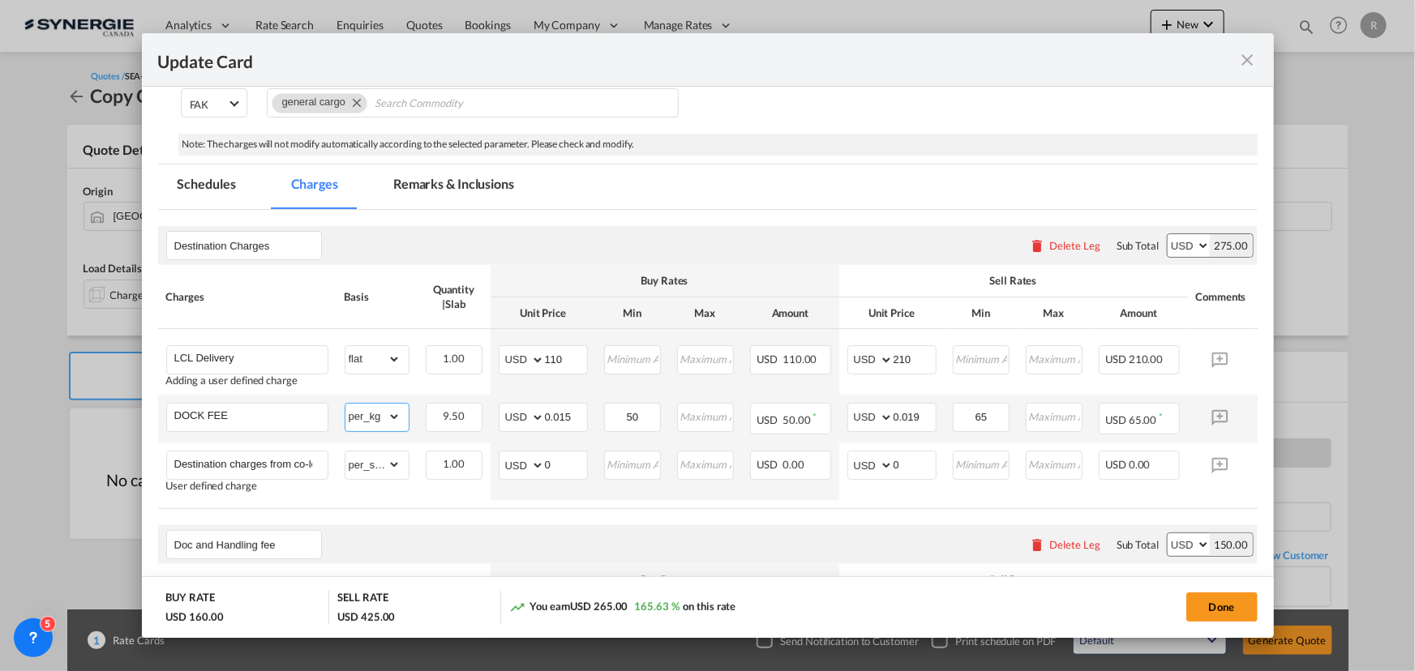
click at [345, 404] on select "gross_weight volumetric_weight per_shipment per_bl per_km per_hawb per_kg flat …" at bounding box center [372, 417] width 55 height 26
click at [372, 422] on select "gross_weight volumetric_weight per_shipment per_bl per_km per_hawb per_kg flat …" at bounding box center [372, 417] width 55 height 26
select select "per_w/m"
click at [345, 404] on select "gross_weight volumetric_weight per_shipment per_bl per_km per_hawb per_kg flat …" at bounding box center [372, 417] width 55 height 26
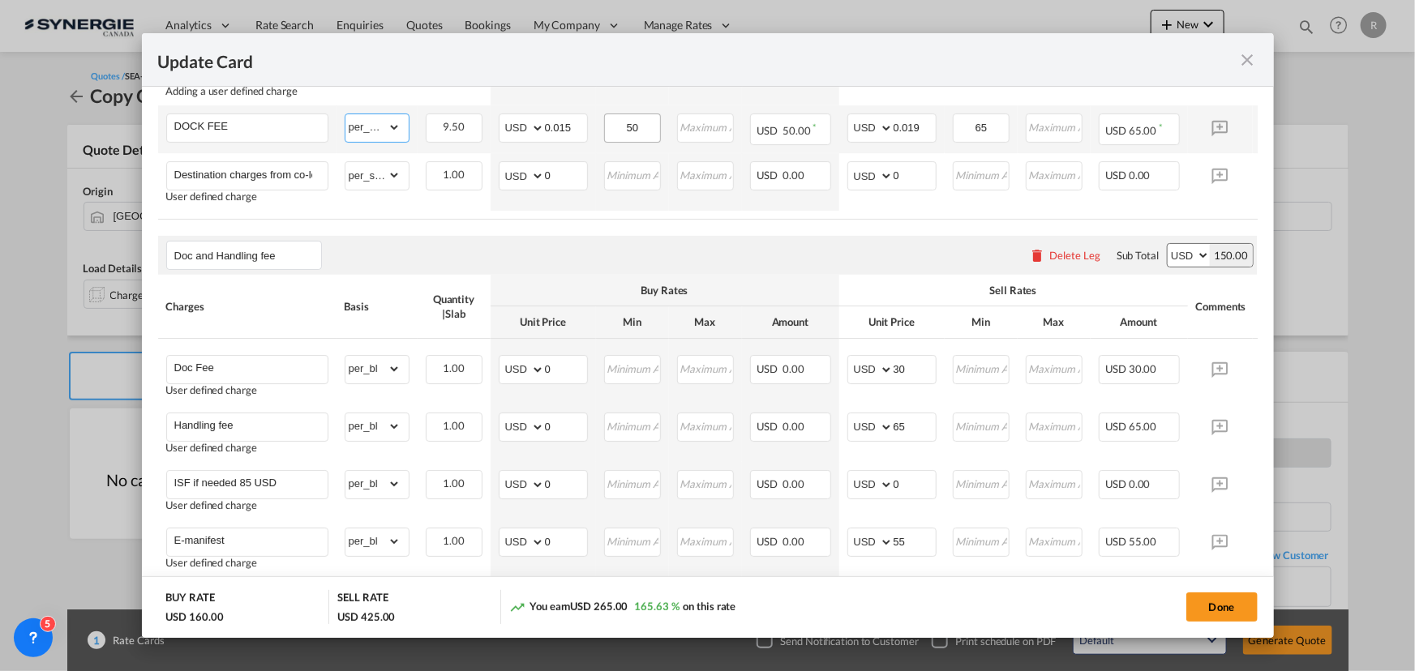
scroll to position [589, 0]
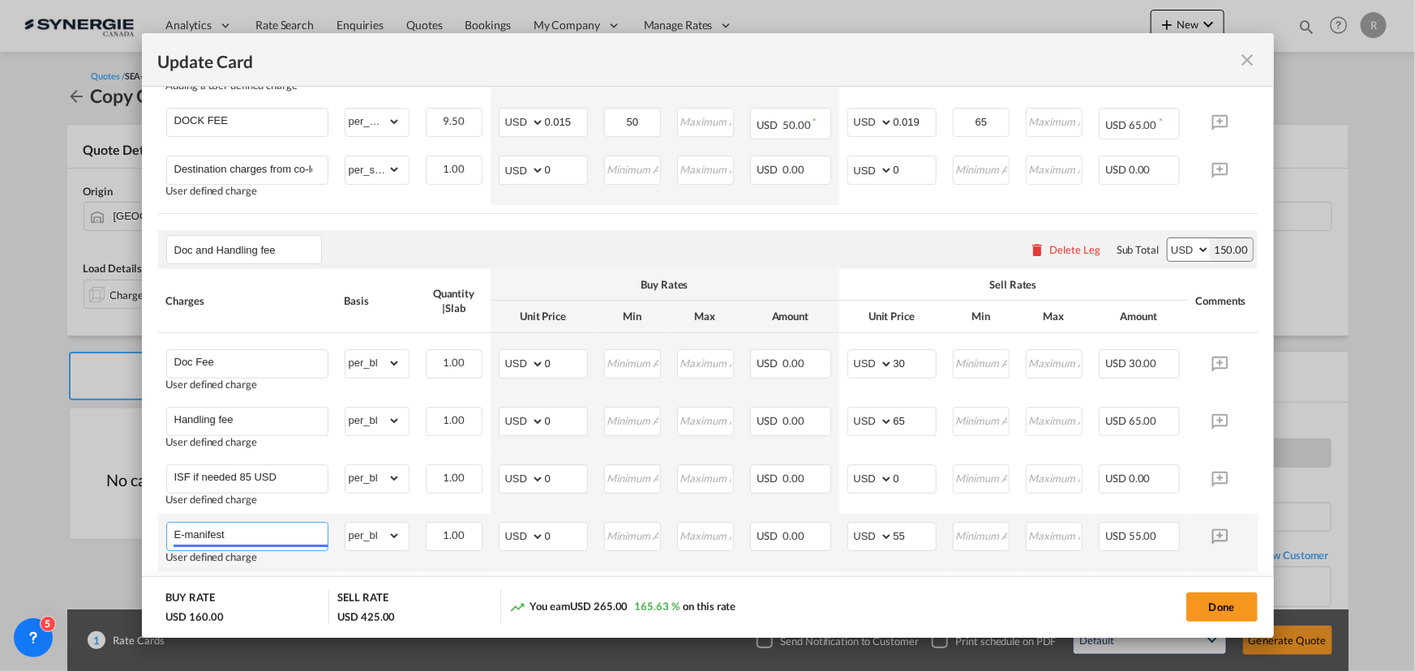
drag, startPoint x: 252, startPoint y: 533, endPoint x: 243, endPoint y: 539, distance: 11.0
click at [252, 533] on input "E-manifest" at bounding box center [250, 535] width 153 height 24
type input "E-manifest (if requested 35usd)"
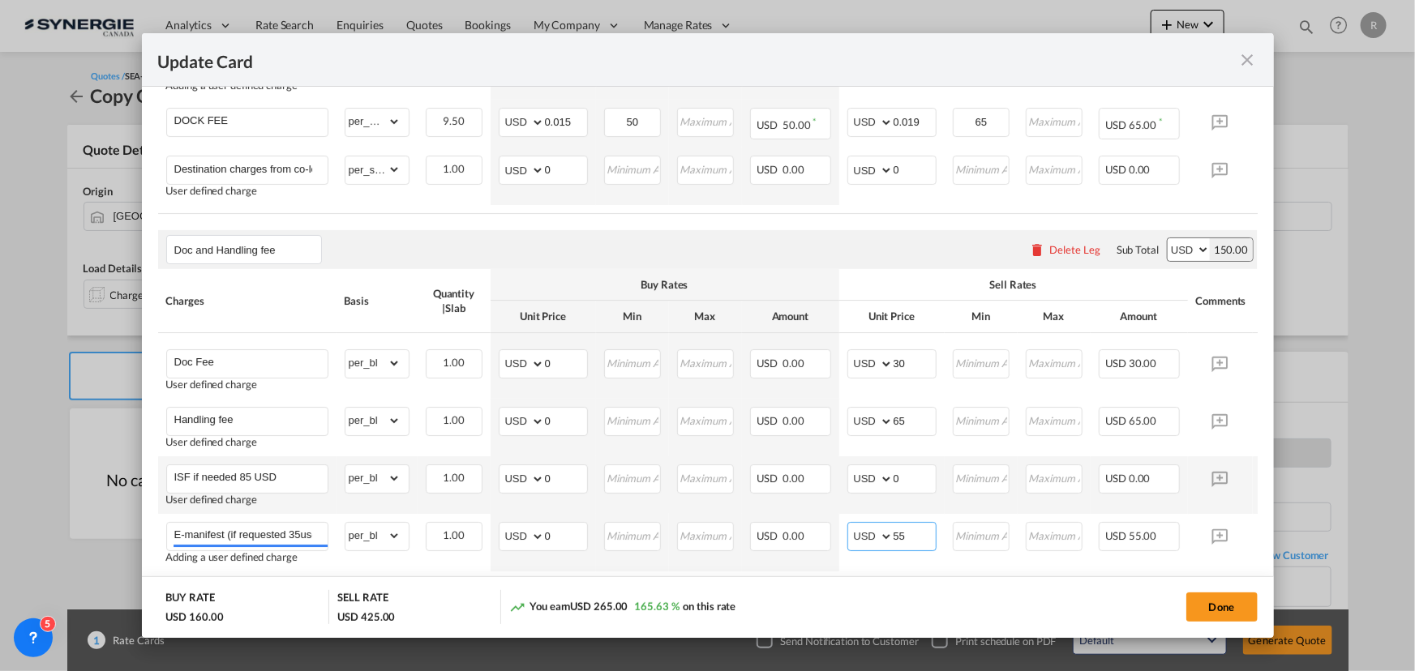
drag, startPoint x: 895, startPoint y: 539, endPoint x: 825, endPoint y: 507, distance: 76.5
click at [837, 529] on tr "E-manifest (if requested 35usd) Adding a user defined charge Please Enter Alrea…" at bounding box center [732, 543] width 1149 height 58
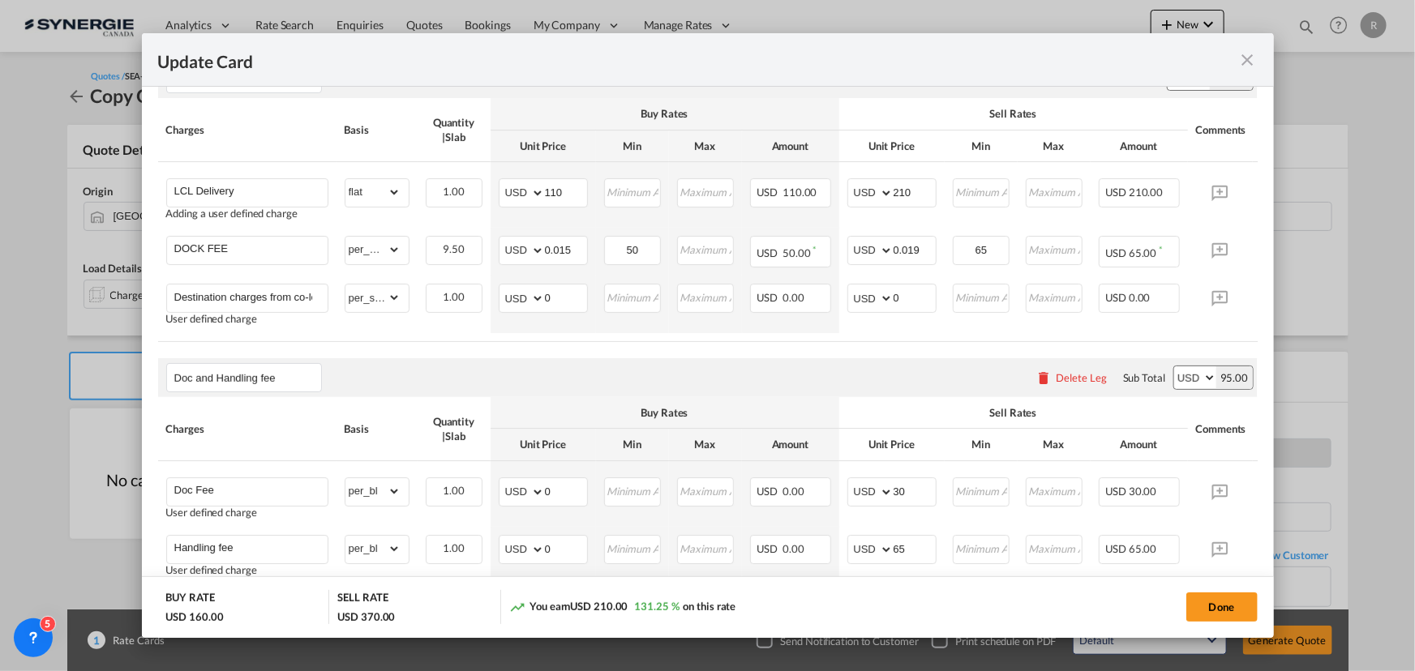
scroll to position [368, 0]
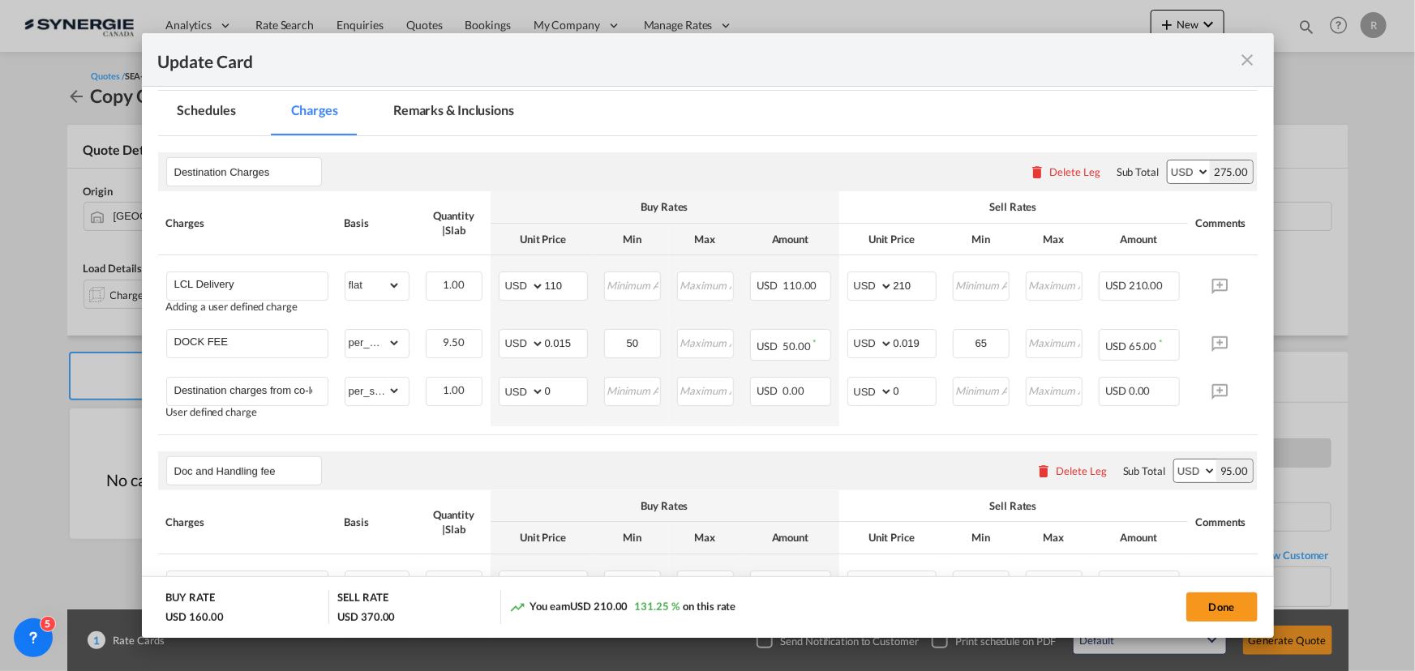
type input "0"
click at [432, 109] on md-tab-item "Remarks & Inclusions" at bounding box center [454, 113] width 160 height 45
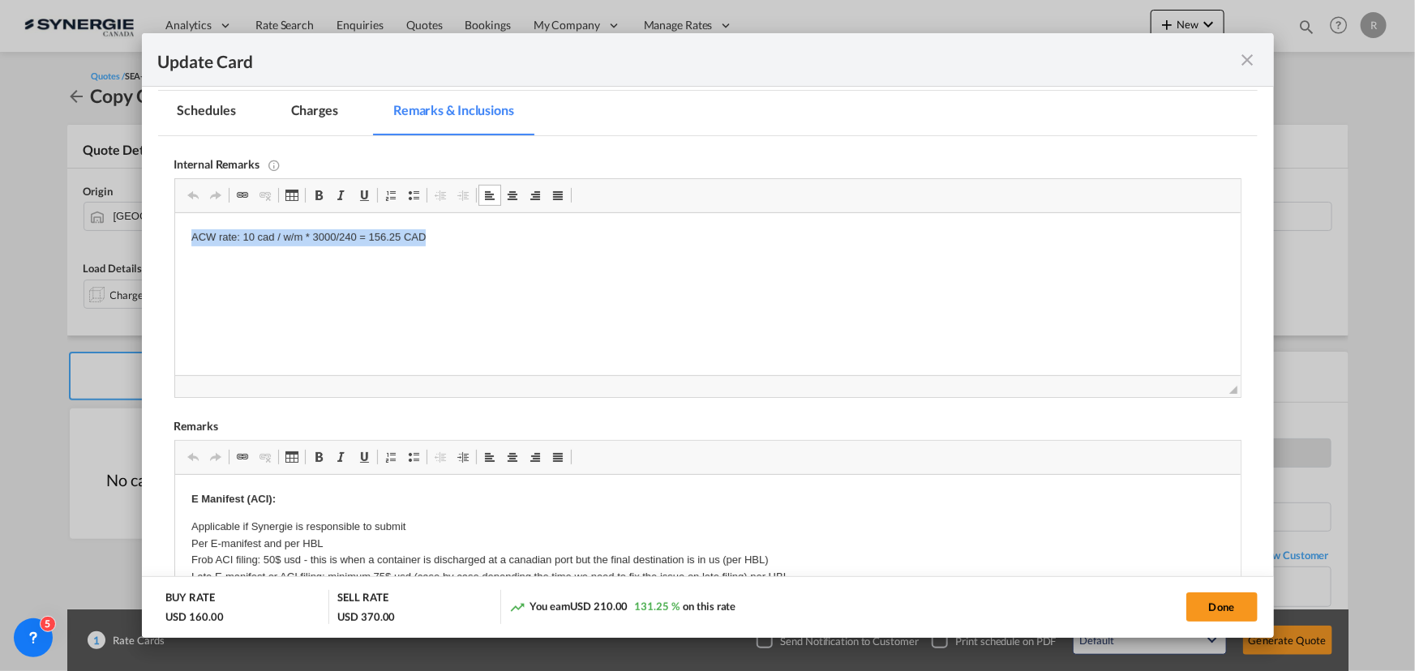
drag, startPoint x: 186, startPoint y: 234, endPoint x: 544, endPoint y: 240, distance: 357.5
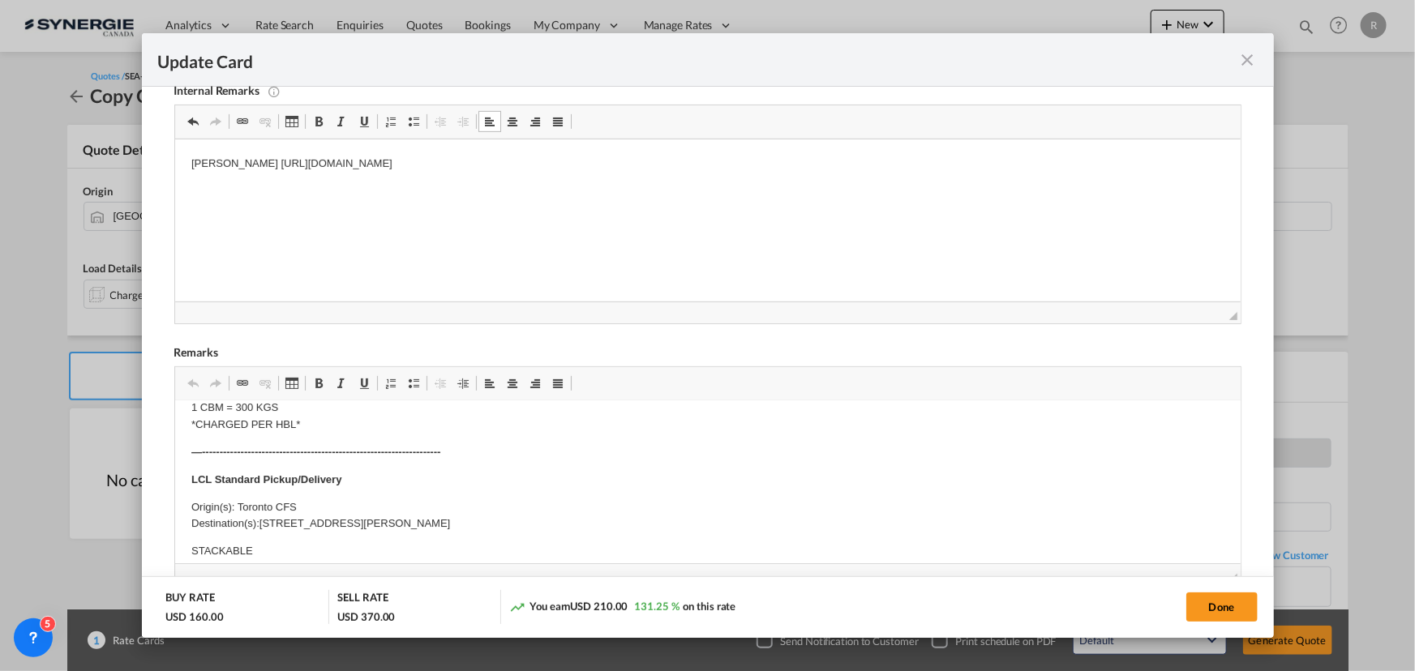
scroll to position [220, 0]
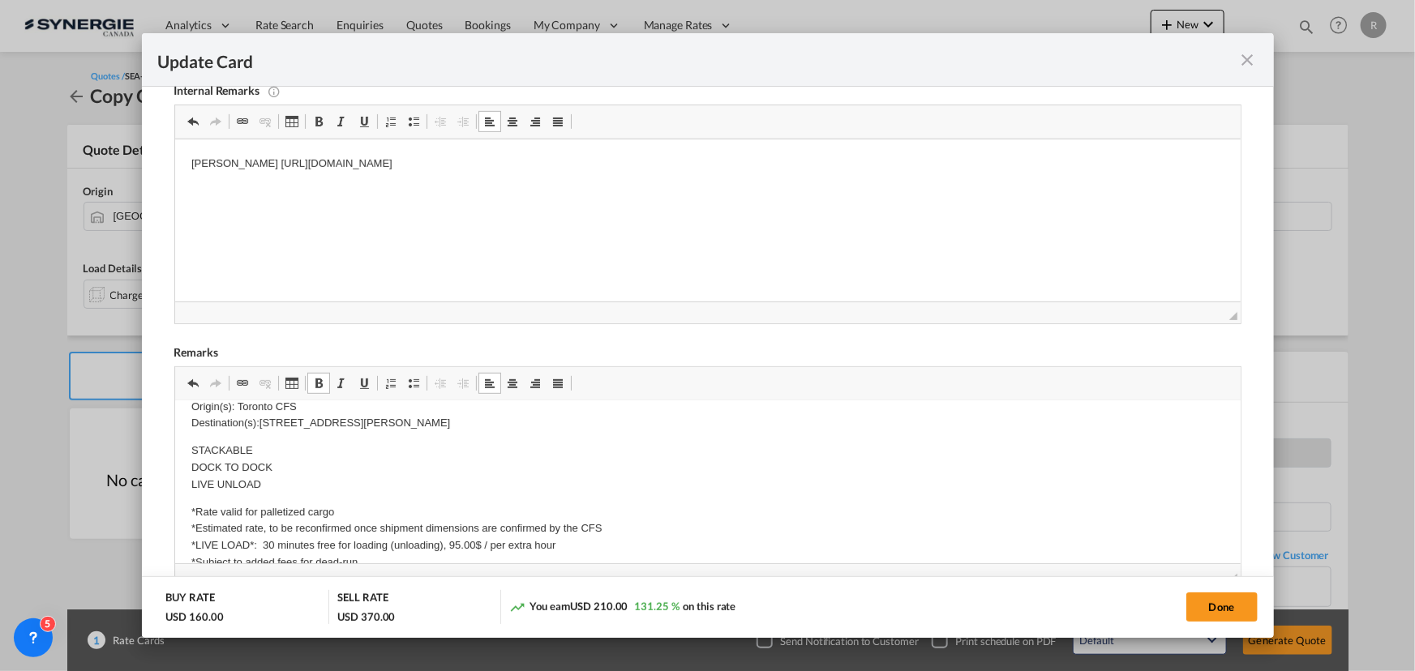
scroll to position [0, 0]
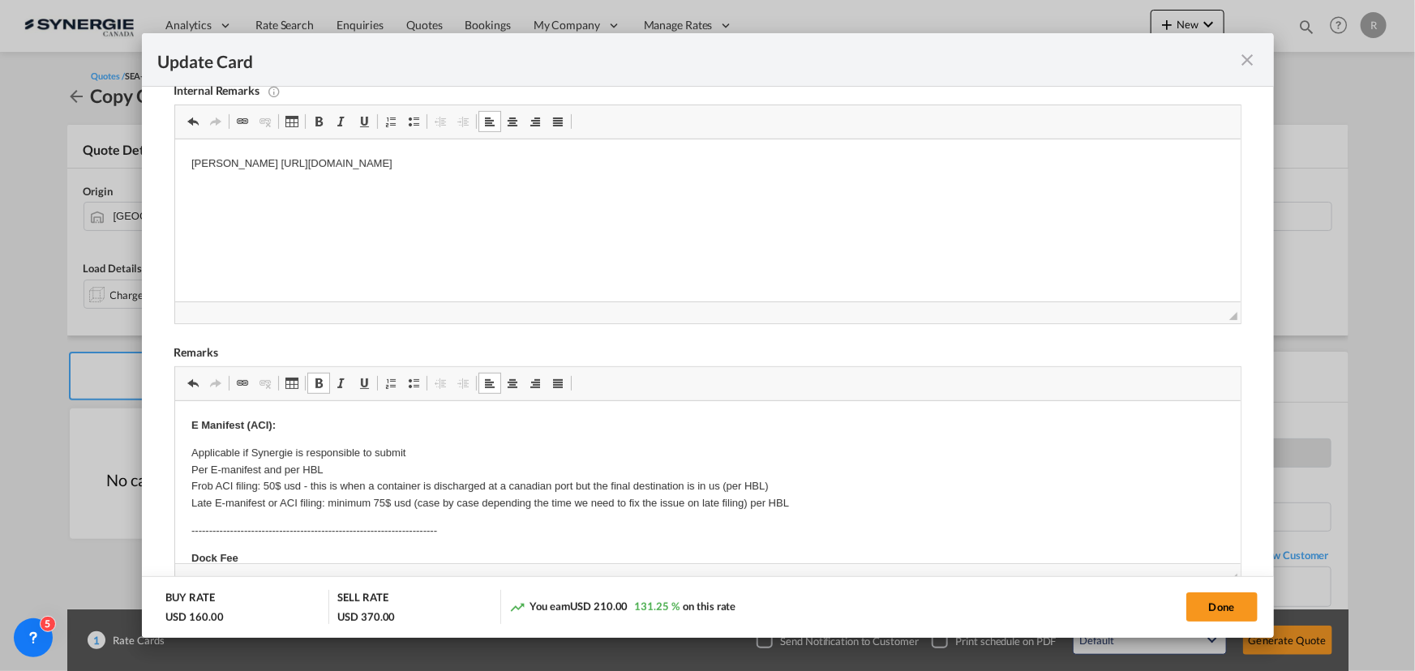
drag, startPoint x: 261, startPoint y: 424, endPoint x: 318, endPoint y: 426, distance: 56.8
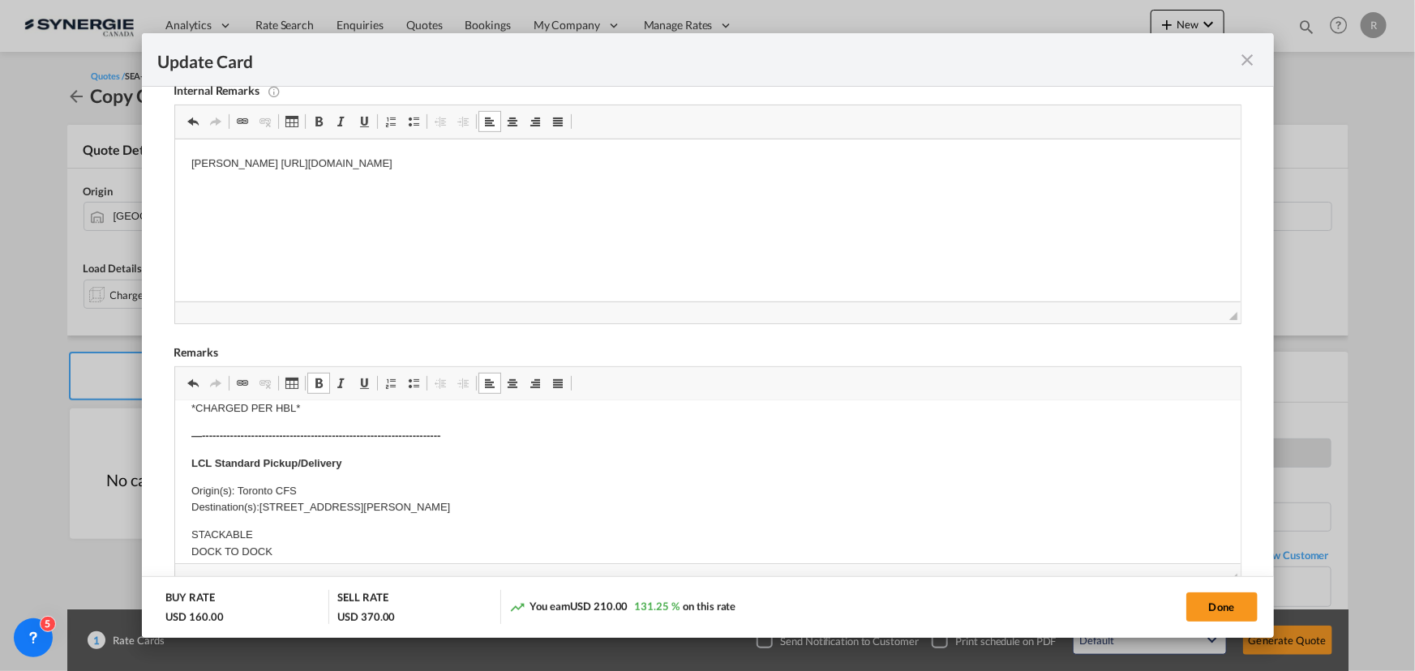
scroll to position [294, 0]
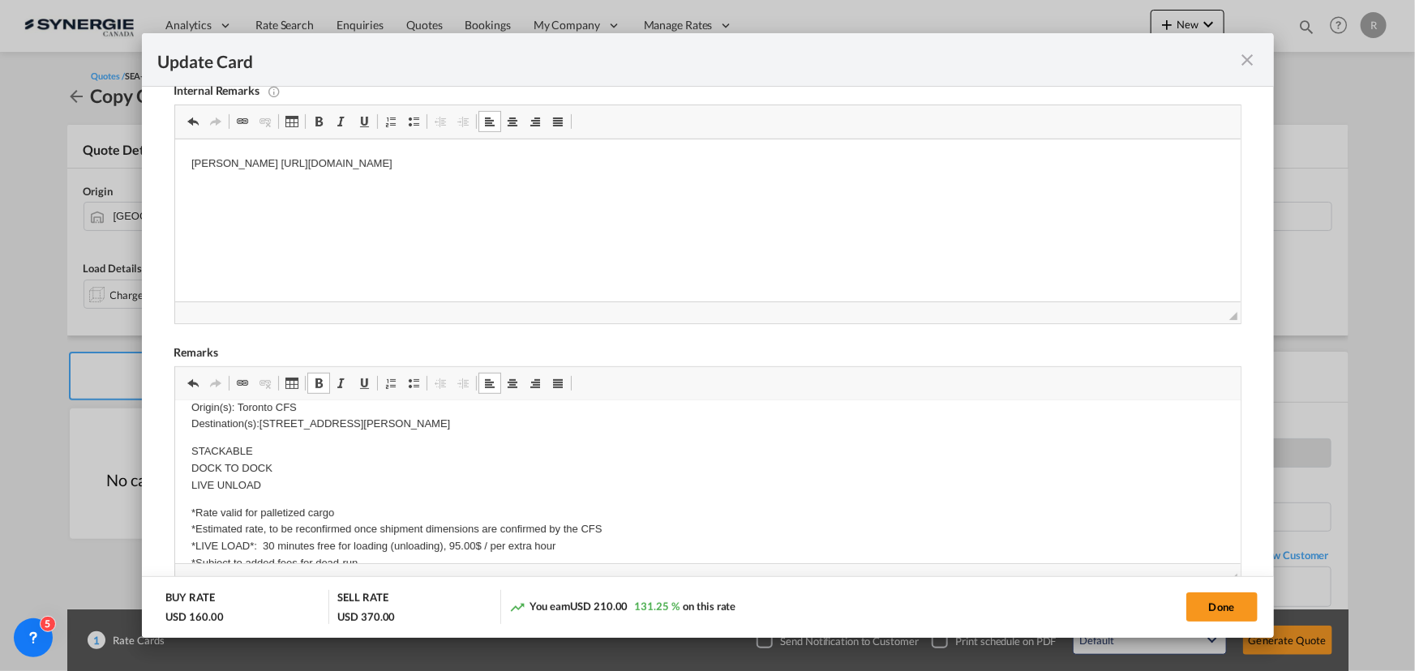
drag, startPoint x: 257, startPoint y: 423, endPoint x: 499, endPoint y: 432, distance: 242.5
click at [499, 432] on p "Origin(s): Toronto CFS Destination(s):340 Hanlan Rd, Woodbridge, ON M9L 1R6" at bounding box center [706, 417] width 1033 height 34
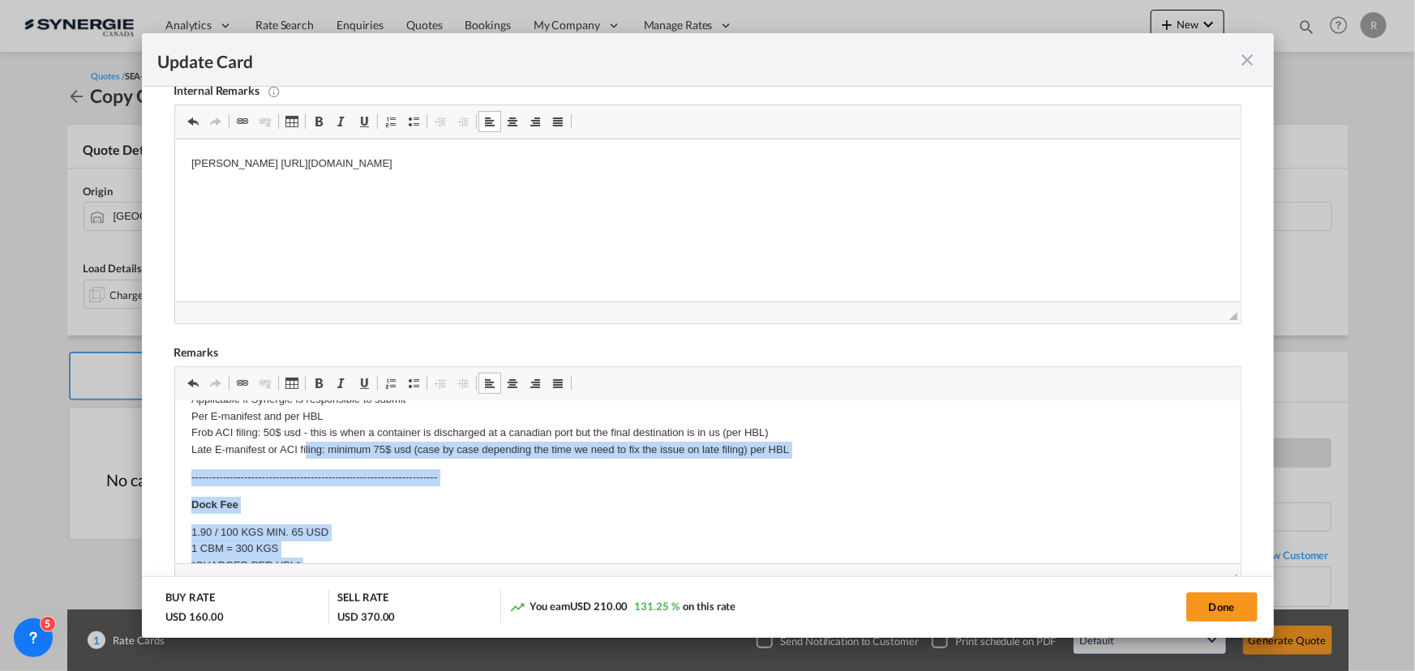
drag, startPoint x: 235, startPoint y: 406, endPoint x: 304, endPoint y: 458, distance: 86.2
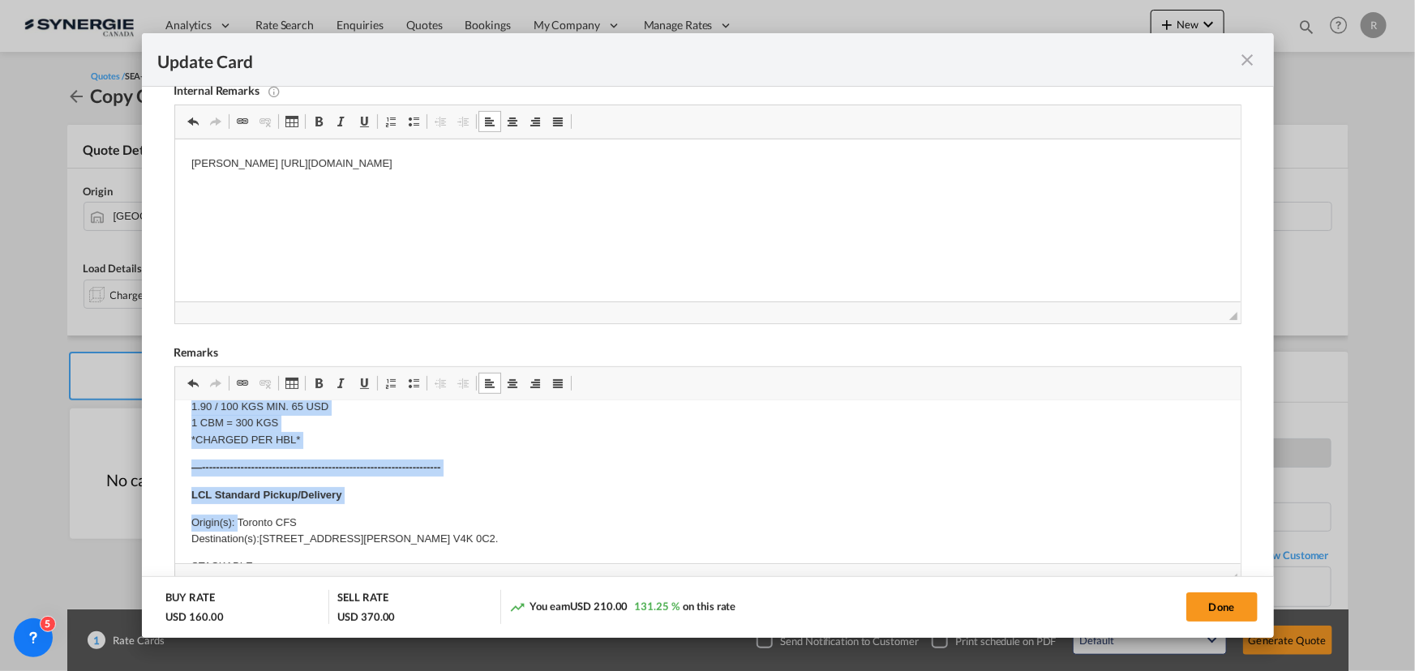
scroll to position [275, 0]
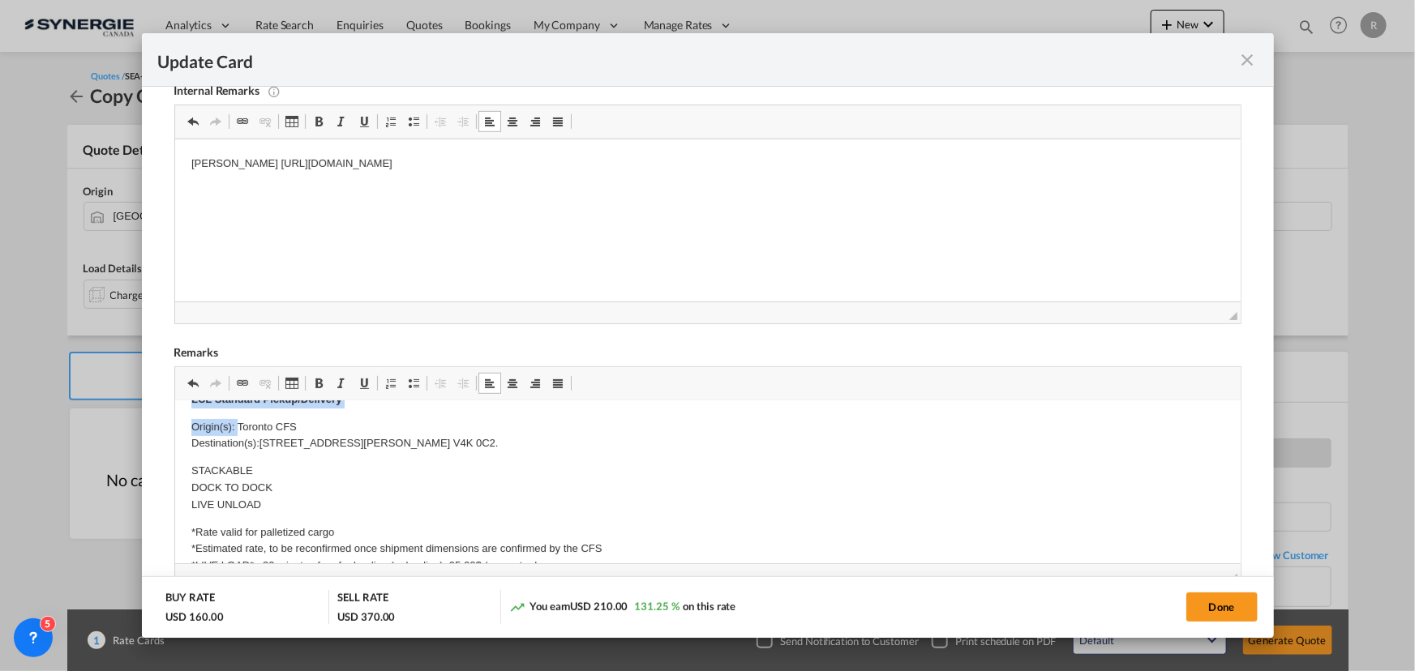
click at [238, 425] on p "Origin(s): Toronto CFS Destination(s):8181 Churchill Street, Delta, B.C. V4K 0C…" at bounding box center [706, 436] width 1033 height 34
drag, startPoint x: 236, startPoint y: 425, endPoint x: 304, endPoint y: 422, distance: 68.1
click at [304, 422] on p "Origin(s): Toronto CFS Destination(s):8181 Churchill Street, Delta, B.C. V4K 0C…" at bounding box center [706, 436] width 1033 height 34
click at [1213, 601] on button "Done" at bounding box center [1221, 607] width 71 height 29
type input "09 Oct 2026"
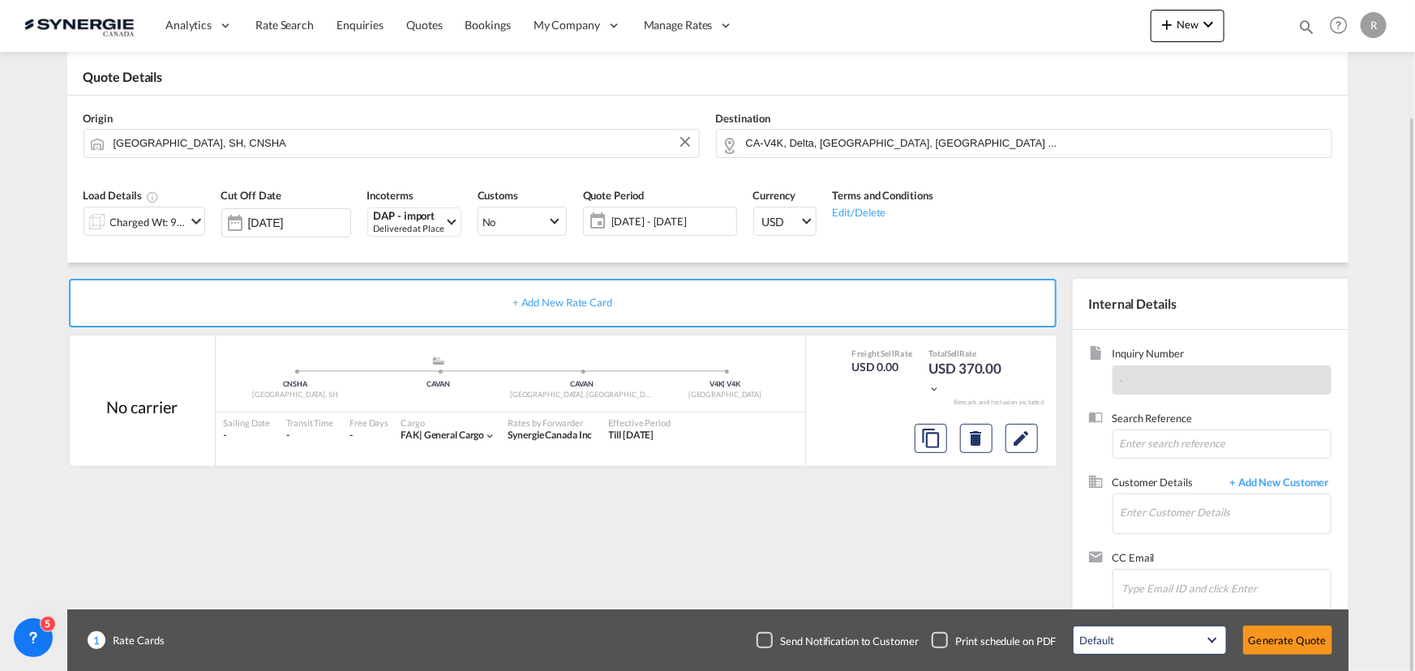
scroll to position [101, 0]
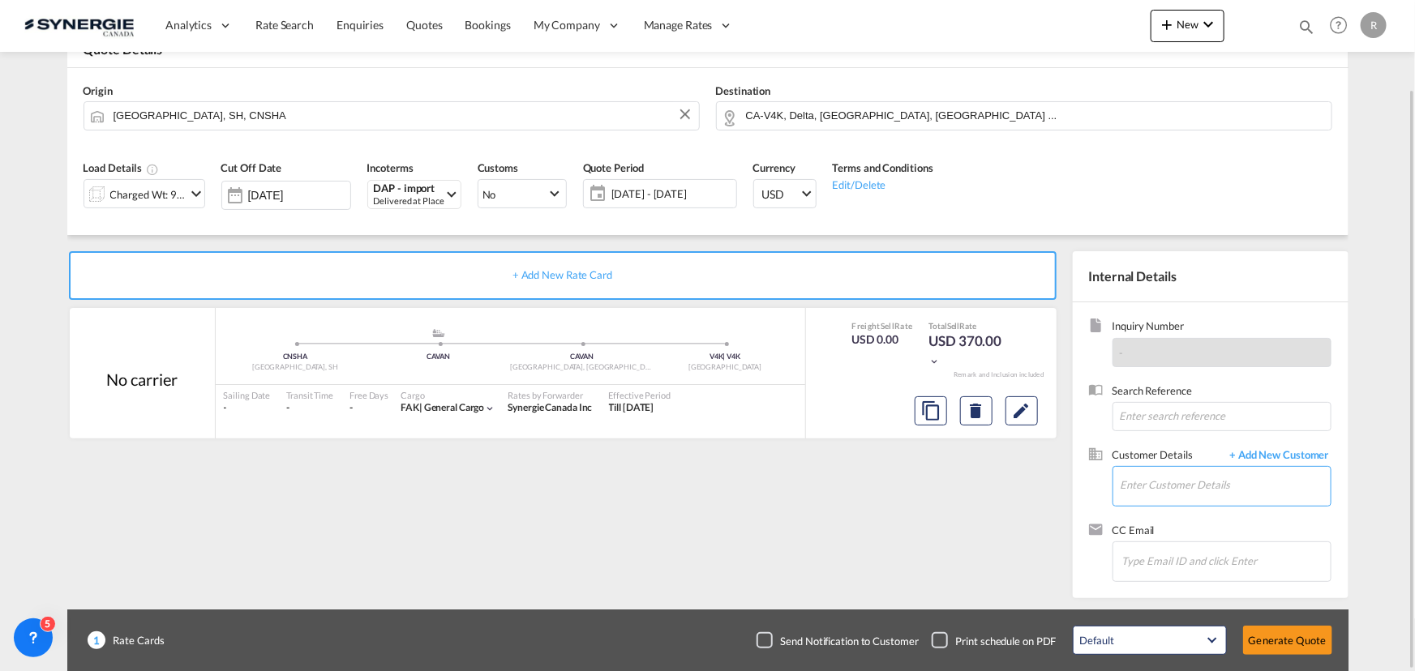
click at [1141, 477] on input "Enter Customer Details" at bounding box center [1225, 485] width 210 height 36
click at [1019, 408] on md-icon "Edit" at bounding box center [1021, 410] width 19 height 19
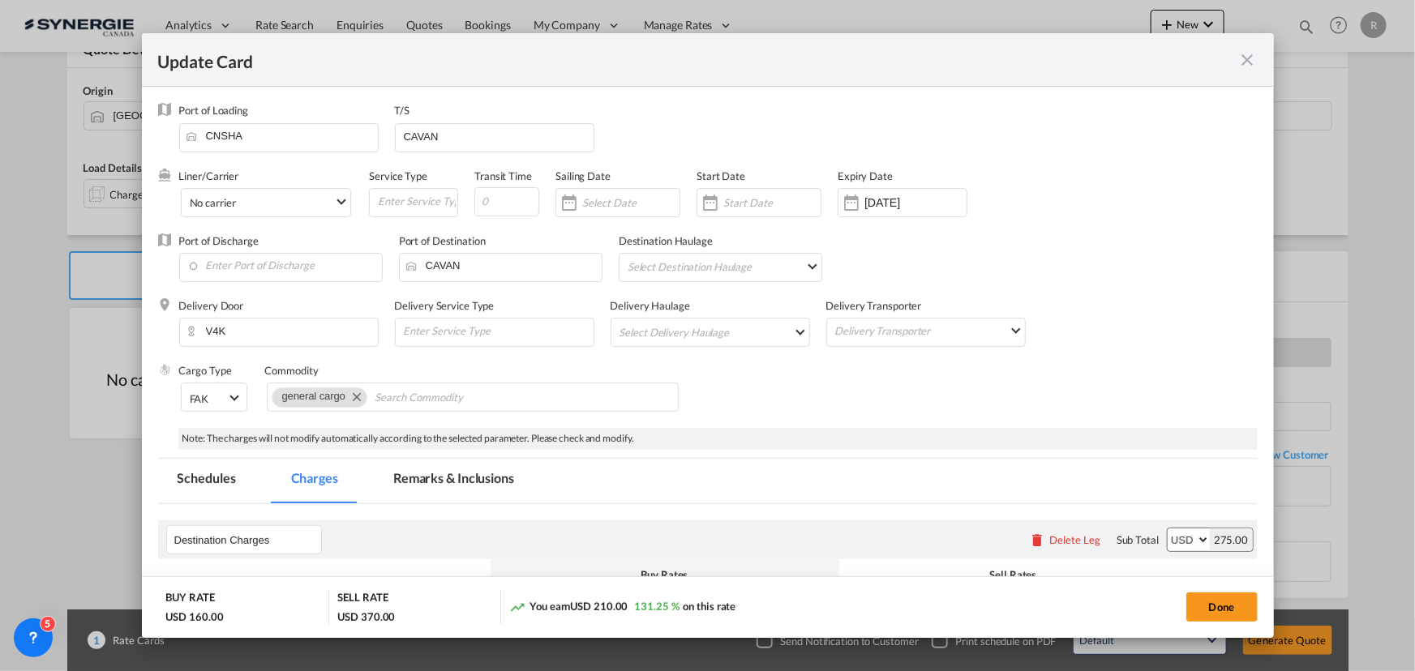
scroll to position [294, 0]
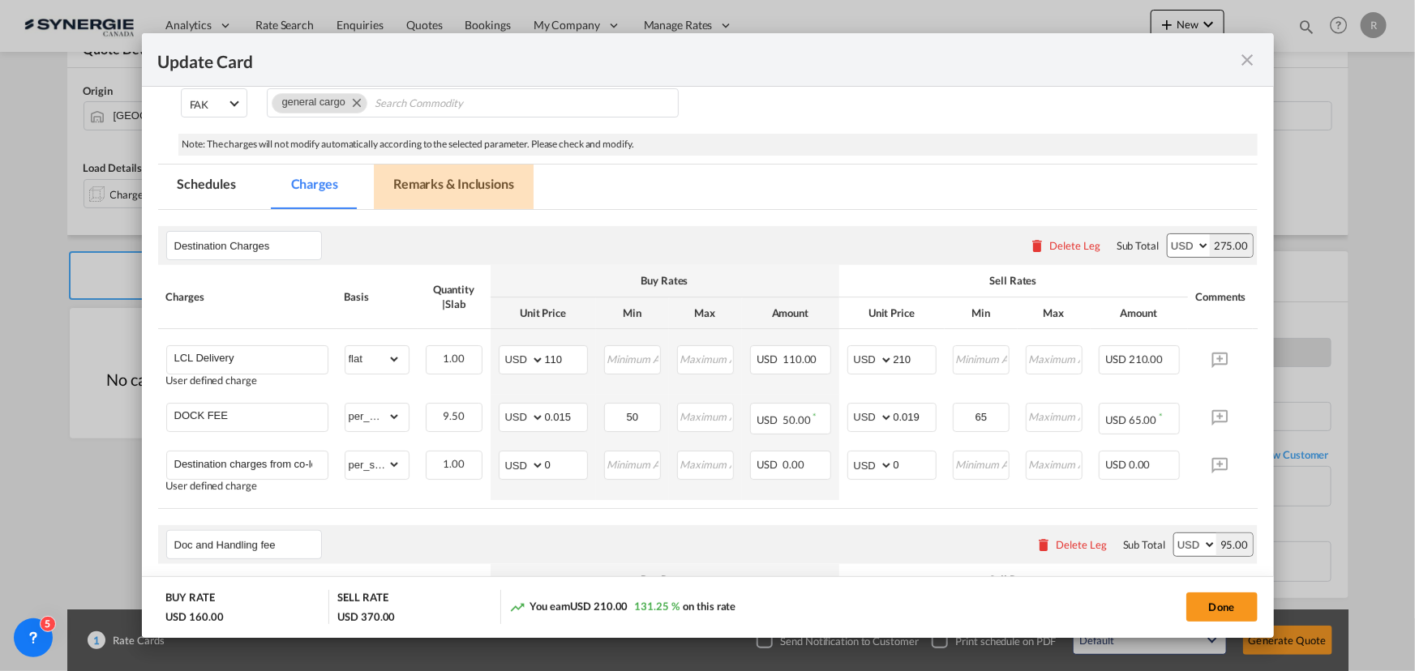
drag, startPoint x: 470, startPoint y: 190, endPoint x: 482, endPoint y: 215, distance: 27.9
click at [469, 190] on md-tab-item "Remarks & Inclusions" at bounding box center [454, 187] width 160 height 45
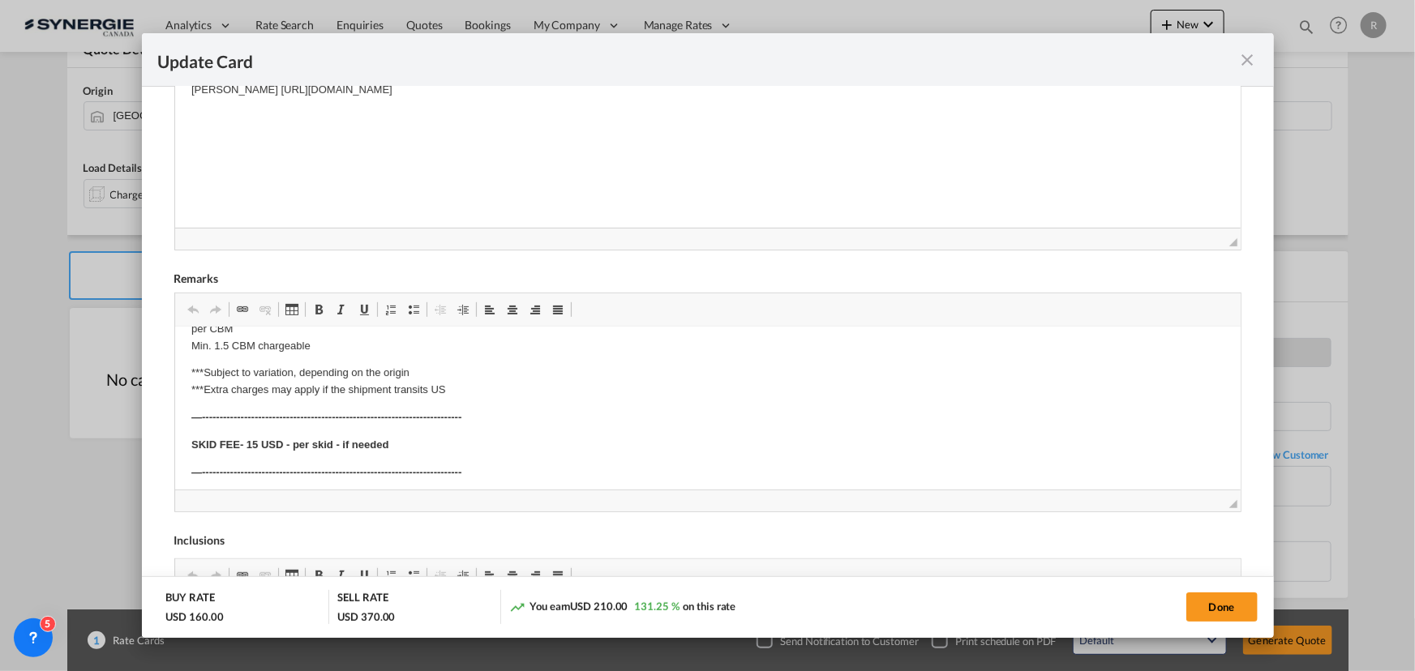
scroll to position [589, 0]
click at [1216, 607] on button "Done" at bounding box center [1221, 607] width 71 height 29
type input "09 Oct 2026"
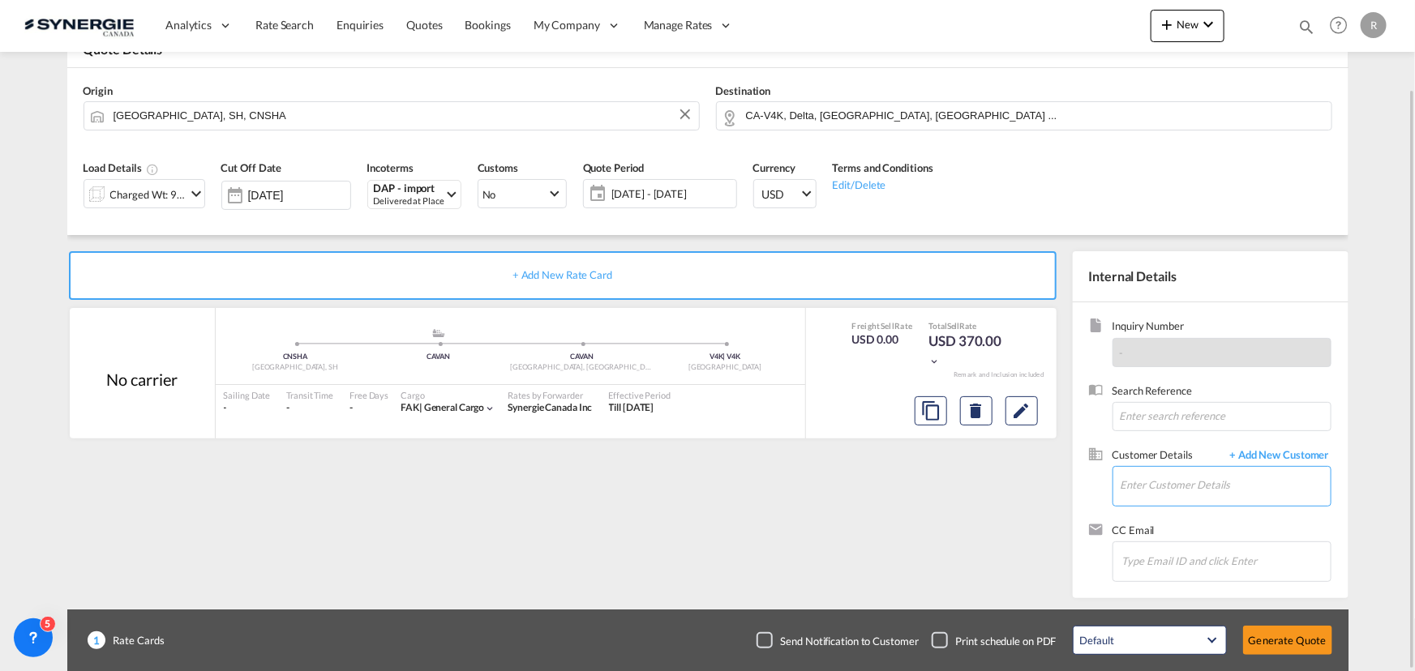
click at [1144, 480] on input "Enter Customer Details" at bounding box center [1225, 485] width 210 height 36
click at [1024, 417] on md-icon "Edit" at bounding box center [1021, 410] width 19 height 19
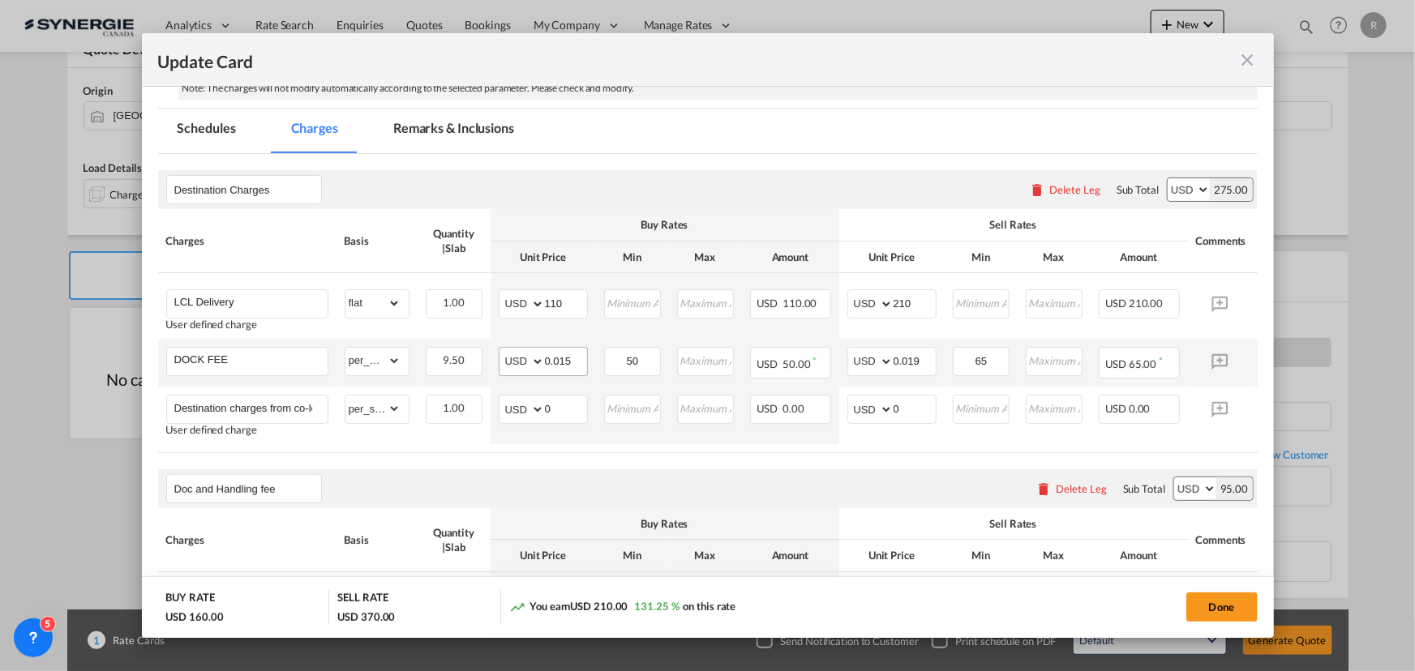
scroll to position [442, 0]
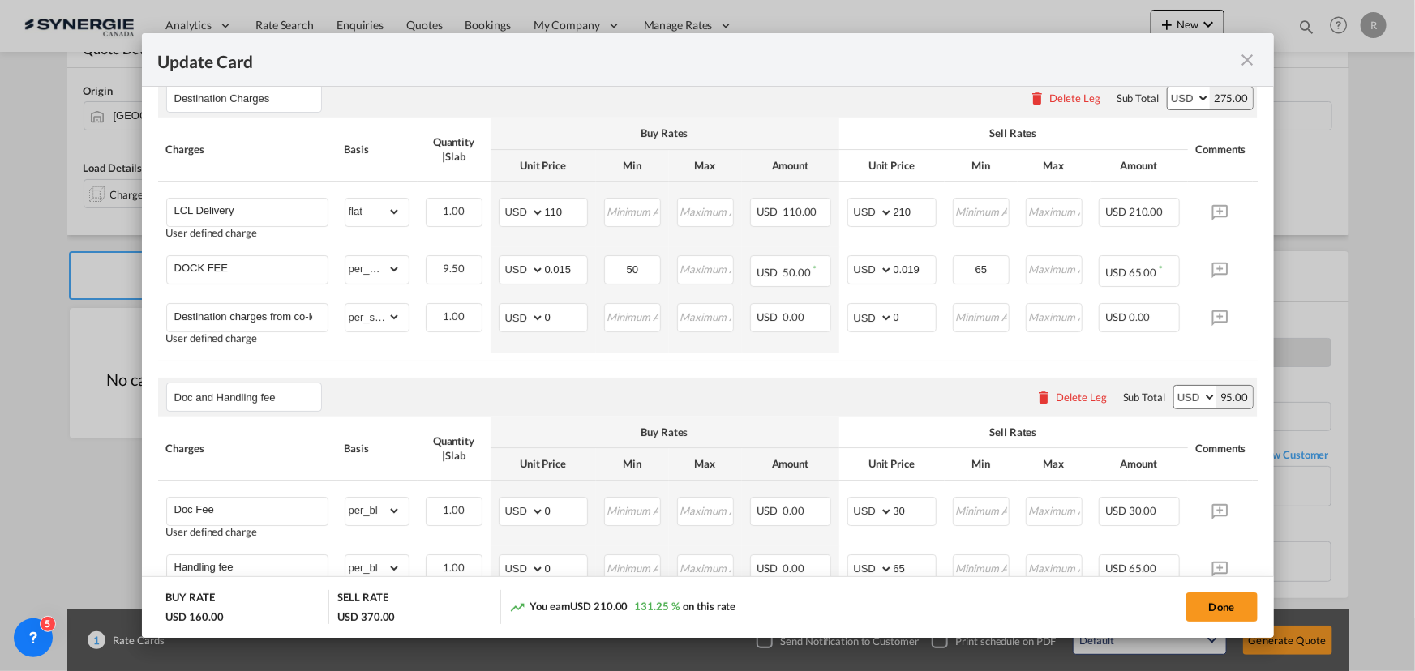
drag, startPoint x: 1161, startPoint y: 364, endPoint x: 1224, endPoint y: 361, distance: 63.3
click at [1224, 361] on div "Charges Basis Quantity | Slab Buy Rates Sell Rates Comments Action Unit Price M…" at bounding box center [707, 240] width 1099 height 244
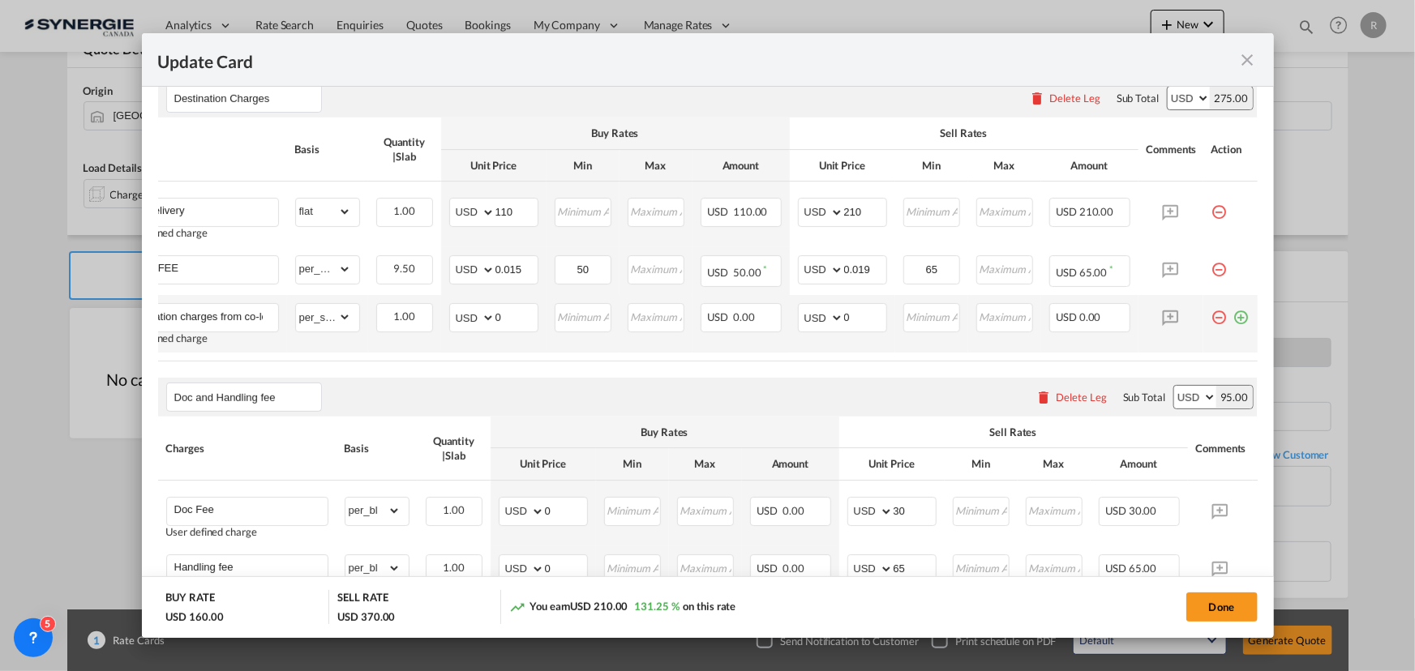
click at [1233, 318] on md-icon "icon-plus-circle-outline green-400-fg" at bounding box center [1241, 311] width 16 height 16
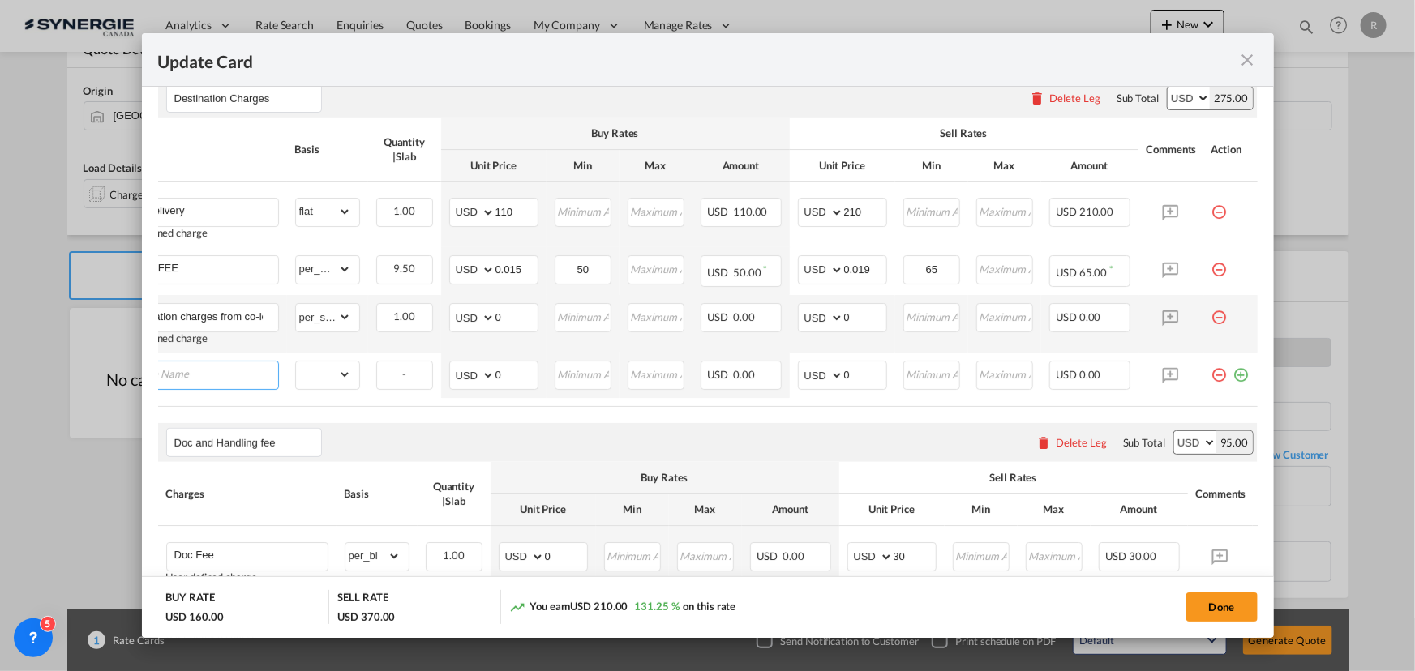
scroll to position [0, 16]
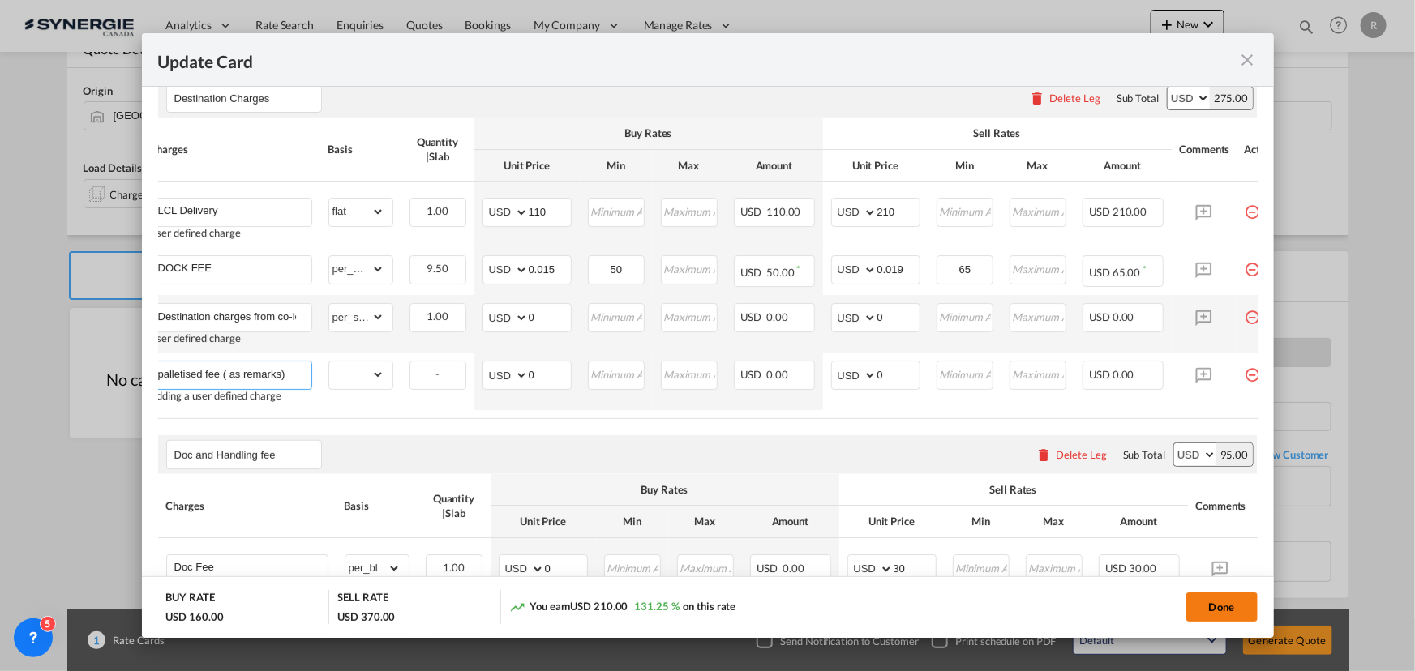
type input "palletised fee ( as remarks)"
click at [1215, 609] on button "Done" at bounding box center [1221, 607] width 71 height 29
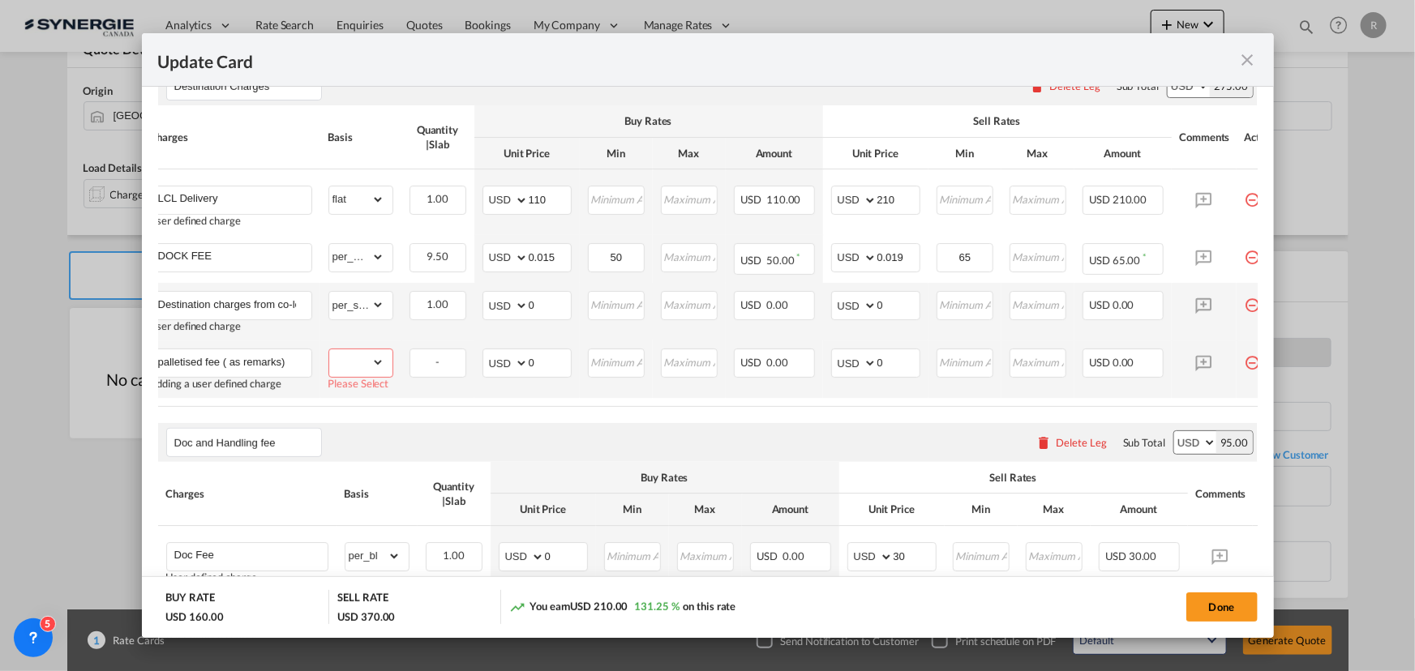
click at [364, 366] on select "gross_weight volumetric_weight per_shipment per_bl per_km per_hawb per_kg flat …" at bounding box center [356, 362] width 55 height 26
select select "per_shipment"
click at [329, 349] on select "gross_weight volumetric_weight per_shipment per_bl per_km per_hawb per_kg flat …" at bounding box center [356, 362] width 55 height 26
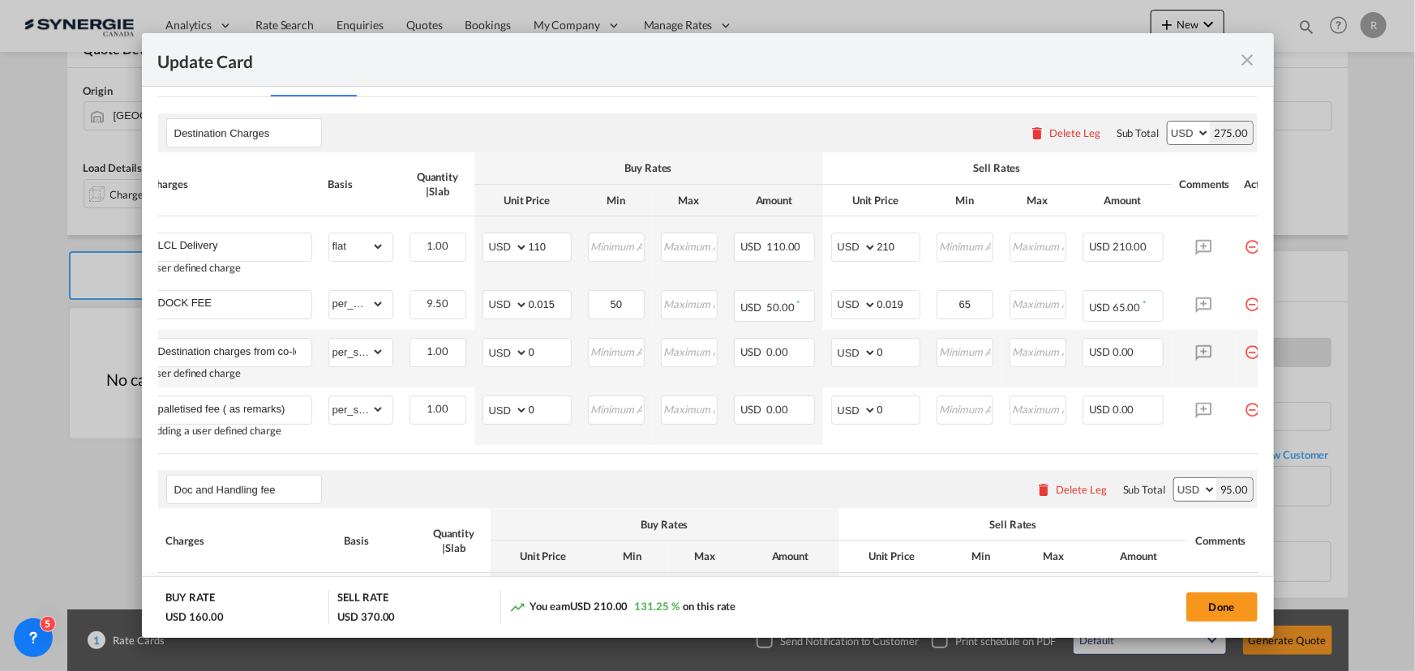
scroll to position [233, 0]
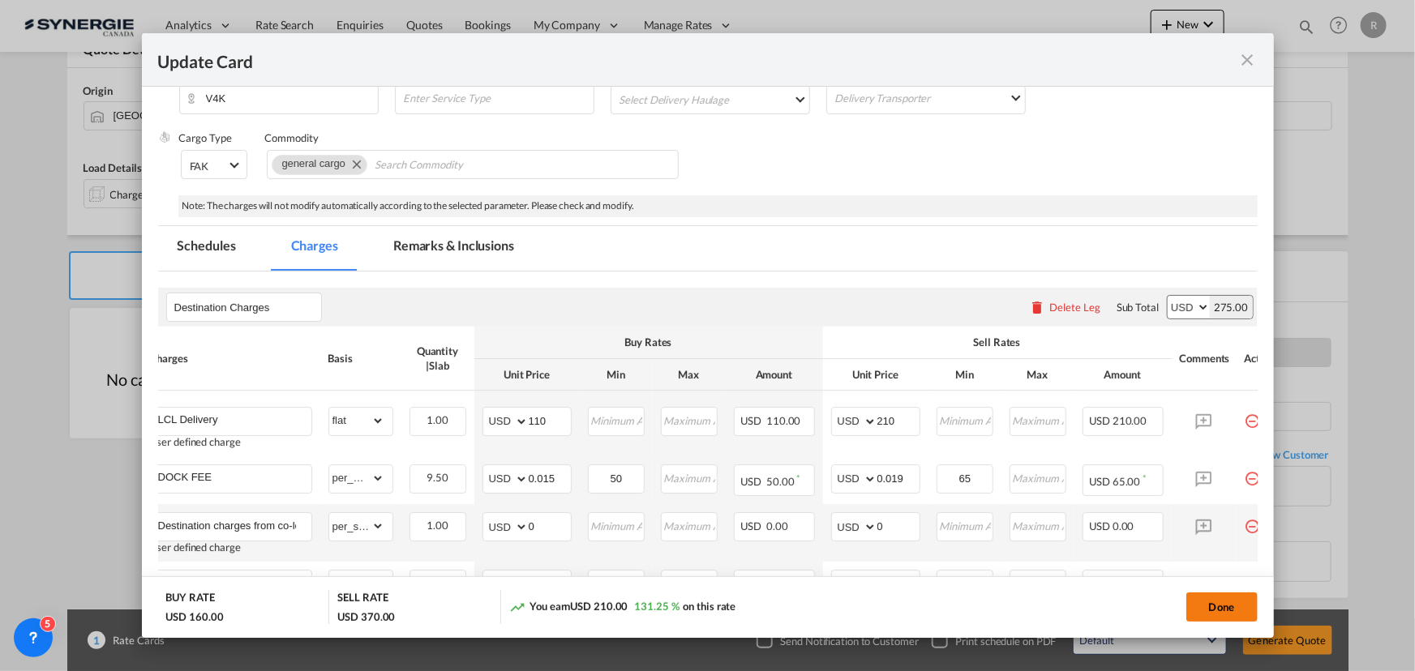
click at [1203, 605] on button "Done" at bounding box center [1221, 607] width 71 height 29
type input "09 Oct 2026"
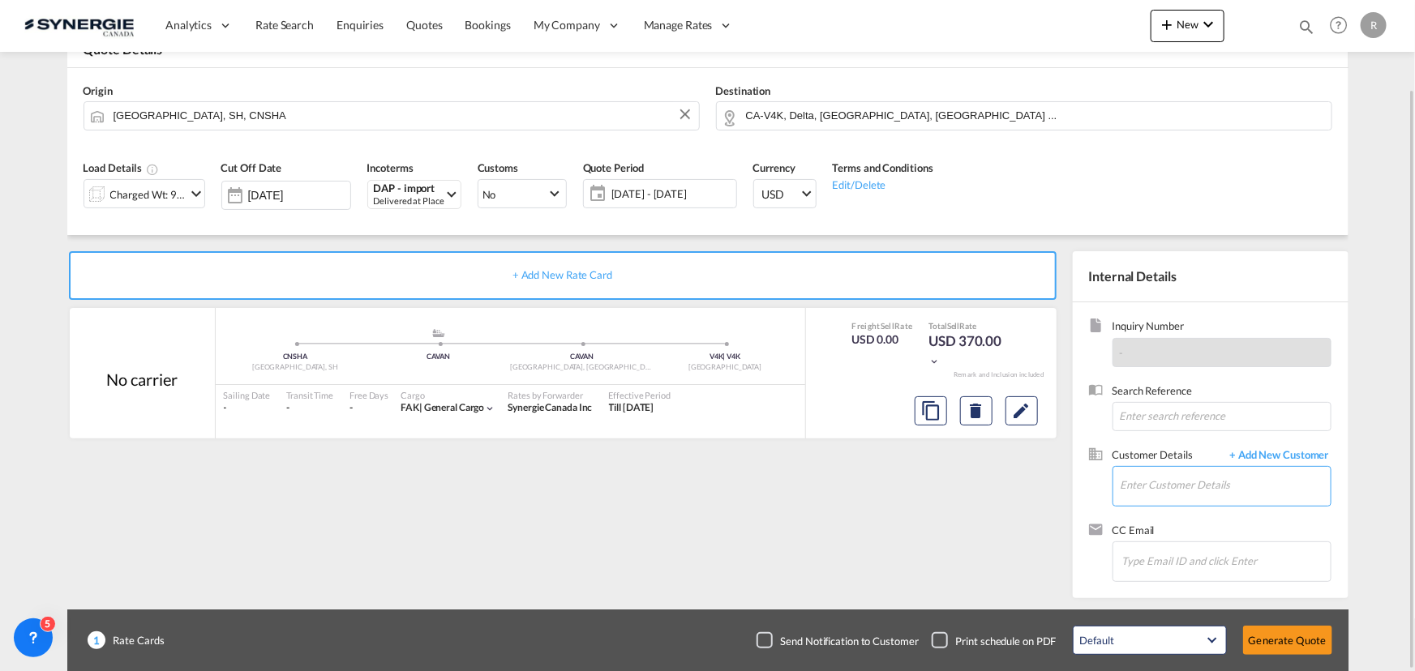
click at [1142, 467] on input "Enter Customer Details" at bounding box center [1225, 485] width 210 height 36
paste input "berryniesh@hlsholding.com.cn"
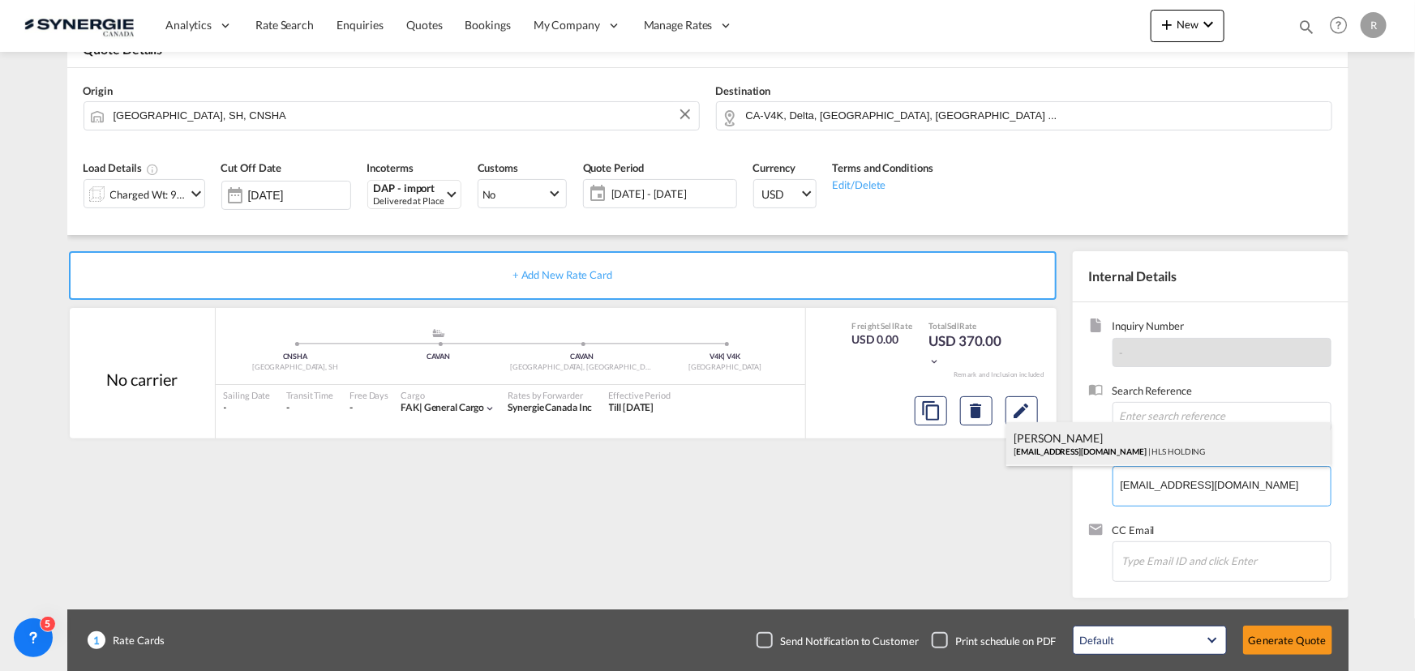
click at [1086, 445] on div "Berry Nie berryniesh@hlsholding.com.cn | HLS HOLDING" at bounding box center [1168, 444] width 324 height 44
type input "HLS HOLDING, Berry Nie, berryniesh@hlsholding.com.cn"
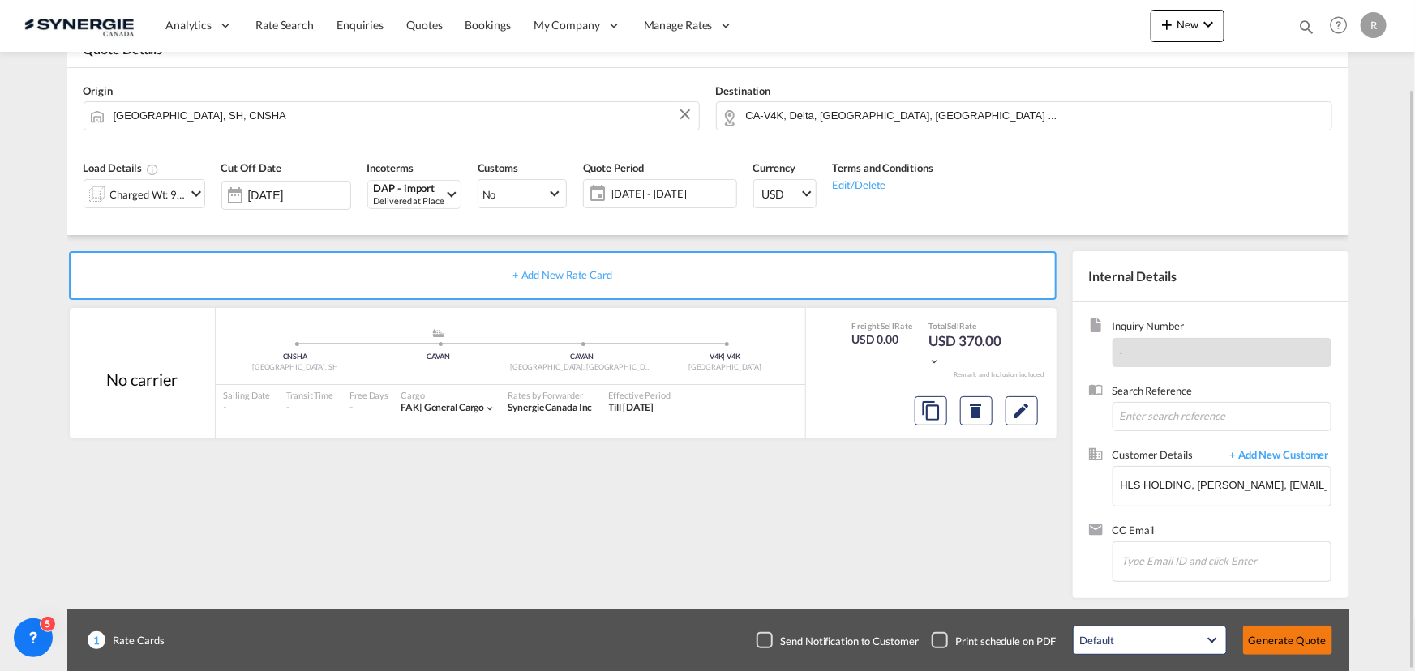
click at [1304, 642] on button "Generate Quote" at bounding box center [1287, 640] width 89 height 29
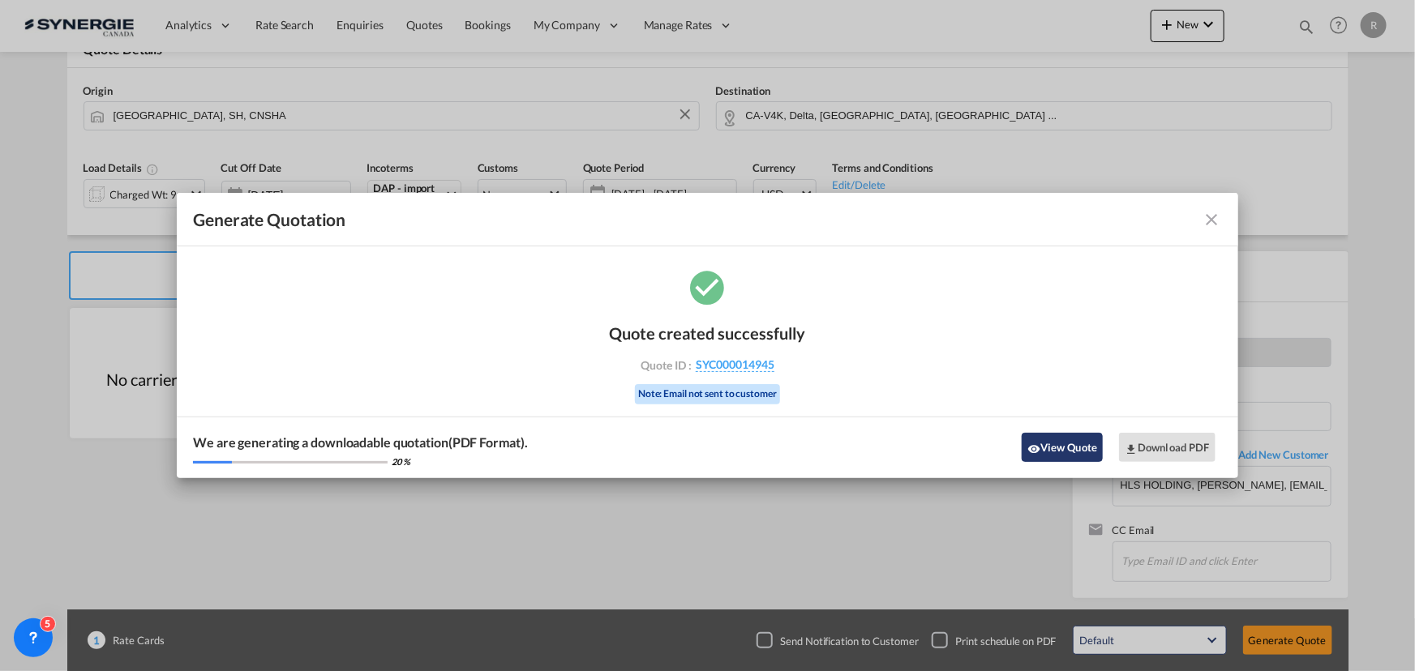
click at [1046, 446] on button "View Quote" at bounding box center [1061, 447] width 81 height 29
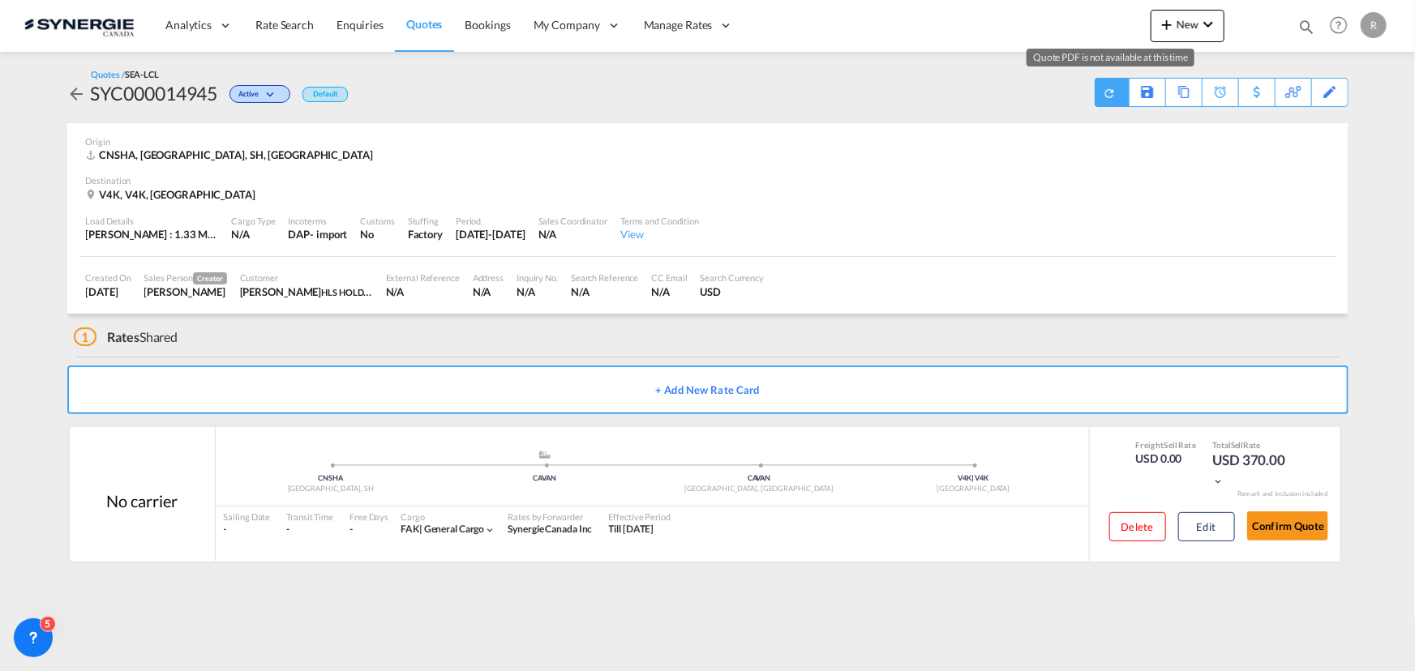
click at [1105, 99] on download-pdf at bounding box center [1111, 93] width 17 height 28
click at [1105, 99] on div "Download Quote" at bounding box center [1079, 92] width 83 height 26
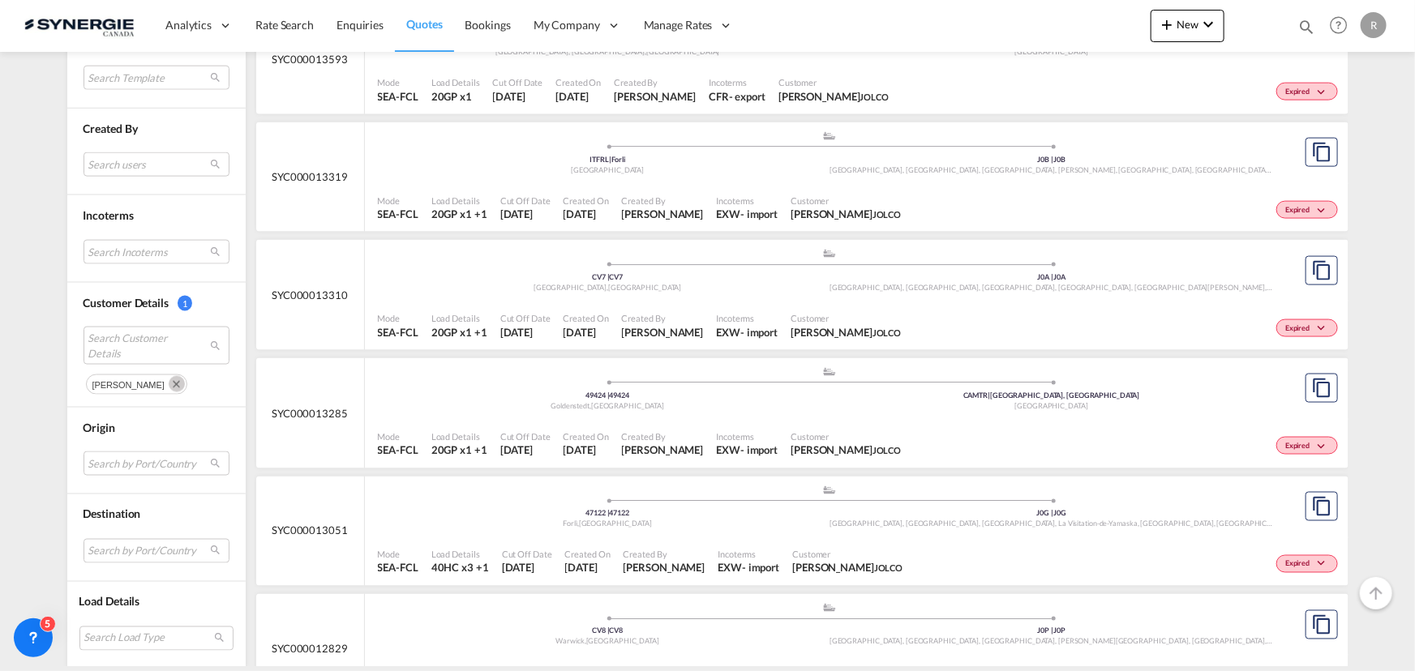
click at [169, 383] on md-icon "Remove" at bounding box center [177, 384] width 16 height 16
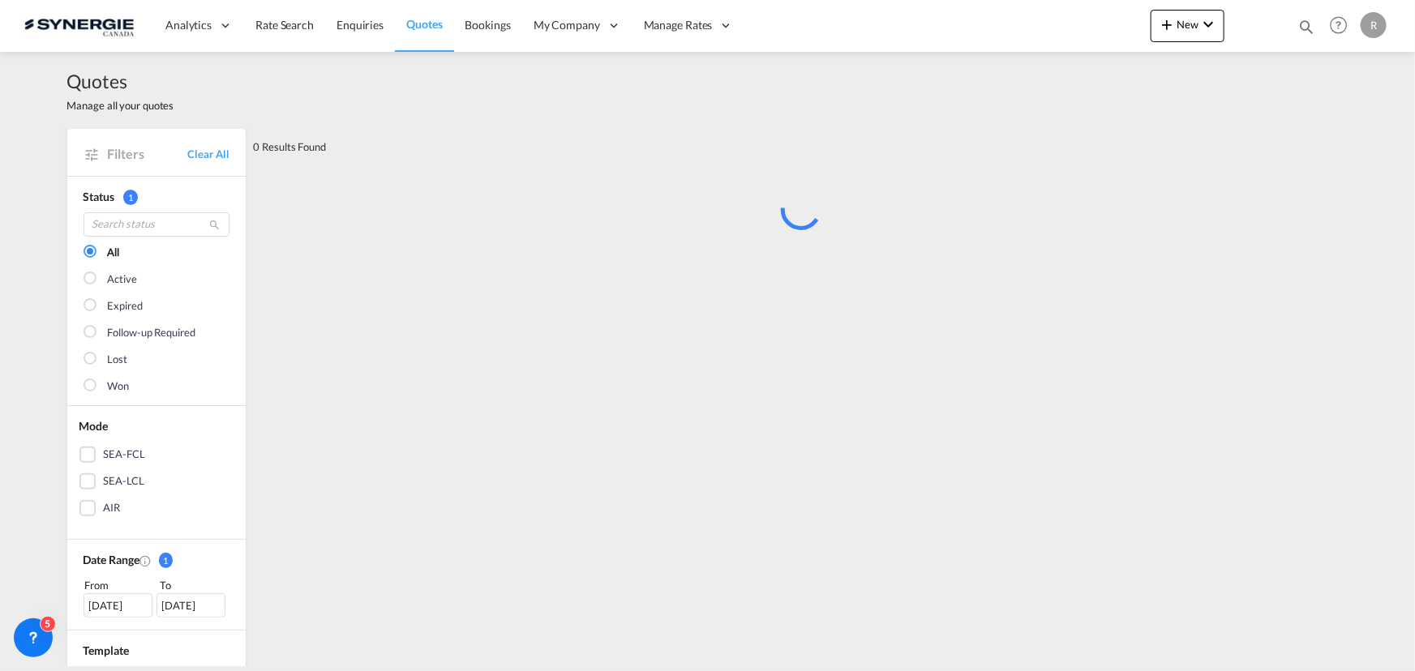
scroll to position [147, 0]
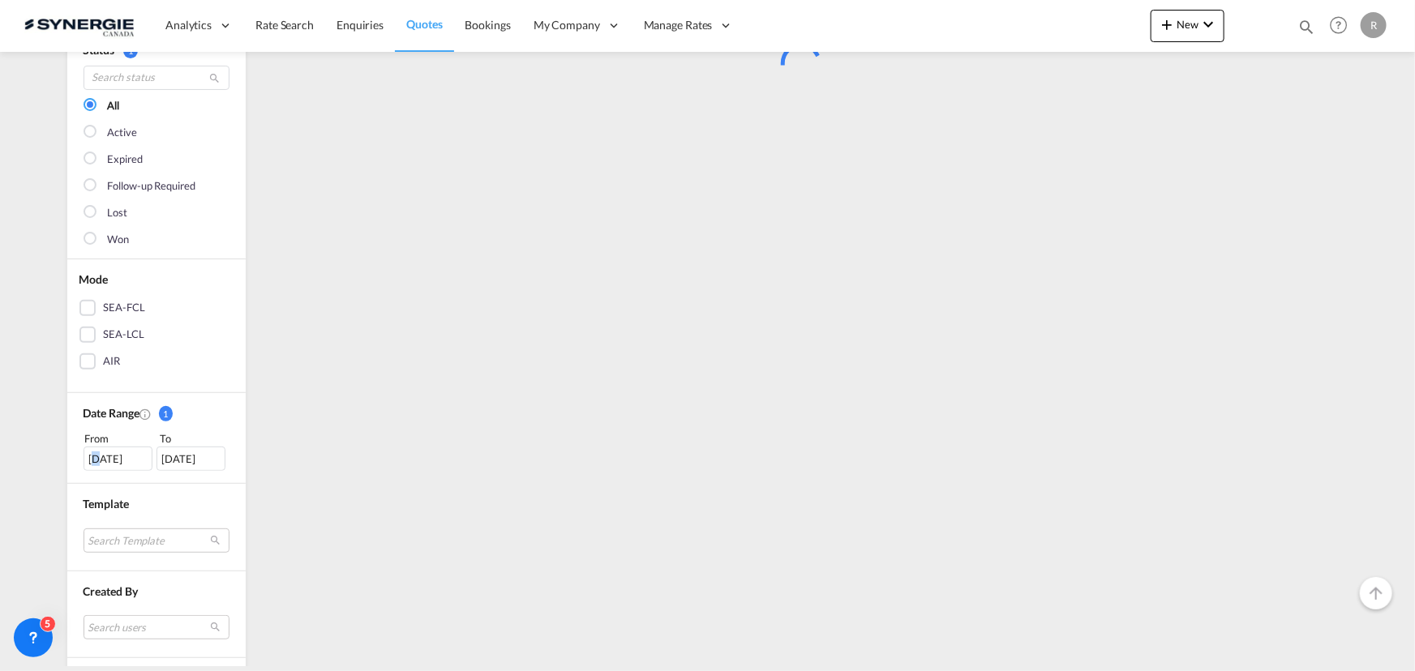
click at [92, 452] on div "01 Feb 2025" at bounding box center [117, 459] width 69 height 24
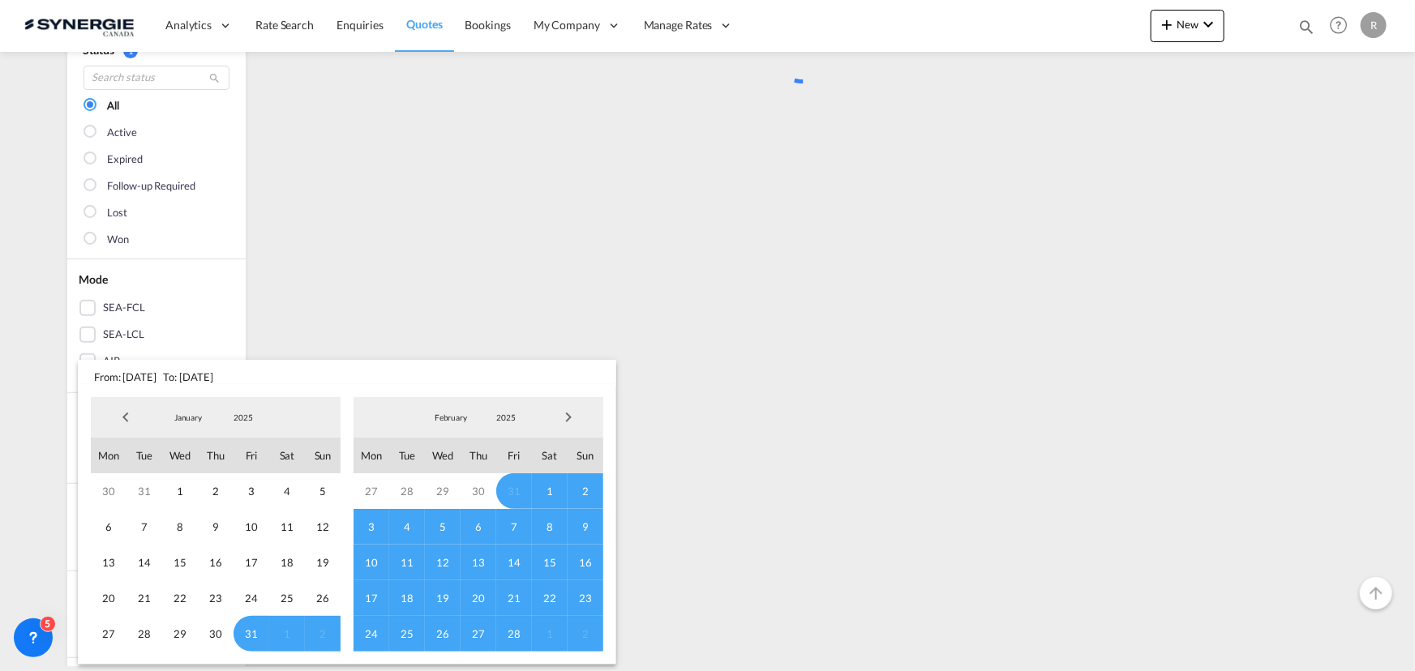
click at [118, 413] on span "Previous Month" at bounding box center [125, 417] width 32 height 32
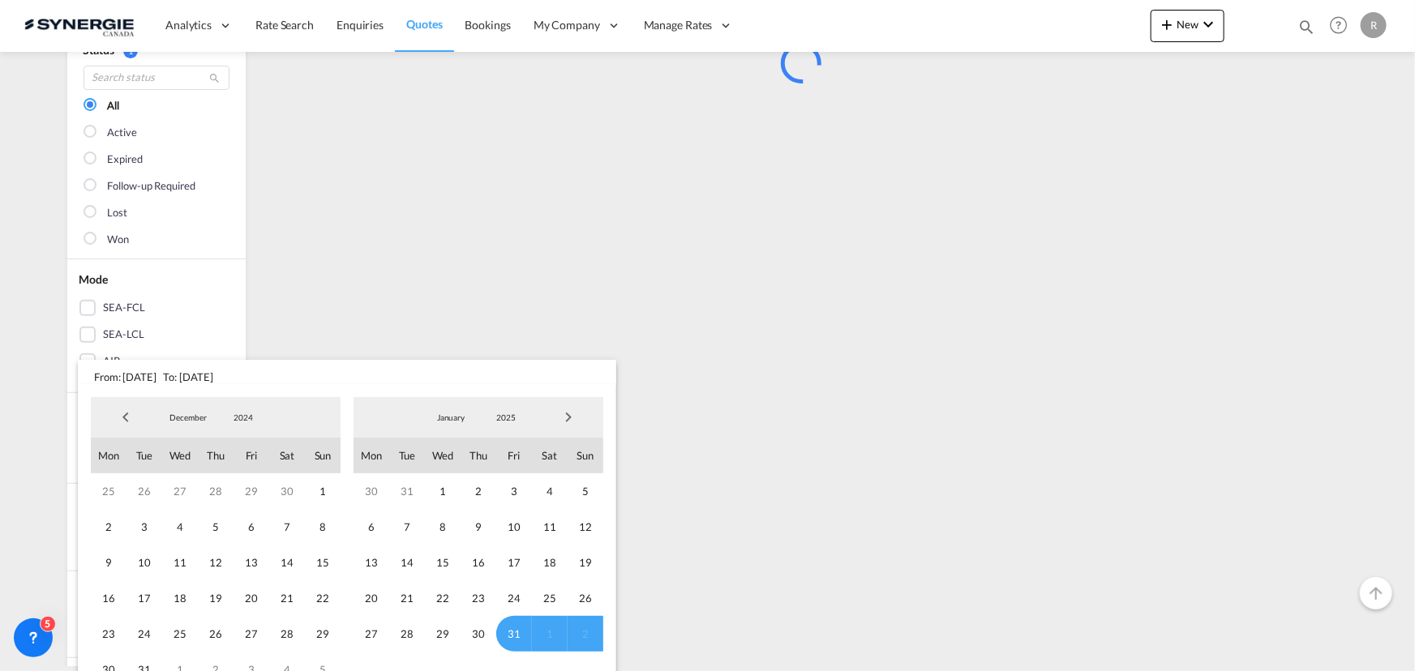
click at [118, 413] on span "Previous Month" at bounding box center [125, 417] width 32 height 32
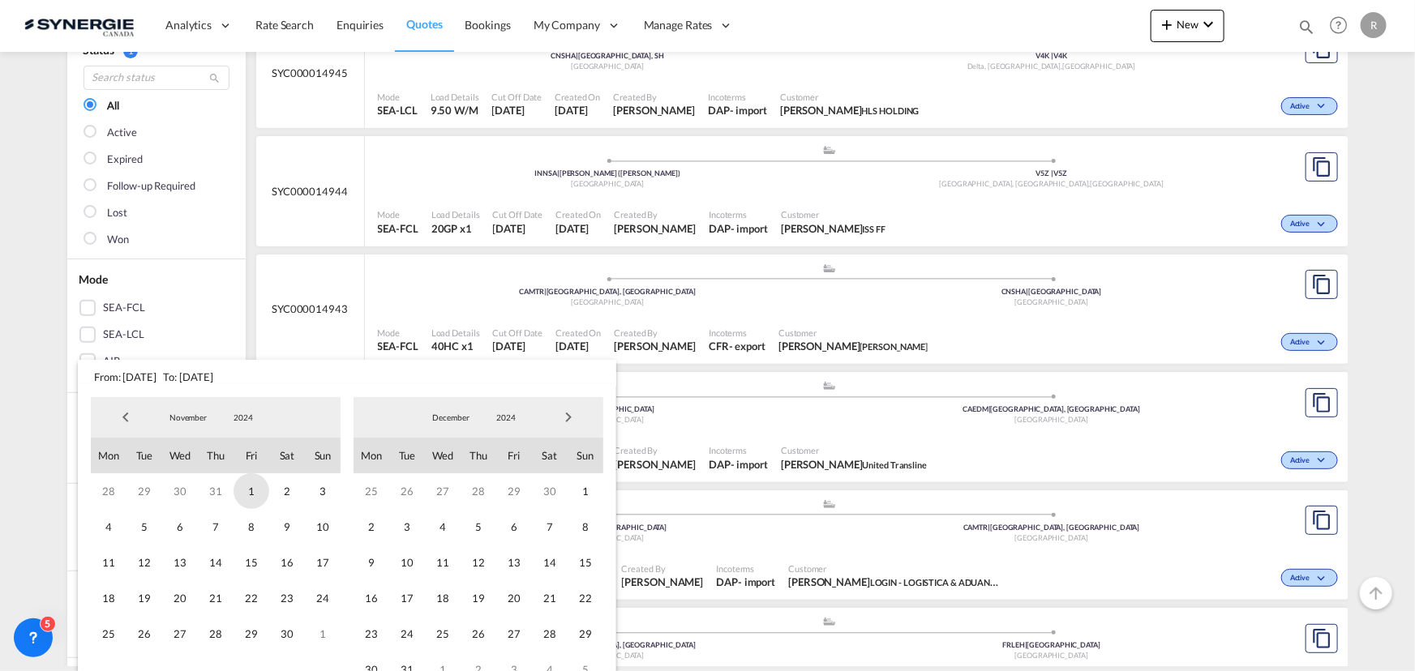
click at [243, 492] on span "1" at bounding box center [251, 491] width 36 height 36
click at [574, 415] on span "Next Month" at bounding box center [568, 417] width 32 height 32
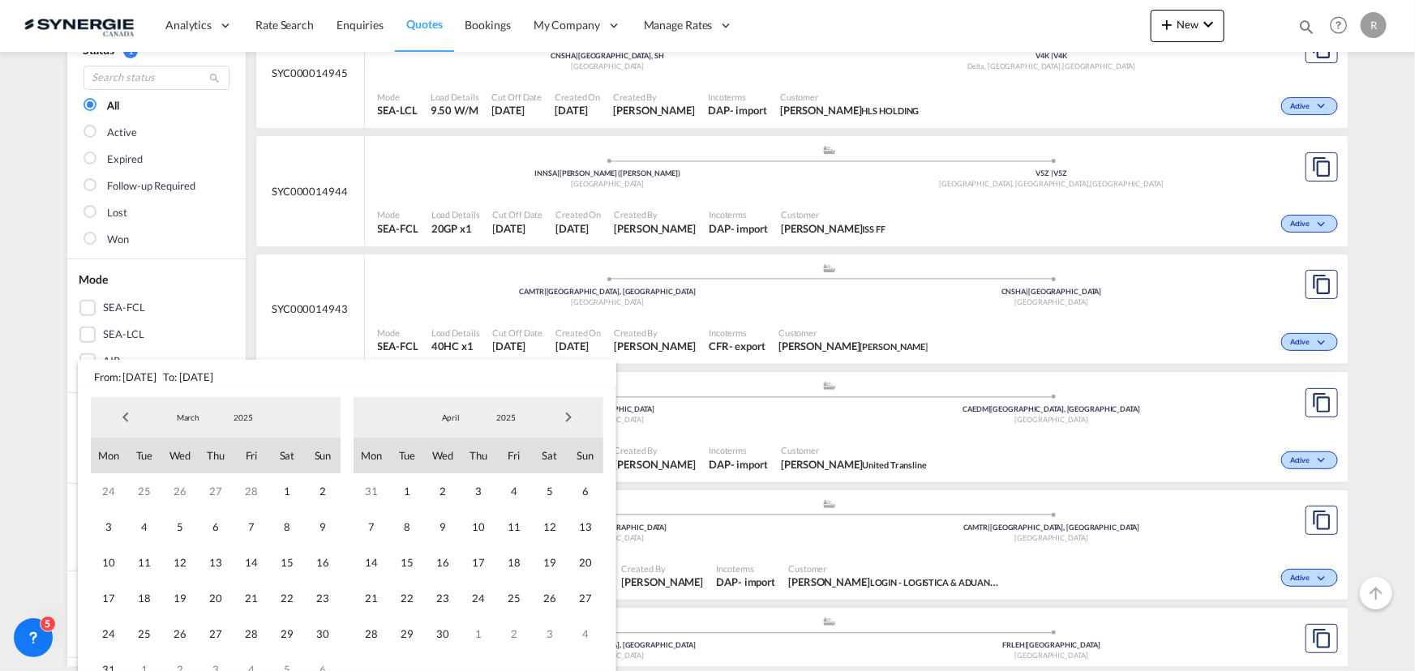
click at [574, 415] on span "Next Month" at bounding box center [568, 417] width 32 height 32
click at [371, 661] on span "30" at bounding box center [371, 670] width 36 height 36
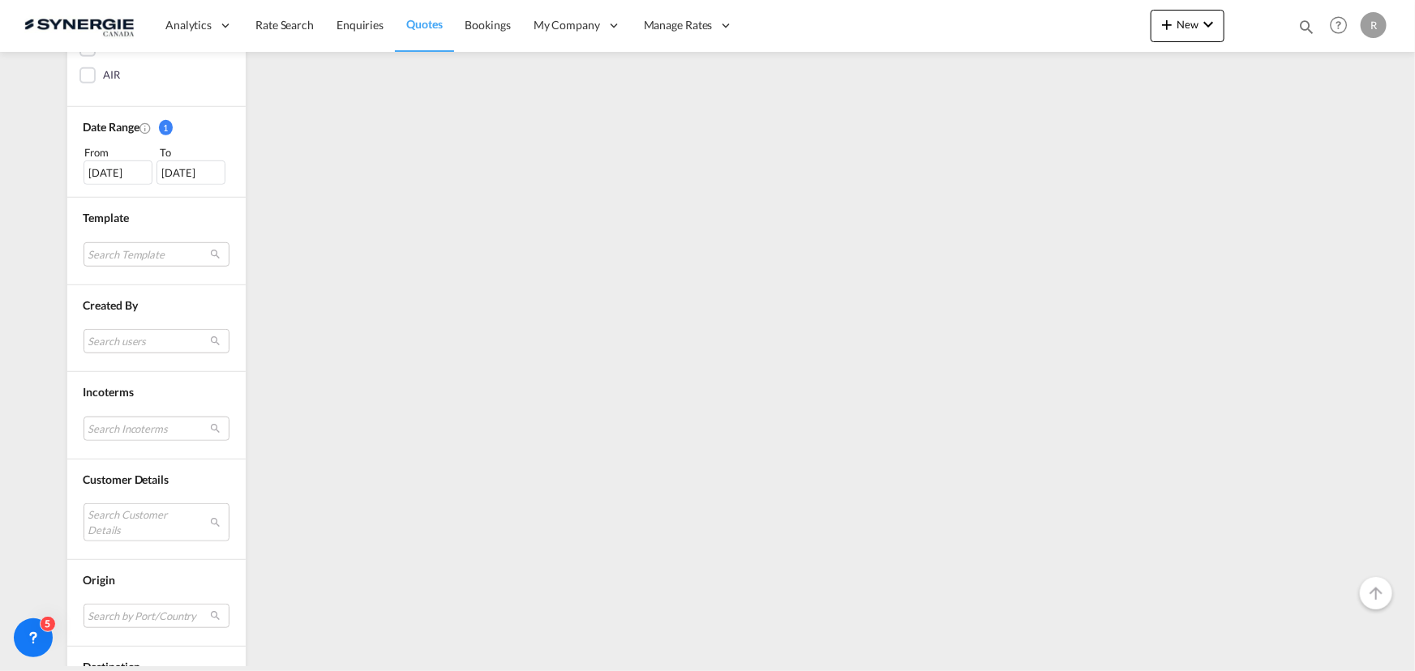
scroll to position [442, 0]
click at [106, 338] on md-select "Search users sugan T sugantha.rajan@freightfy.com raquel Jimenez raquel.jimenez…" at bounding box center [156, 332] width 146 height 24
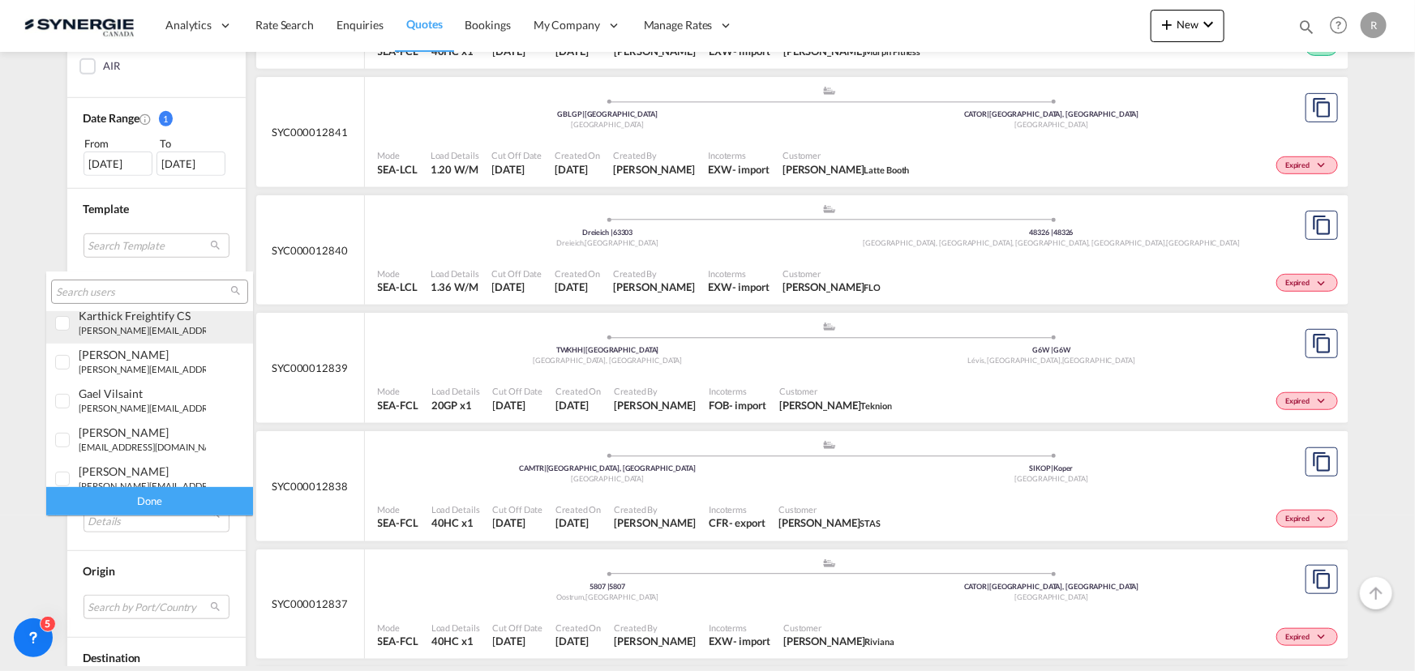
scroll to position [294, 0]
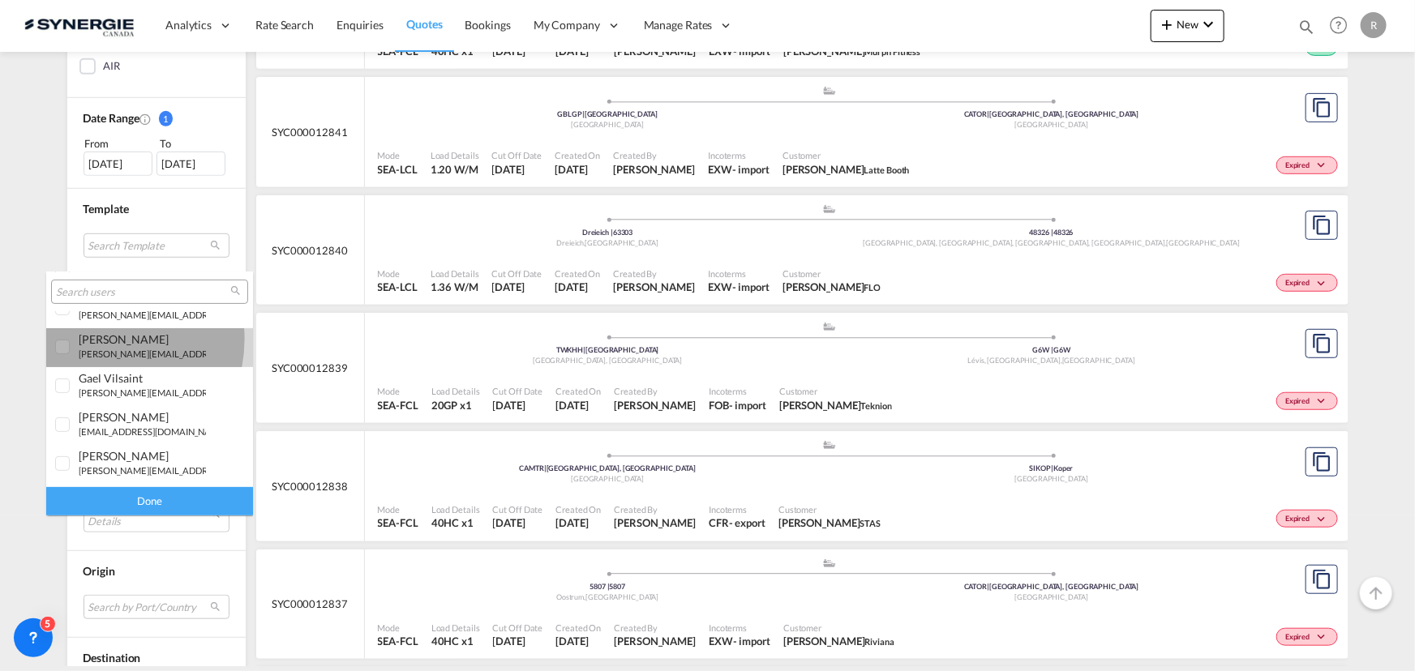
click at [101, 339] on div "rosa Ho" at bounding box center [142, 339] width 127 height 14
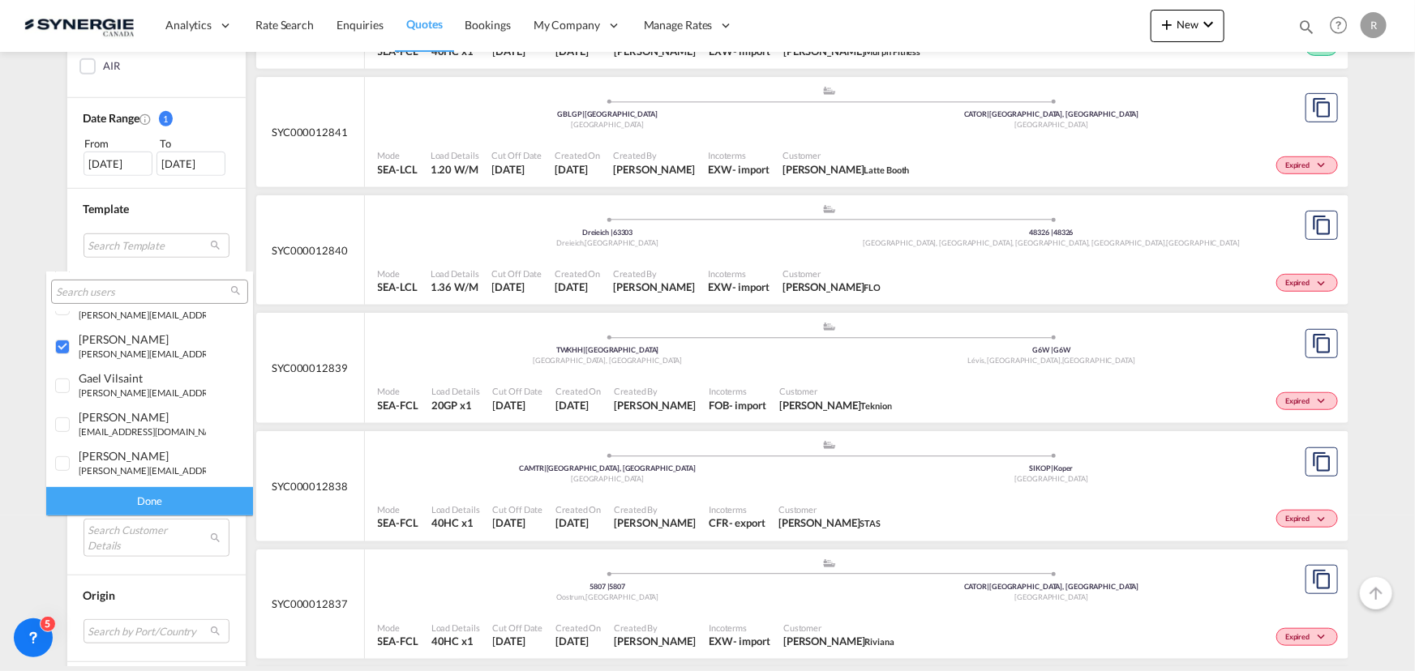
click at [170, 500] on div "Done" at bounding box center [149, 501] width 207 height 28
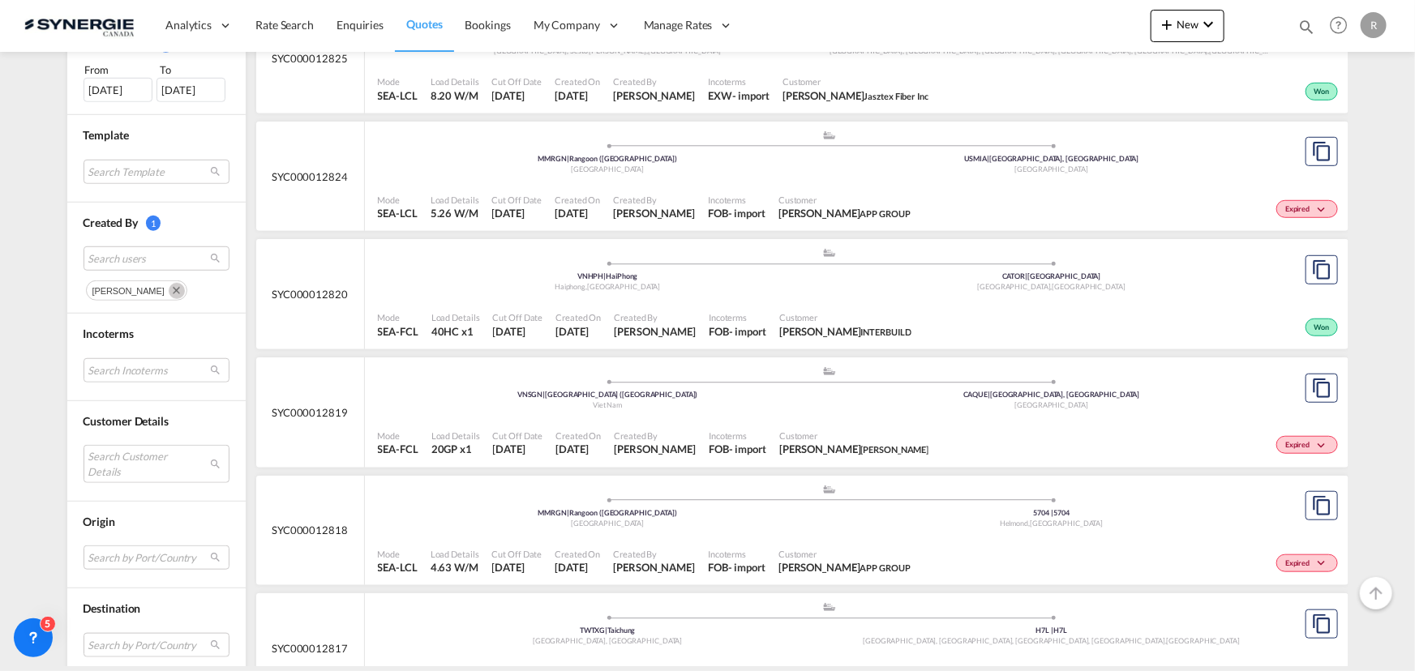
scroll to position [589, 0]
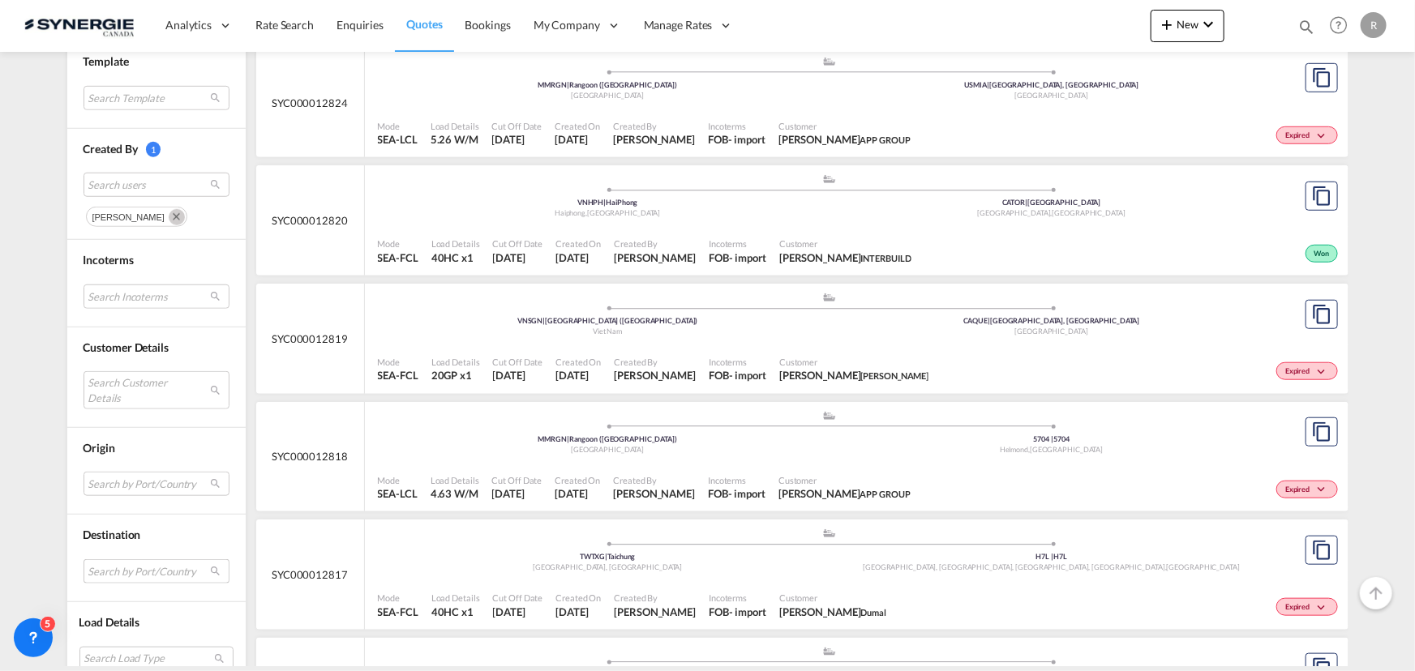
click at [133, 567] on md-select "Search by Port/Country JPNIC nichinan japan AEAMF mussafah united arab emirates…" at bounding box center [156, 571] width 146 height 24
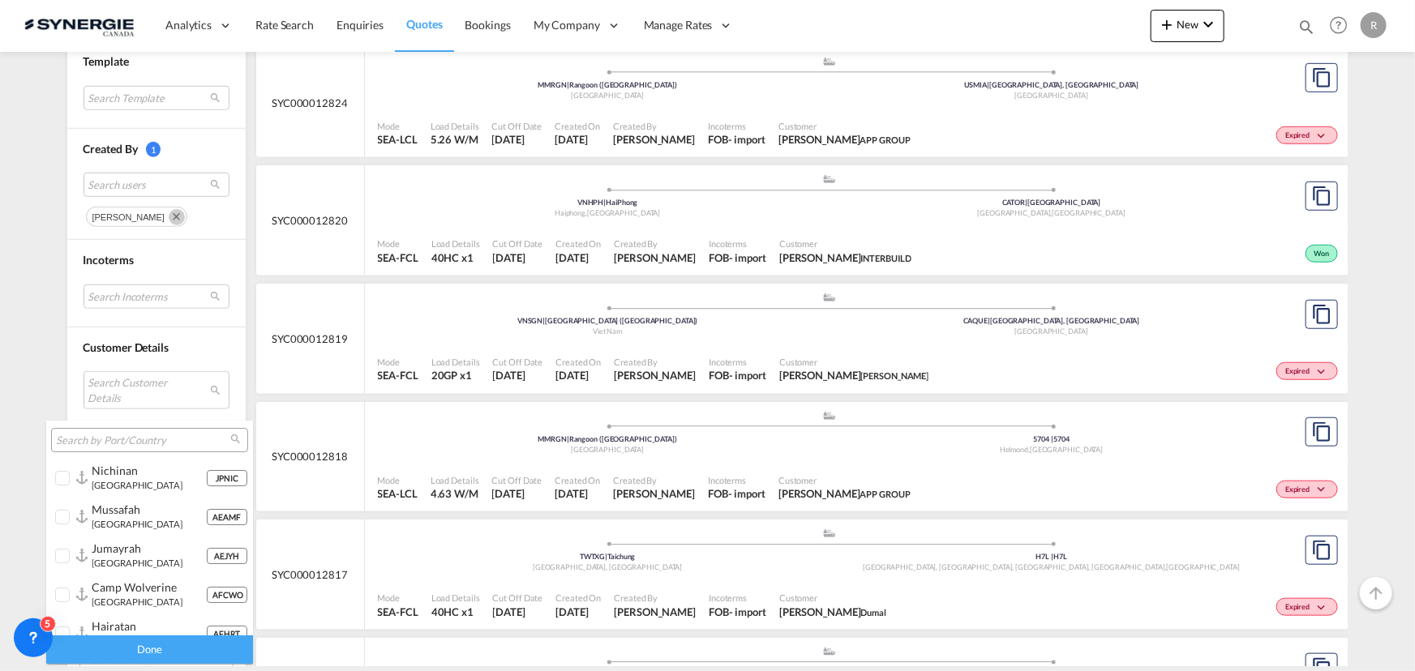
click at [138, 438] on input "search" at bounding box center [143, 441] width 174 height 15
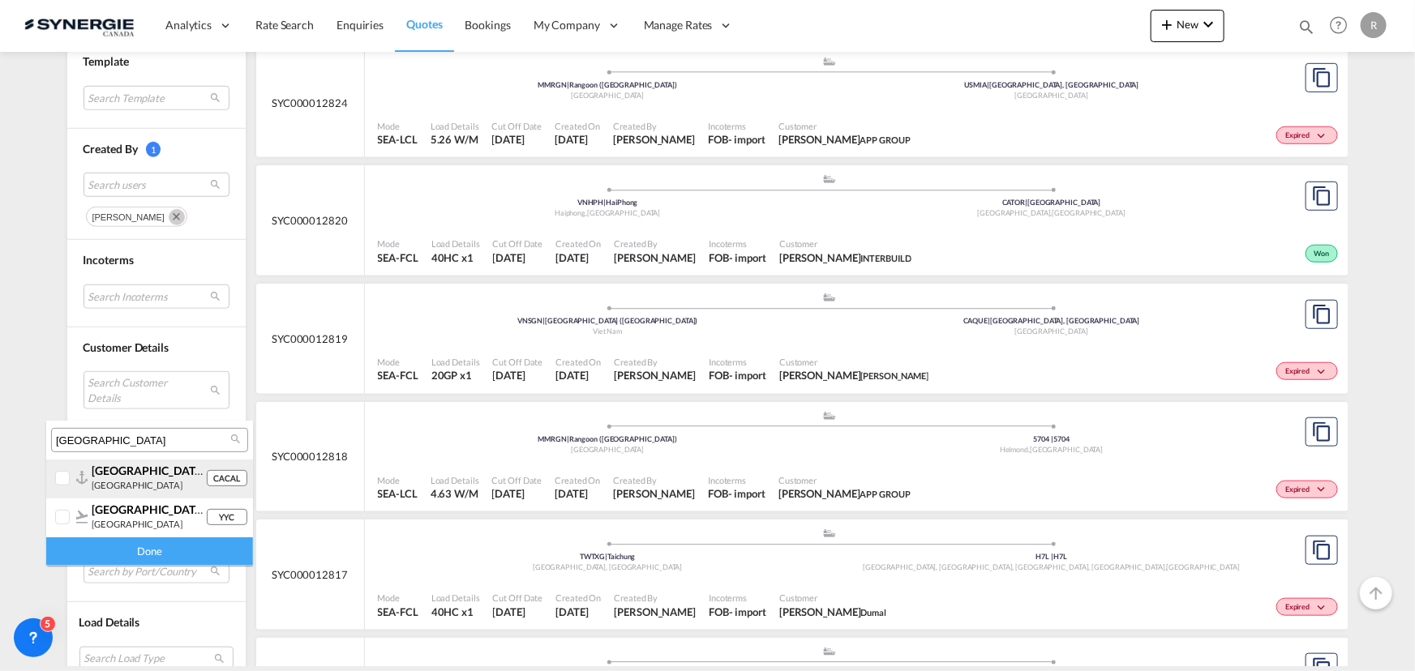
click at [81, 486] on div "CACAL calgary , ab canada" at bounding box center [142, 478] width 127 height 28
click at [135, 439] on input "calgary" at bounding box center [143, 441] width 174 height 15
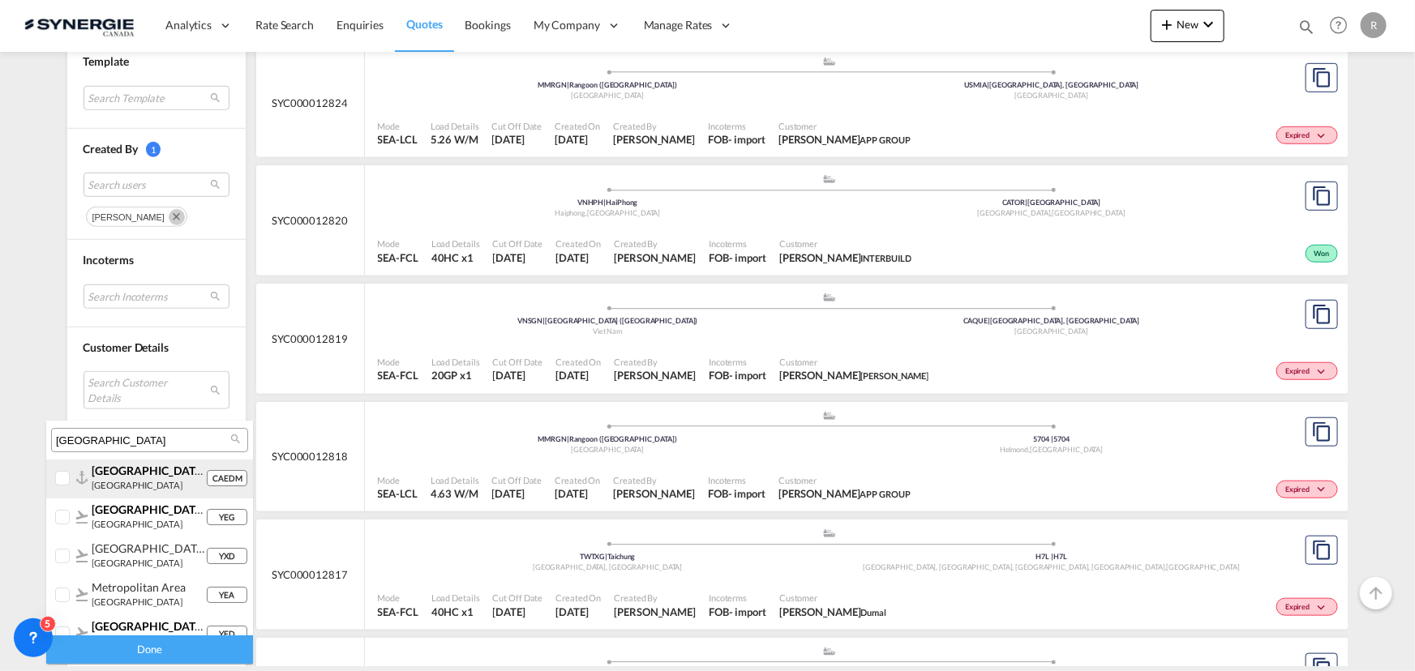
type input "edmonton"
click at [58, 477] on div at bounding box center [63, 479] width 16 height 16
click at [149, 650] on div "Done" at bounding box center [149, 650] width 207 height 28
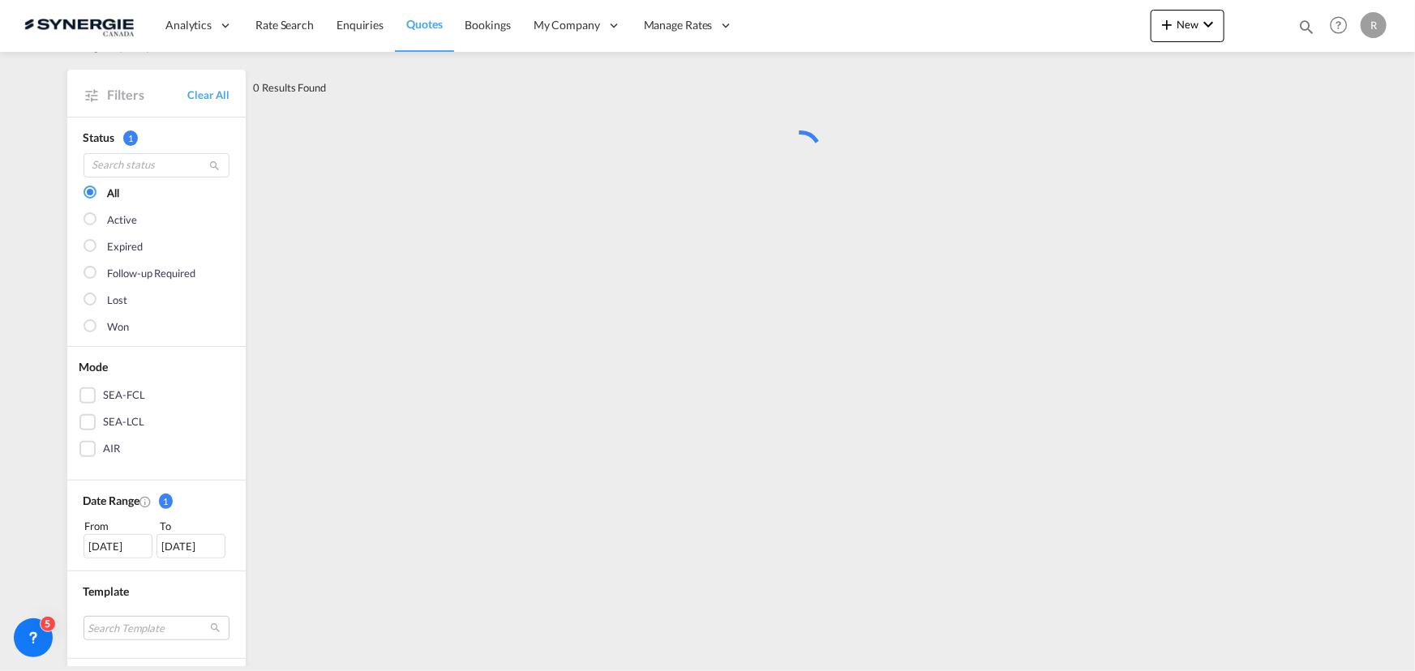
scroll to position [0, 0]
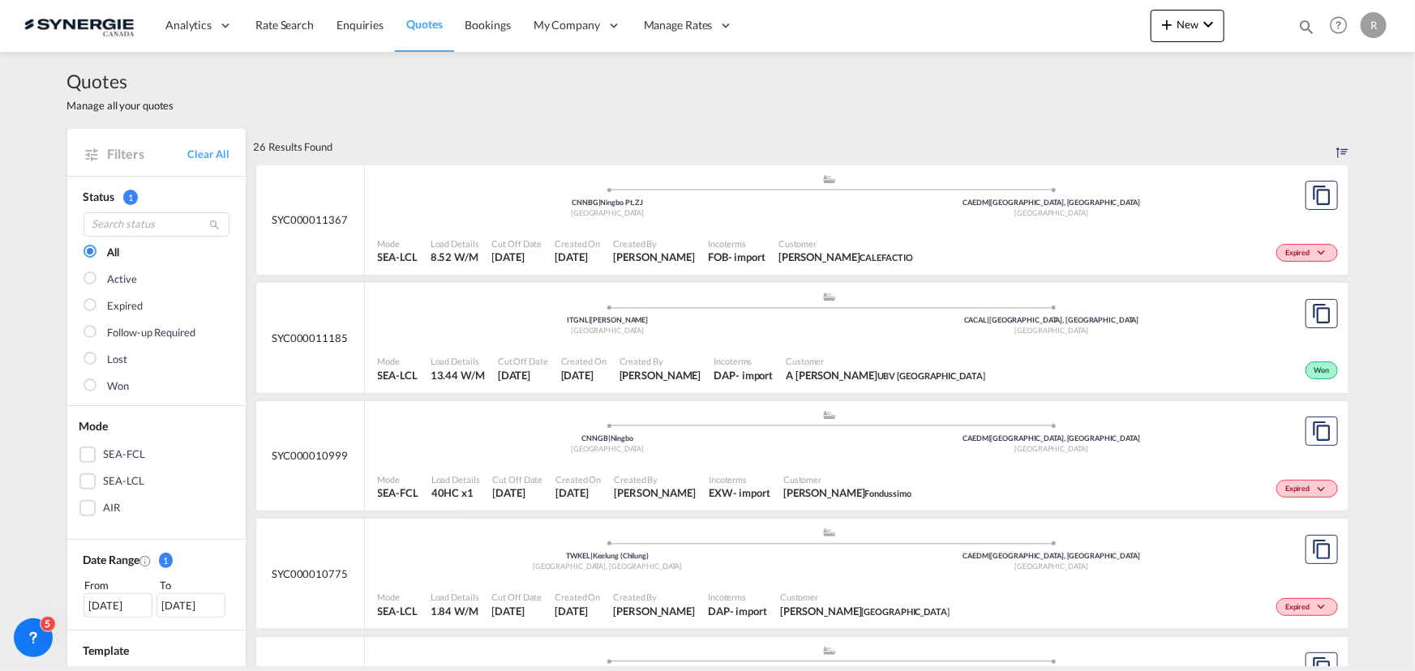
click at [79, 452] on div "SEA-FCL" at bounding box center [87, 455] width 16 height 16
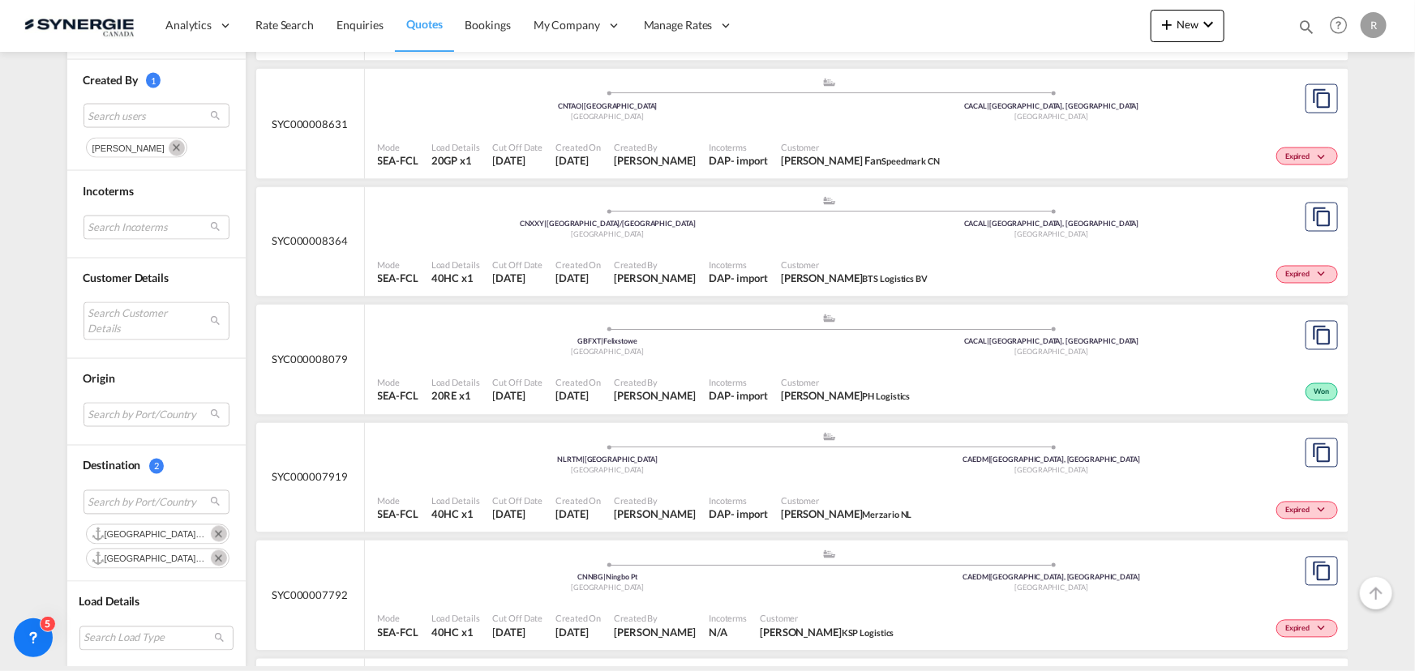
scroll to position [1474, 0]
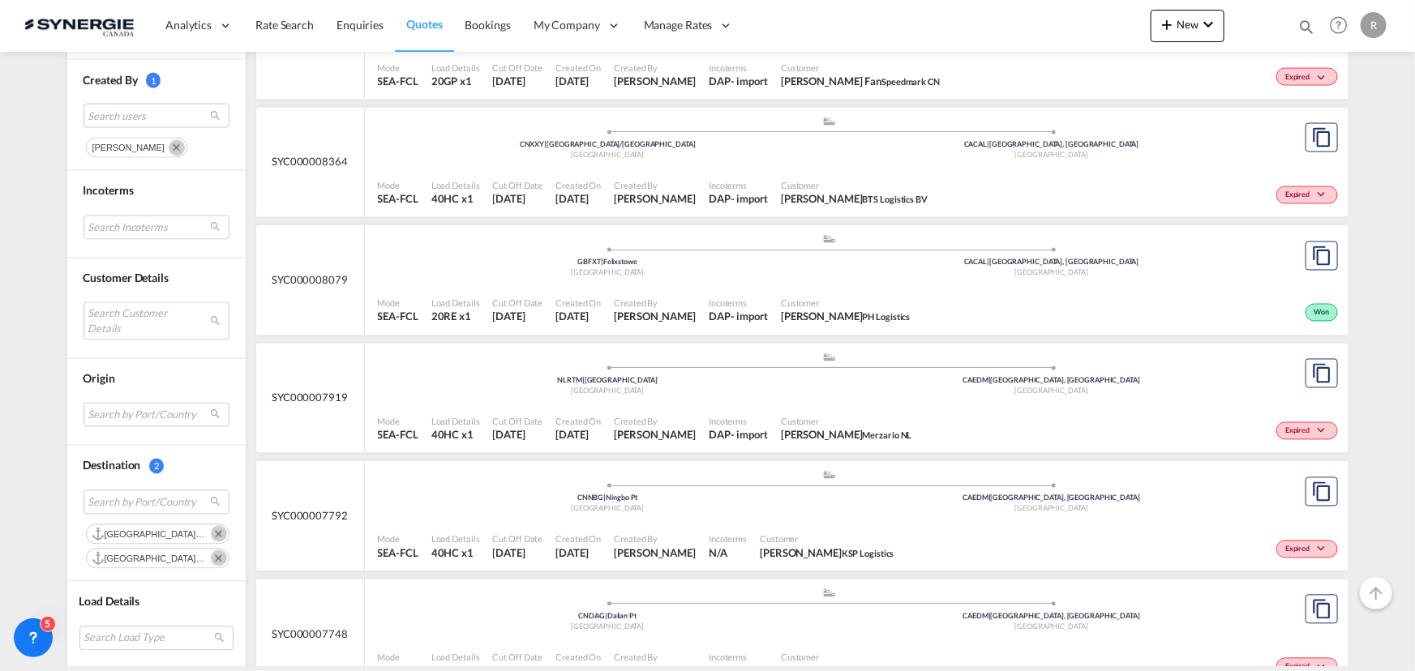
click at [832, 302] on span "Customer" at bounding box center [846, 303] width 130 height 12
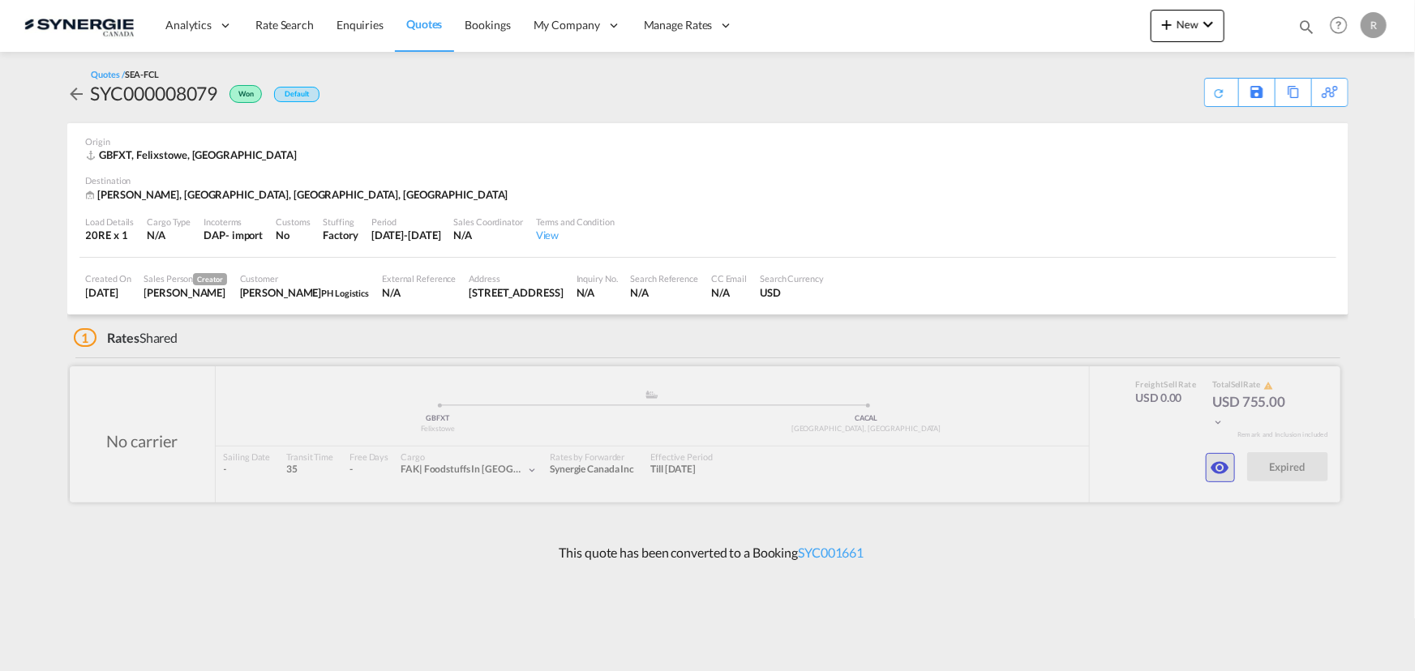
click at [1210, 469] on md-icon "icon-eye" at bounding box center [1219, 467] width 19 height 19
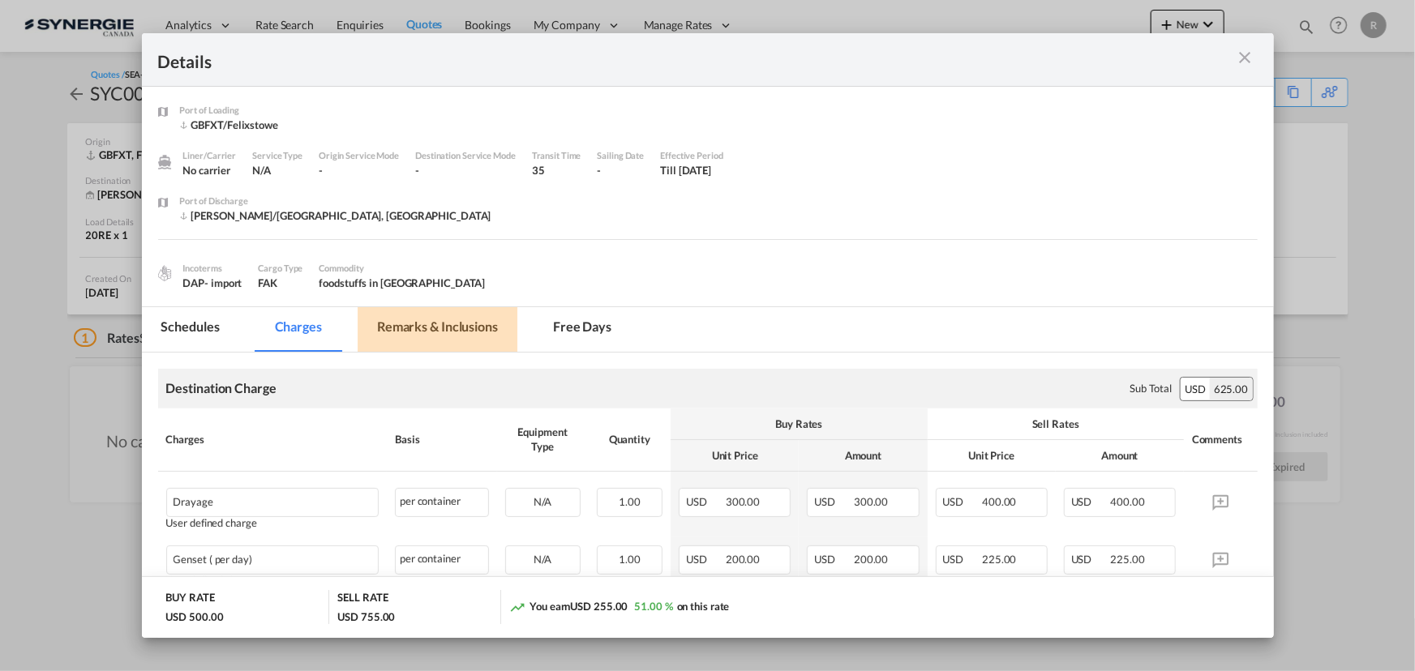
click at [464, 332] on md-tab-item "Remarks & Inclusions" at bounding box center [437, 329] width 160 height 45
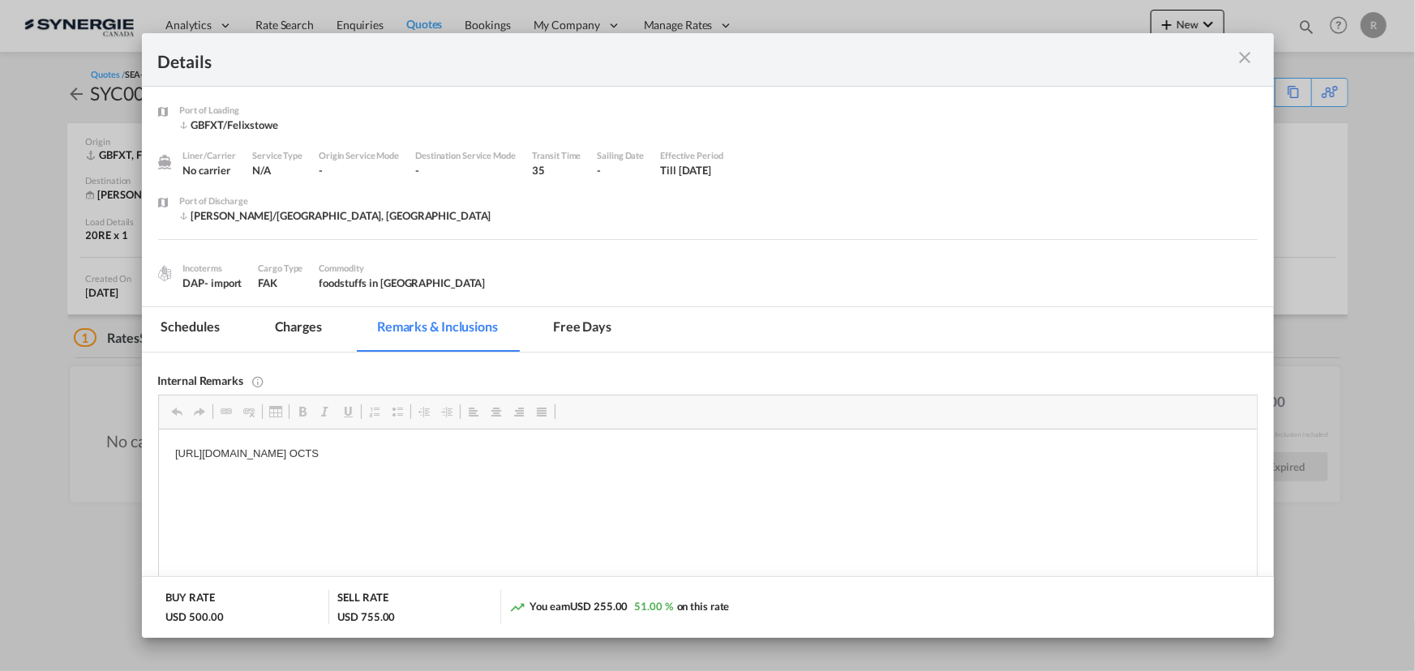
drag, startPoint x: 167, startPoint y: 452, endPoint x: 601, endPoint y: 446, distance: 433.7
click at [601, 446] on p "[URL][DOMAIN_NAME] OCTS" at bounding box center [706, 454] width 1065 height 17
click at [441, 455] on p "[URL][DOMAIN_NAME] OCTS" at bounding box center [706, 454] width 1065 height 17
drag, startPoint x: 170, startPoint y: 450, endPoint x: 601, endPoint y: 455, distance: 431.3
click at [601, 455] on html "[URL][DOMAIN_NAME] OCTS" at bounding box center [707, 454] width 1098 height 49
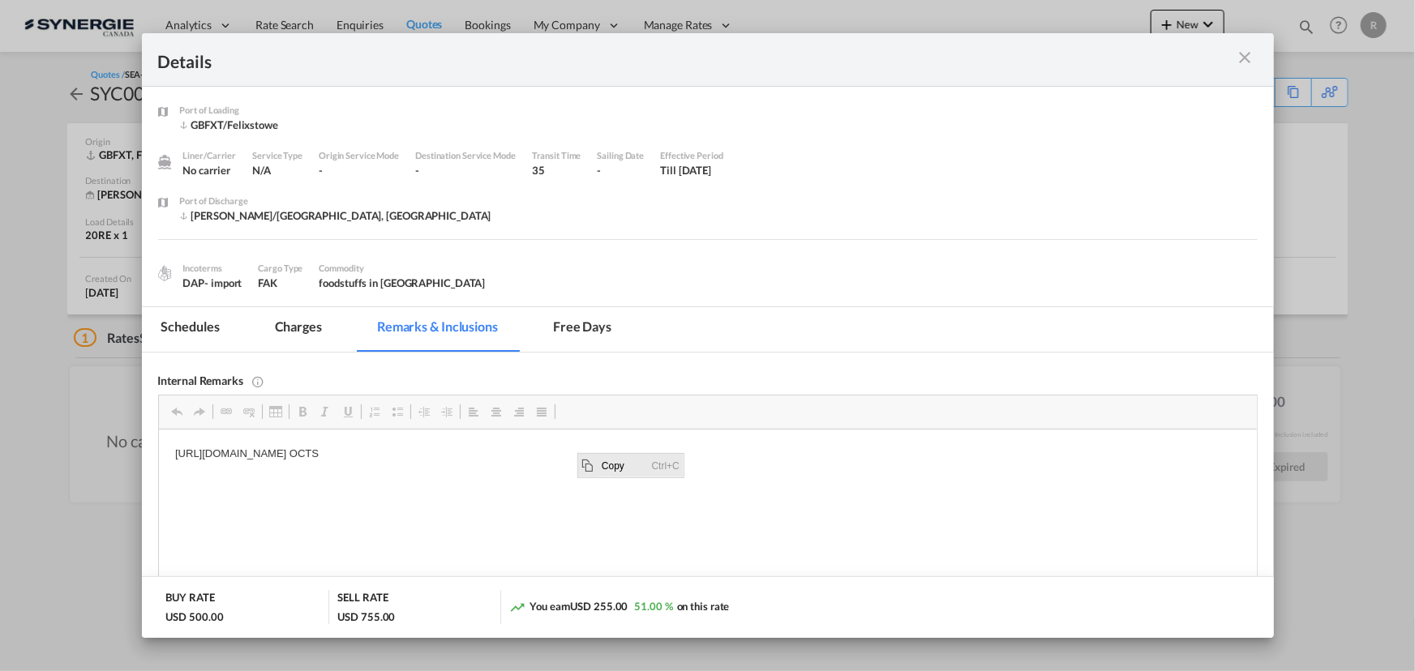
click at [606, 466] on span "Copy" at bounding box center [622, 465] width 50 height 24
copy p "[URL][DOMAIN_NAME]"
